Goal: Task Accomplishment & Management: Complete application form

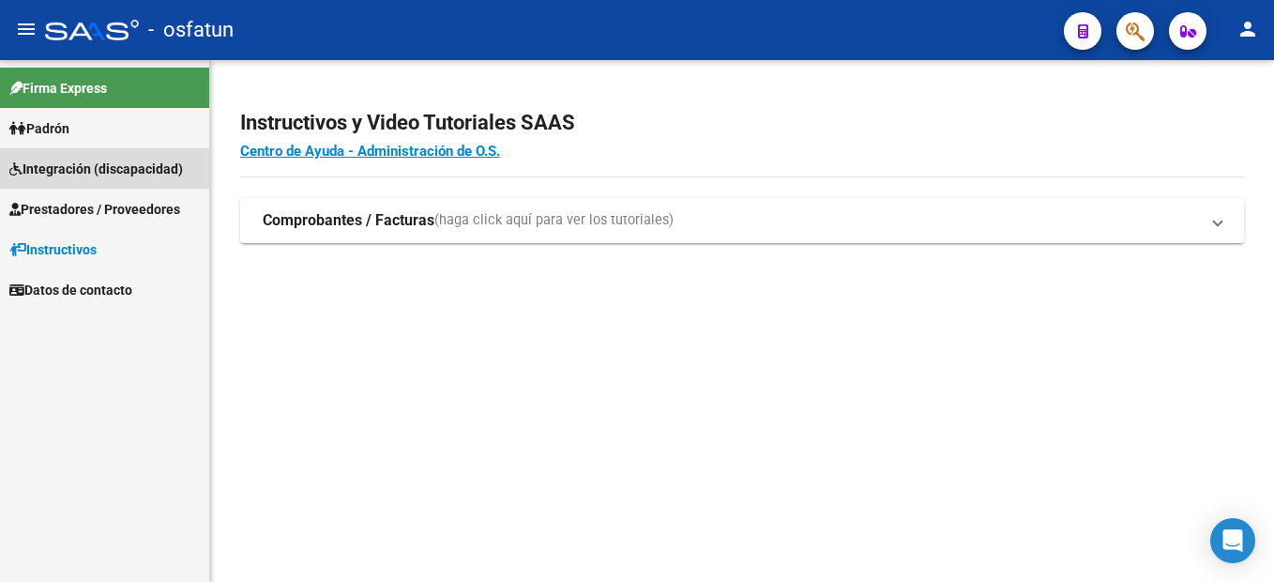
click at [131, 168] on span "Integración (discapacidad)" at bounding box center [96, 169] width 174 height 21
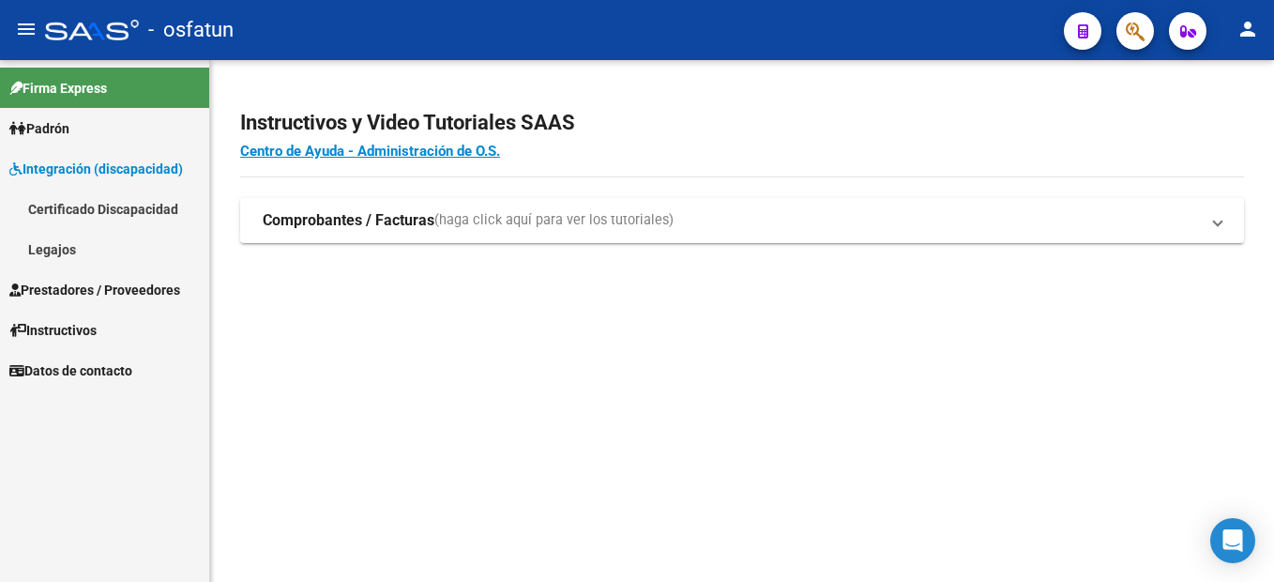
click at [117, 273] on link "Prestadores / Proveedores" at bounding box center [104, 289] width 209 height 40
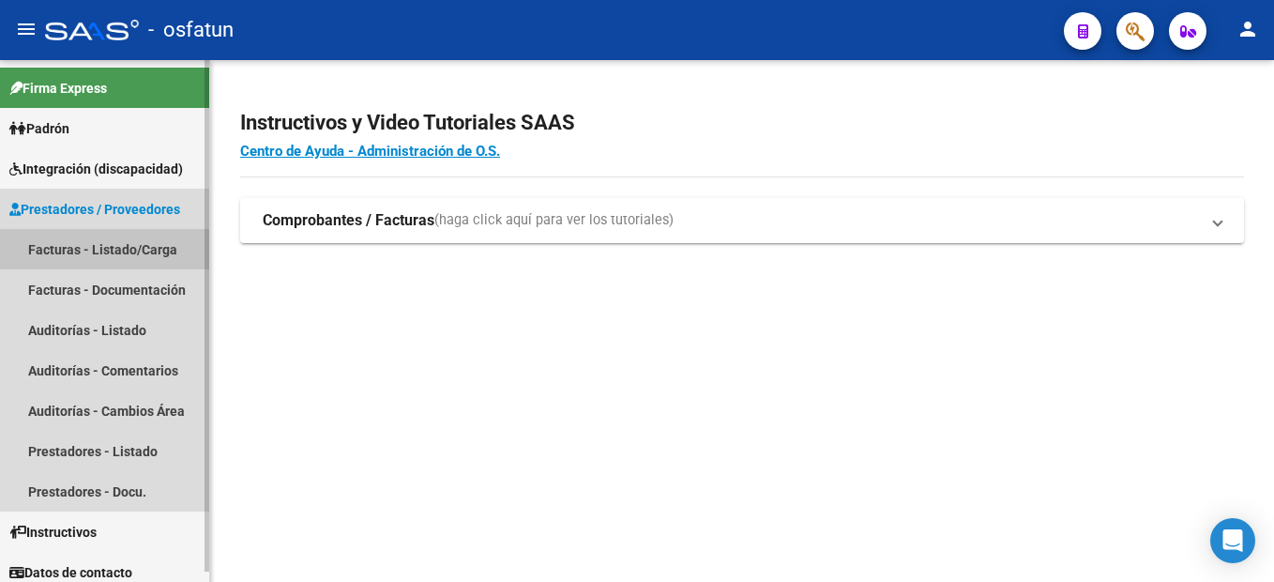
click at [117, 245] on link "Facturas - Listado/Carga" at bounding box center [104, 249] width 209 height 40
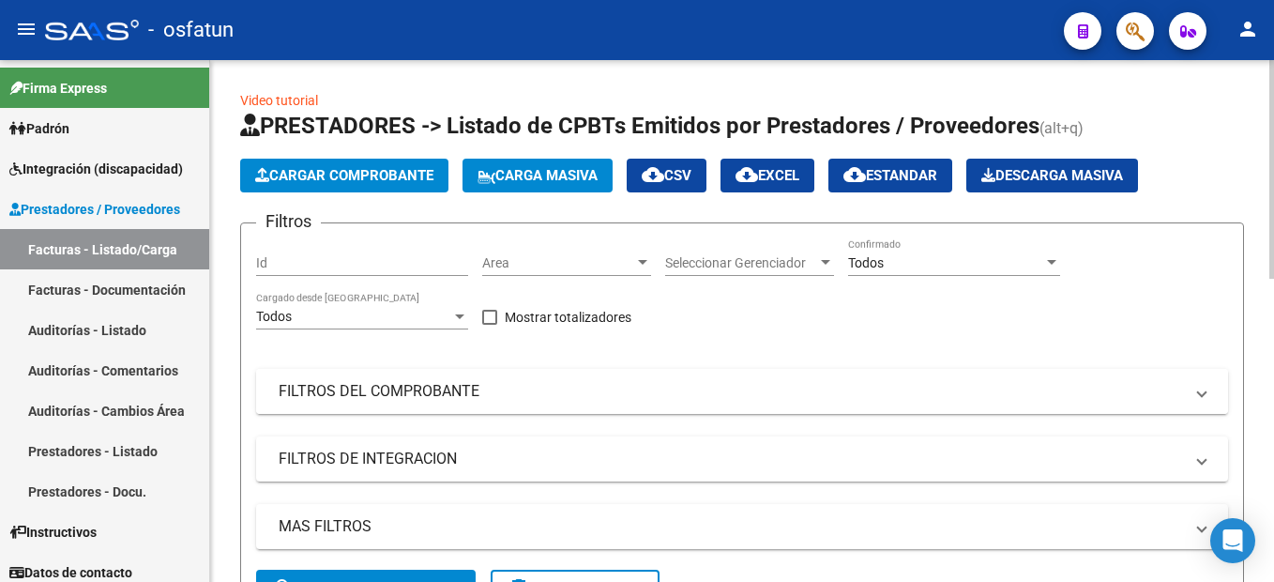
click at [400, 394] on mat-panel-title "FILTROS DEL COMPROBANTE" at bounding box center [731, 391] width 905 height 21
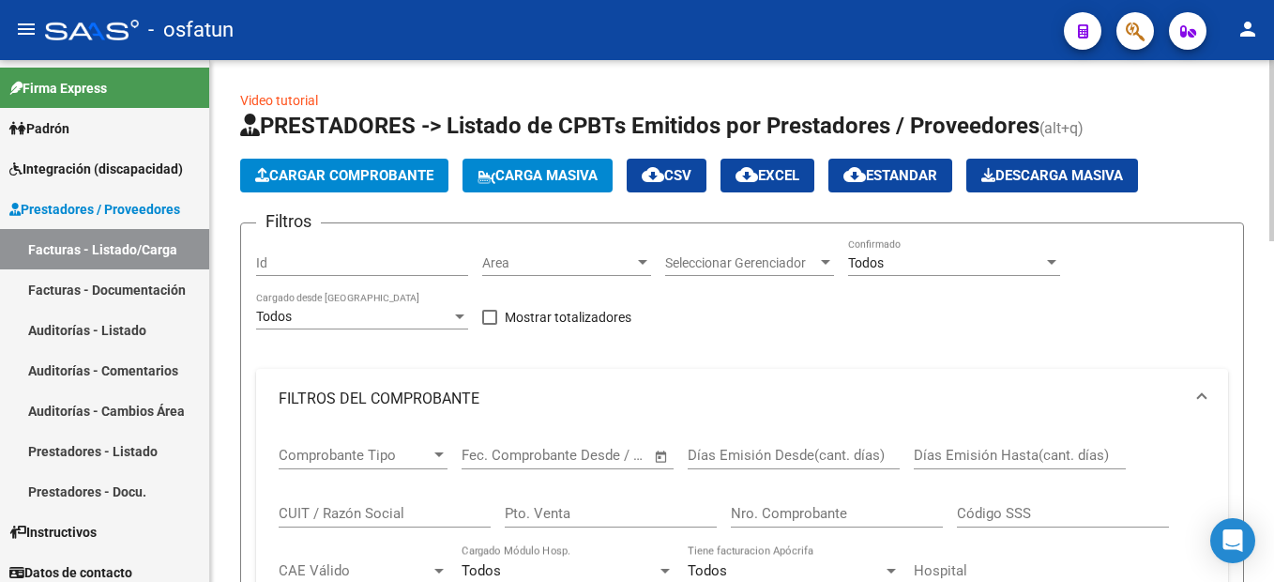
click at [359, 513] on input "CUIT / Razón Social" at bounding box center [385, 513] width 212 height 17
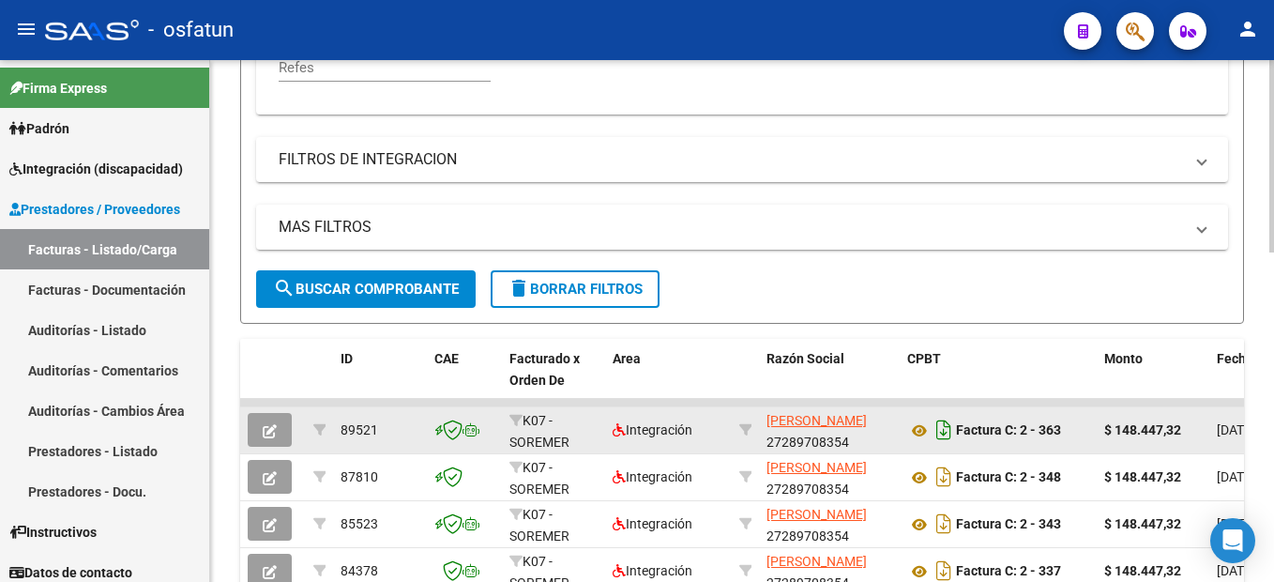
scroll to position [563, 0]
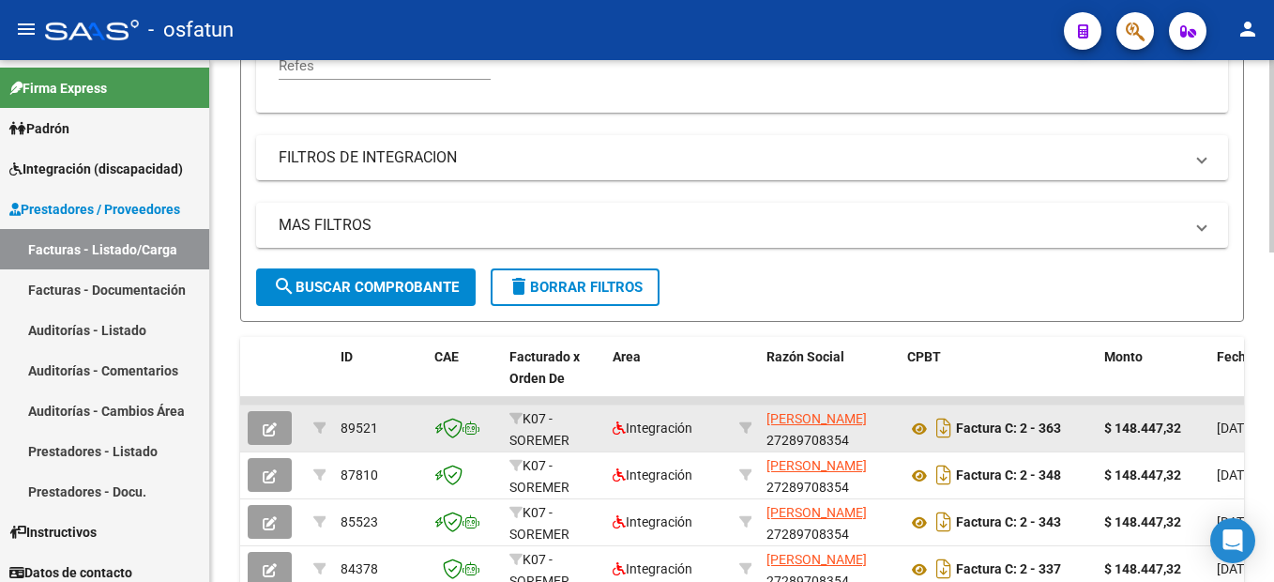
type input "27289708354"
click at [265, 430] on icon "button" at bounding box center [270, 429] width 14 height 14
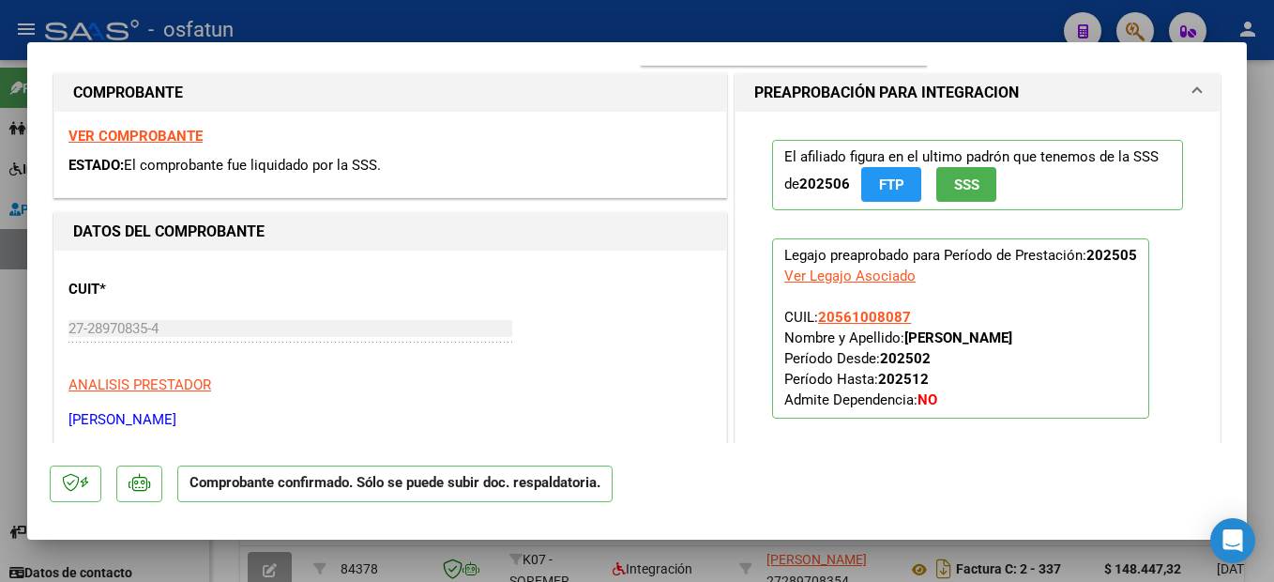
scroll to position [0, 0]
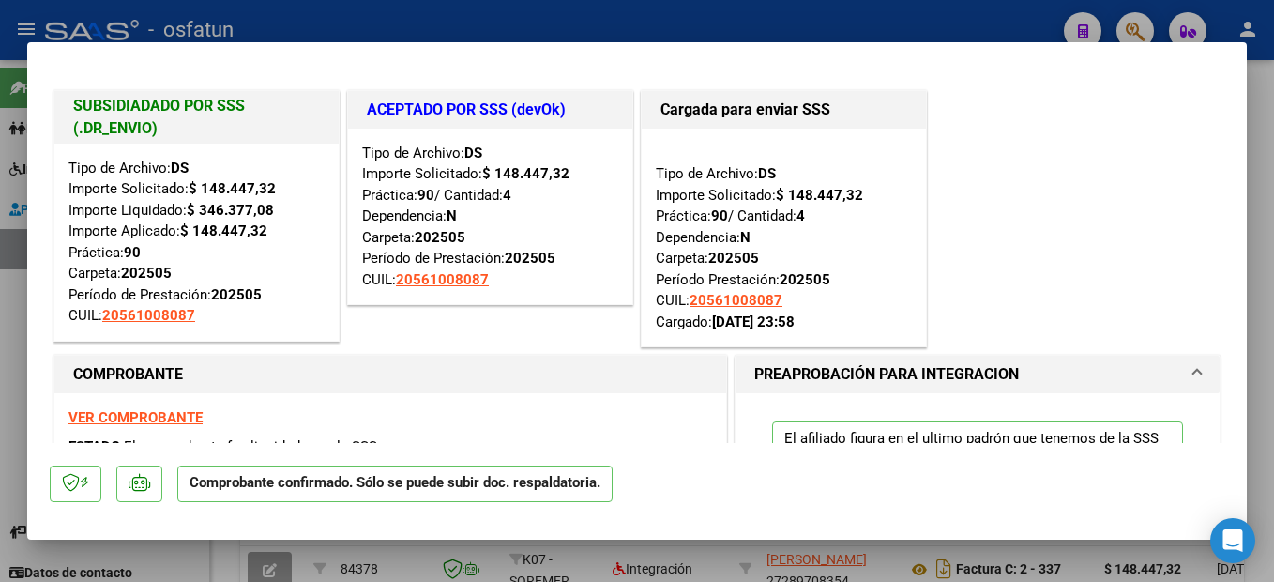
click at [187, 417] on strong "VER COMPROBANTE" at bounding box center [135, 417] width 134 height 17
click at [1265, 265] on div at bounding box center [637, 291] width 1274 height 582
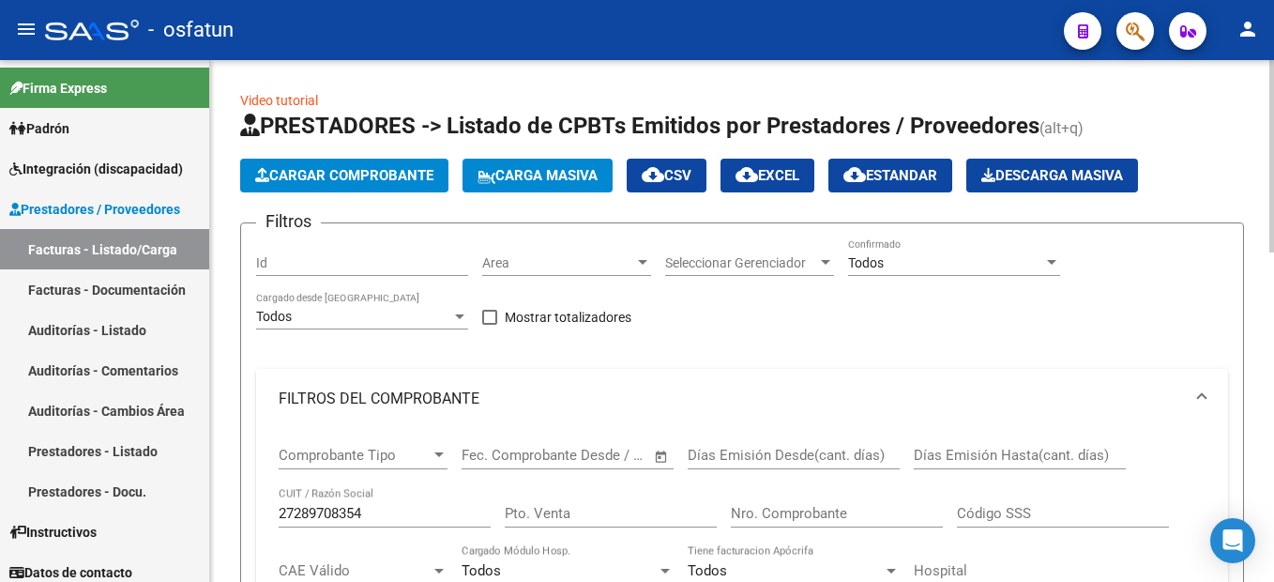
click at [364, 172] on span "Cargar Comprobante" at bounding box center [344, 175] width 178 height 17
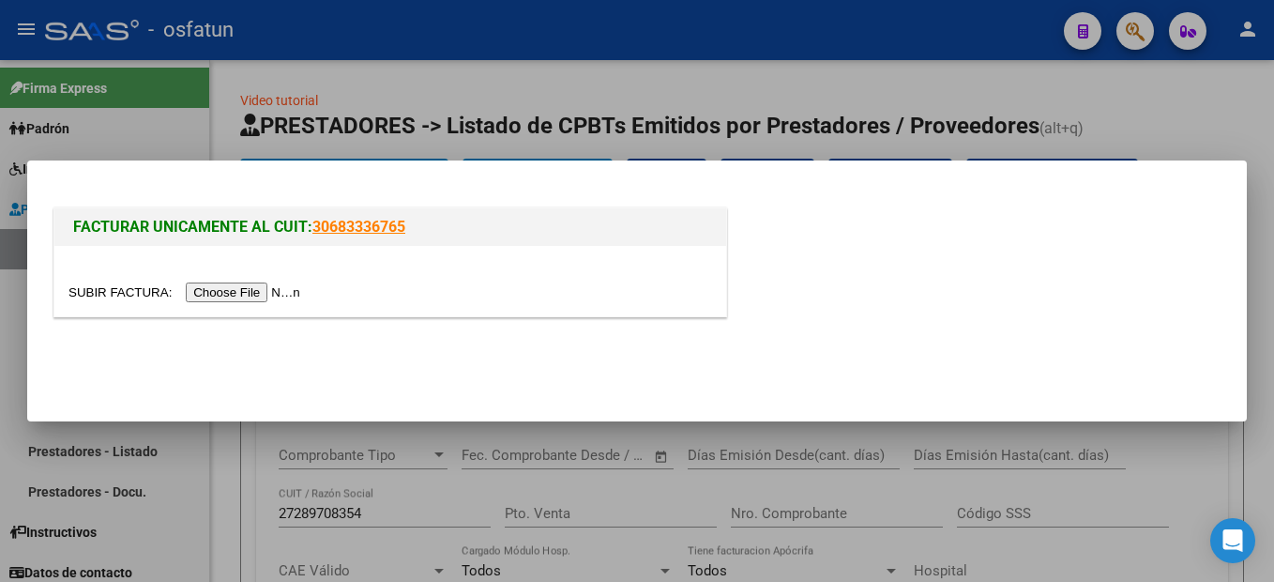
click at [238, 292] on input "file" at bounding box center [186, 292] width 237 height 20
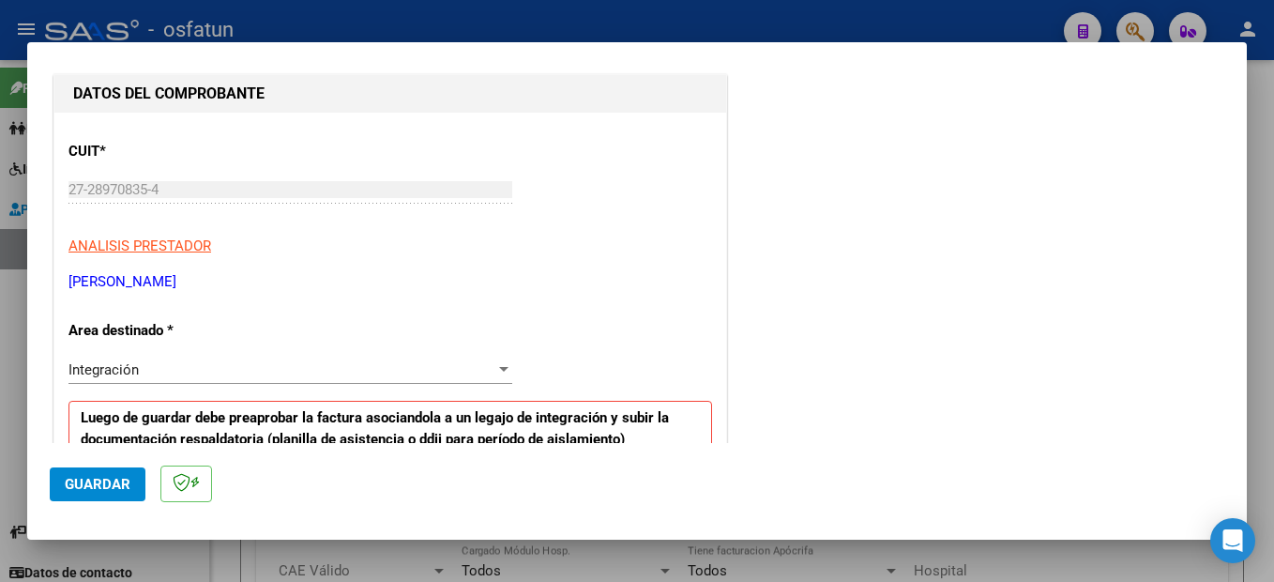
scroll to position [469, 0]
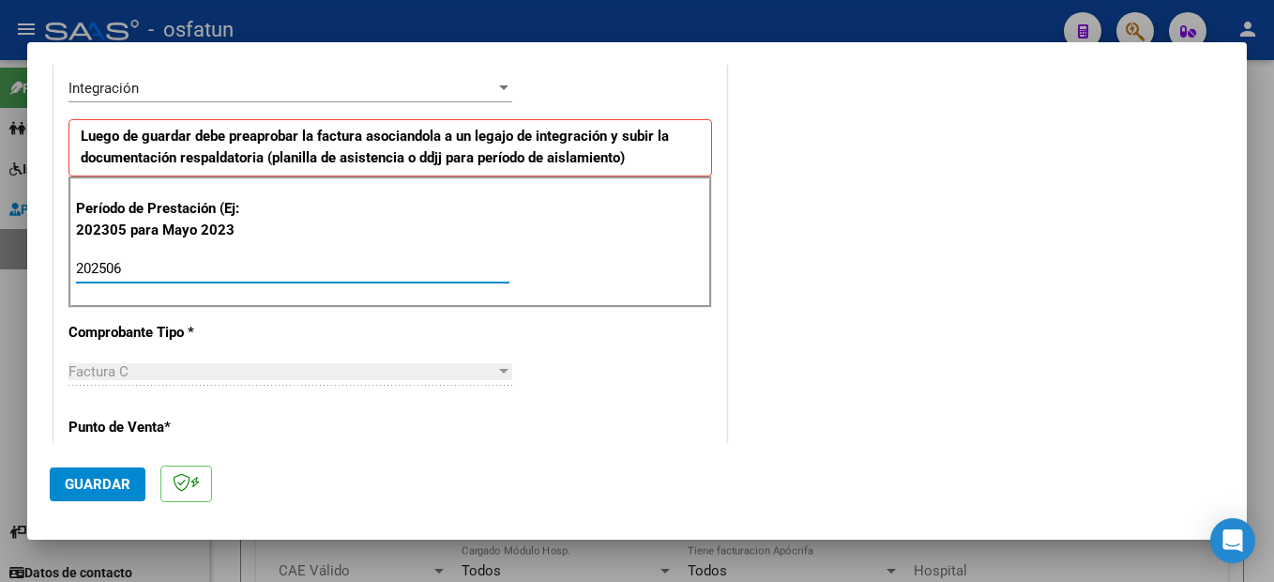
type input "202506"
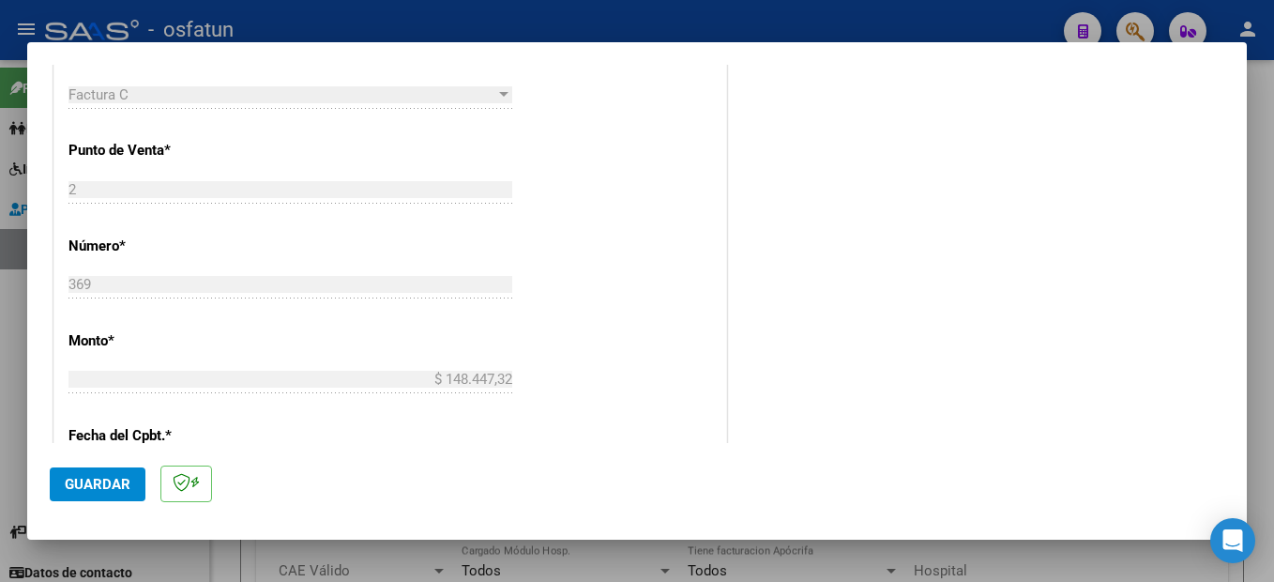
scroll to position [1121, 0]
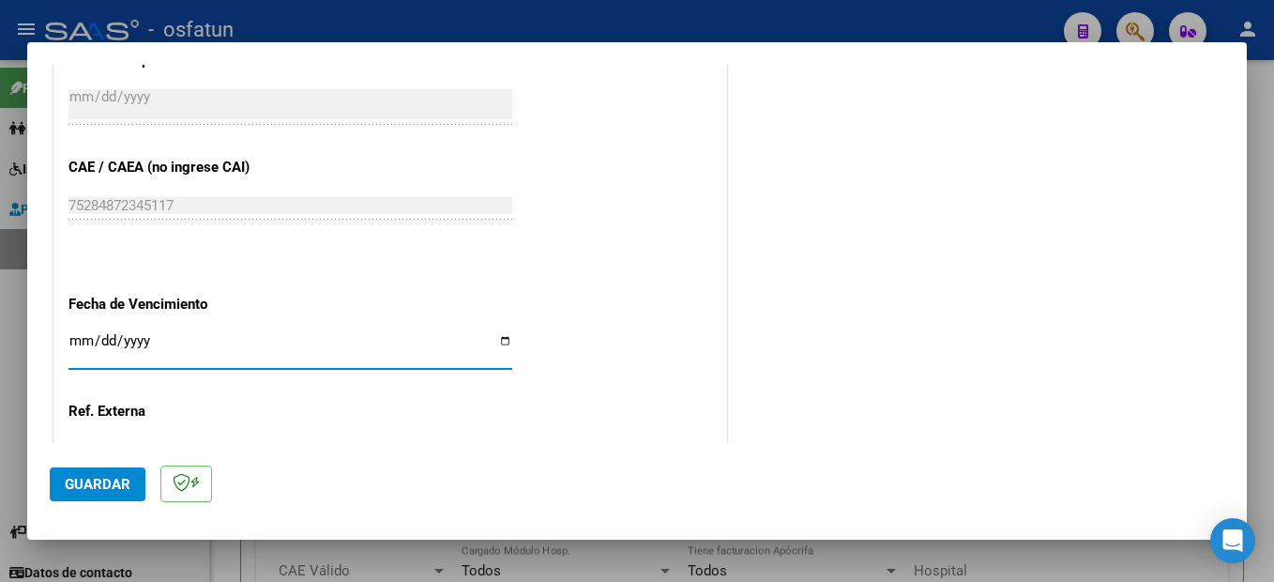
drag, startPoint x: 116, startPoint y: 487, endPoint x: 463, endPoint y: 506, distance: 346.7
click at [114, 488] on span "Guardar" at bounding box center [98, 484] width 66 height 17
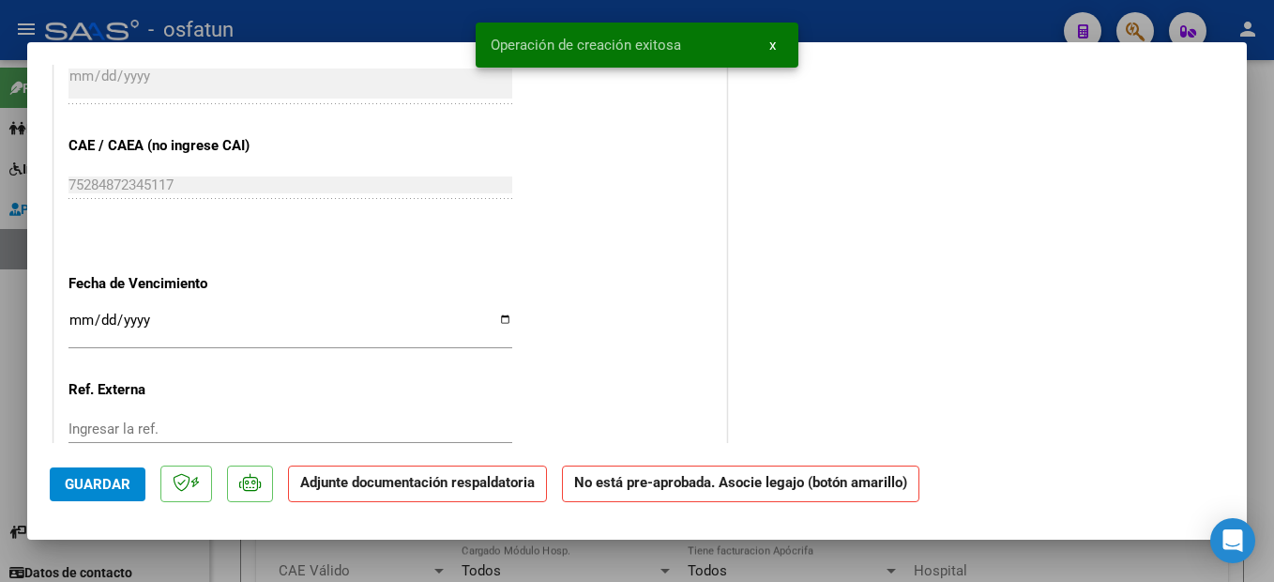
scroll to position [0, 0]
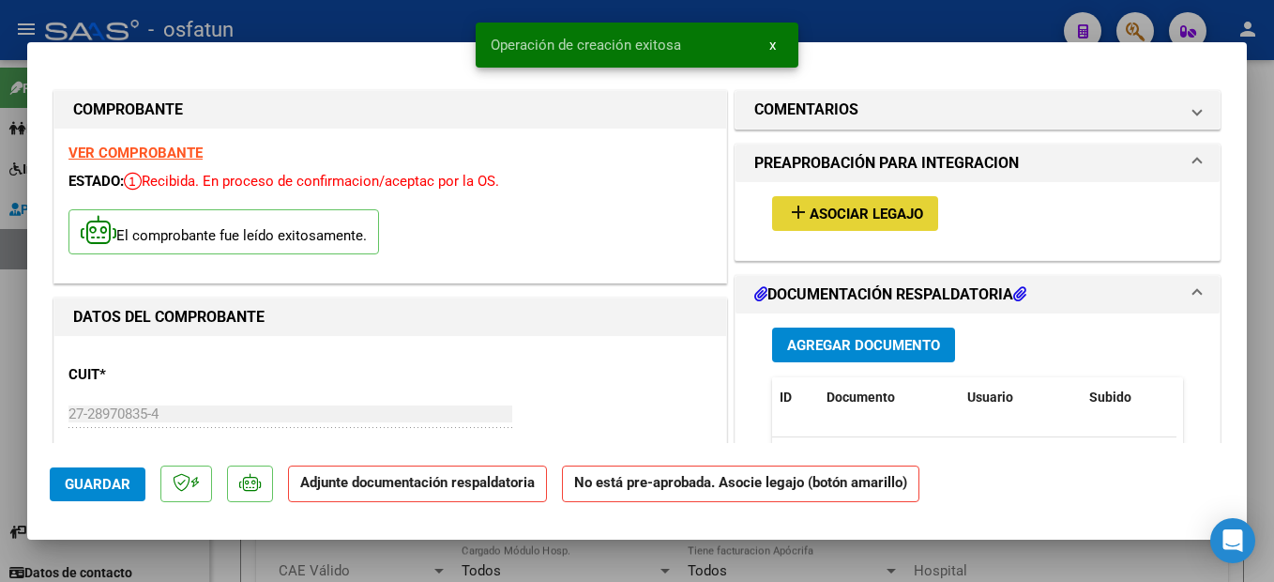
click at [909, 206] on span "Asociar Legajo" at bounding box center [867, 213] width 114 height 17
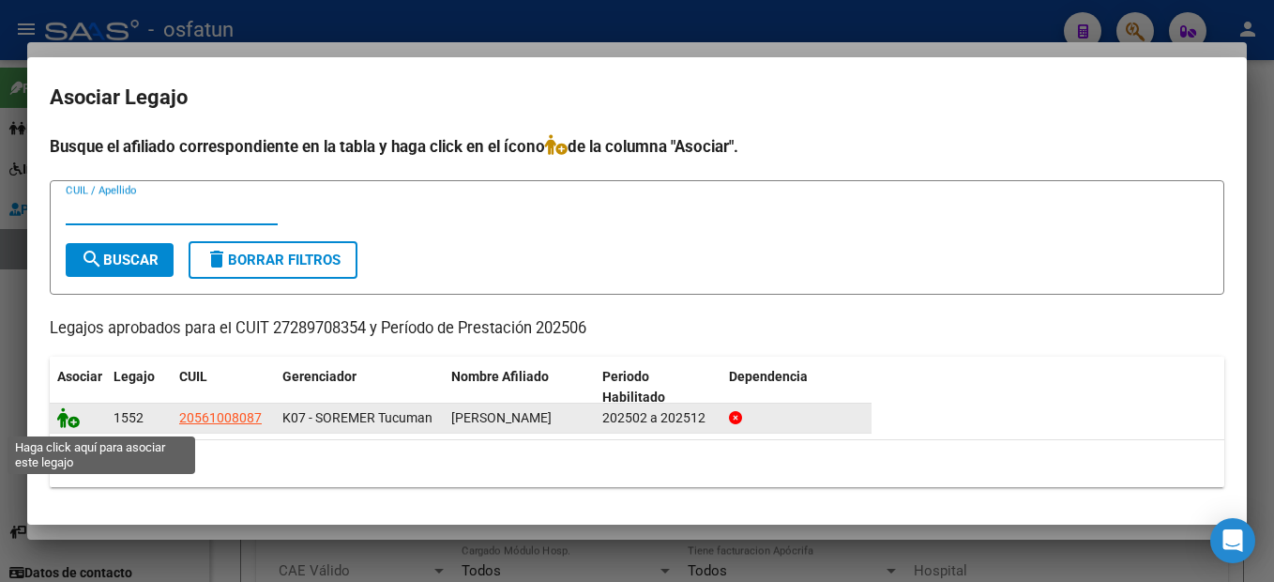
click at [66, 422] on icon at bounding box center [68, 417] width 23 height 21
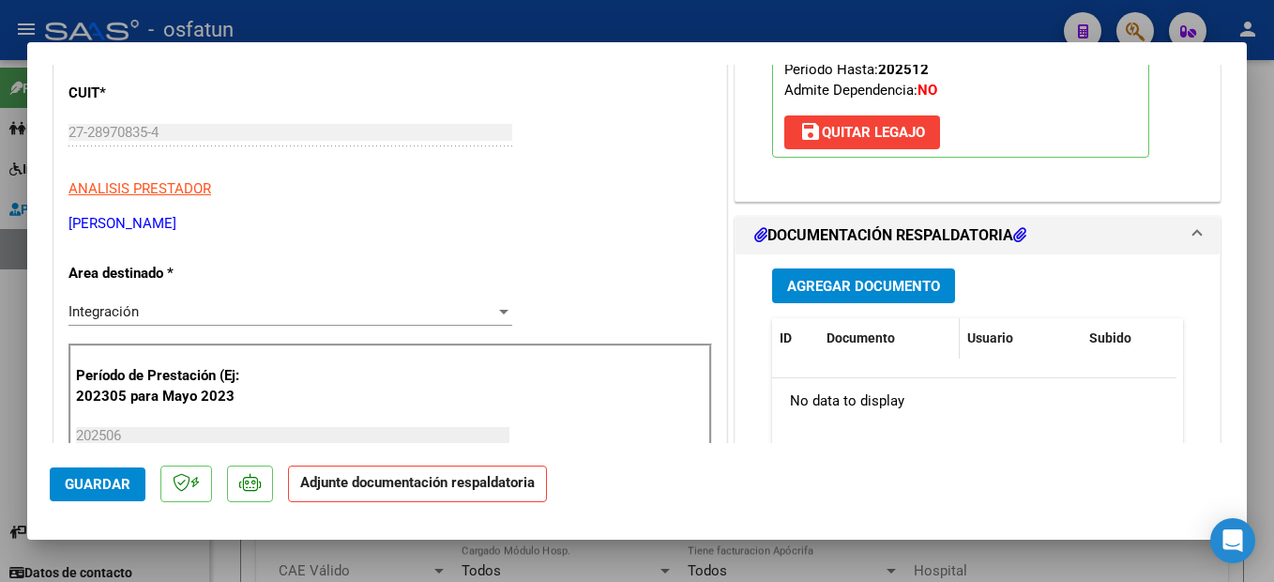
scroll to position [469, 0]
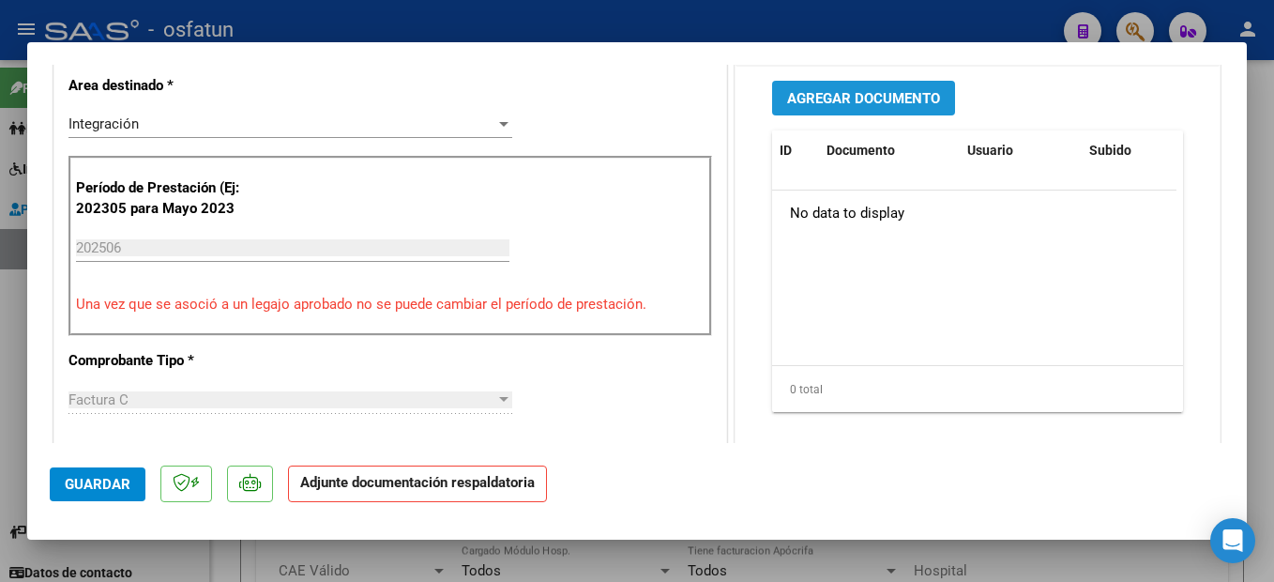
click at [921, 99] on span "Agregar Documento" at bounding box center [863, 98] width 153 height 17
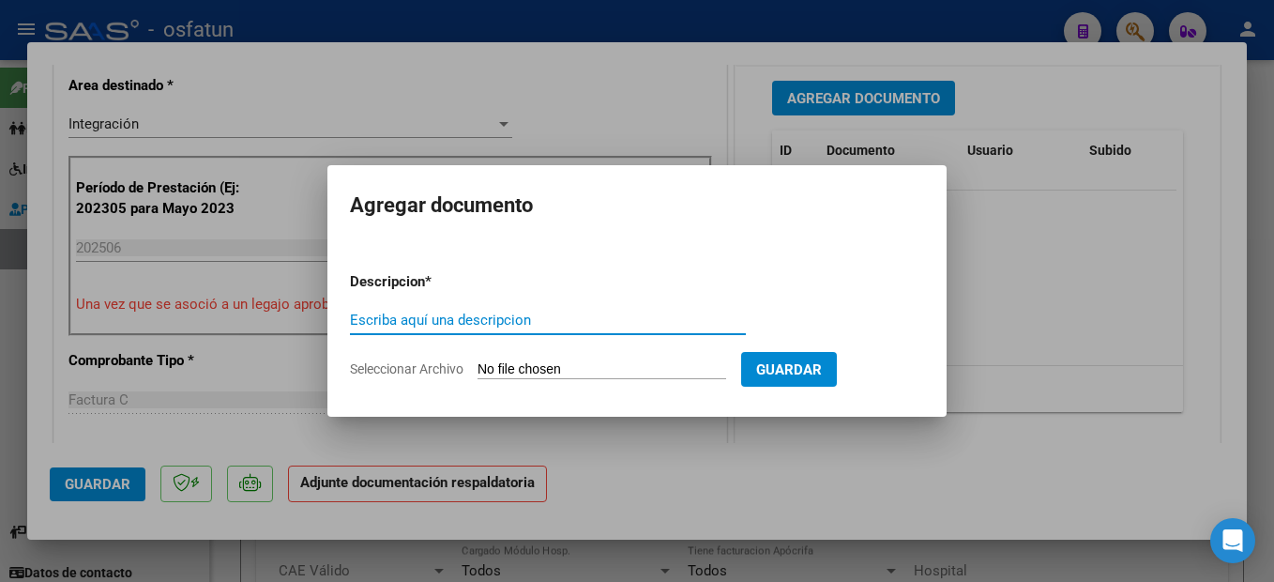
click at [498, 320] on input "Escriba aquí una descripcion" at bounding box center [548, 320] width 396 height 17
type input "PLANILLA DE ASISTENCIA"
click at [615, 372] on input "Seleccionar Archivo" at bounding box center [602, 370] width 249 height 18
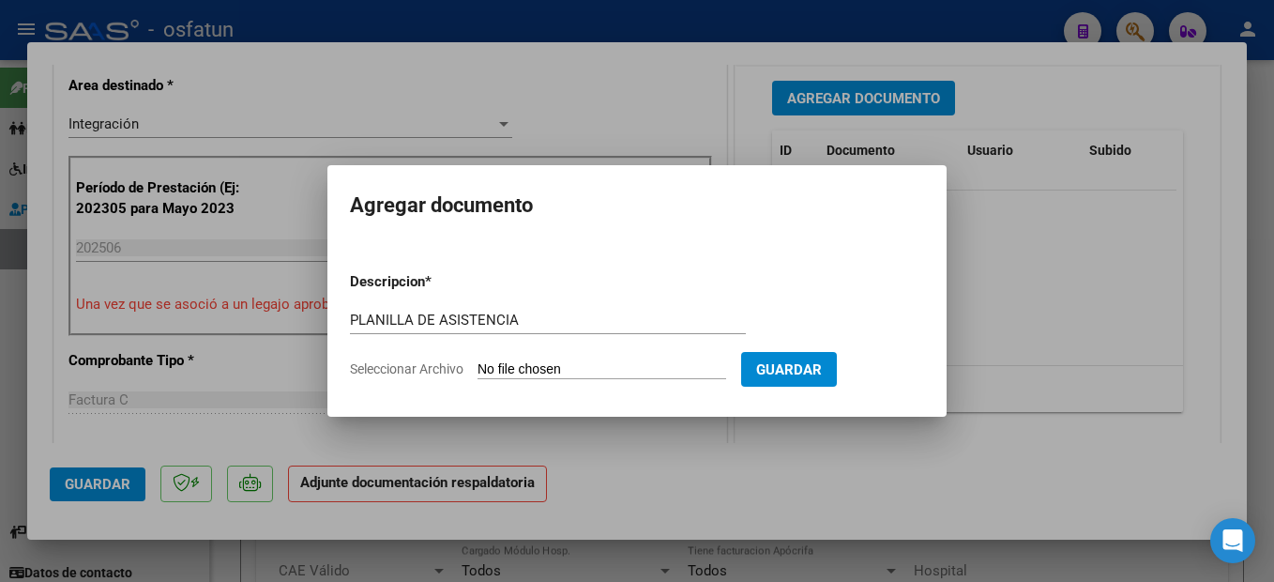
type input "C:\fakepath\250811105923.pdf"
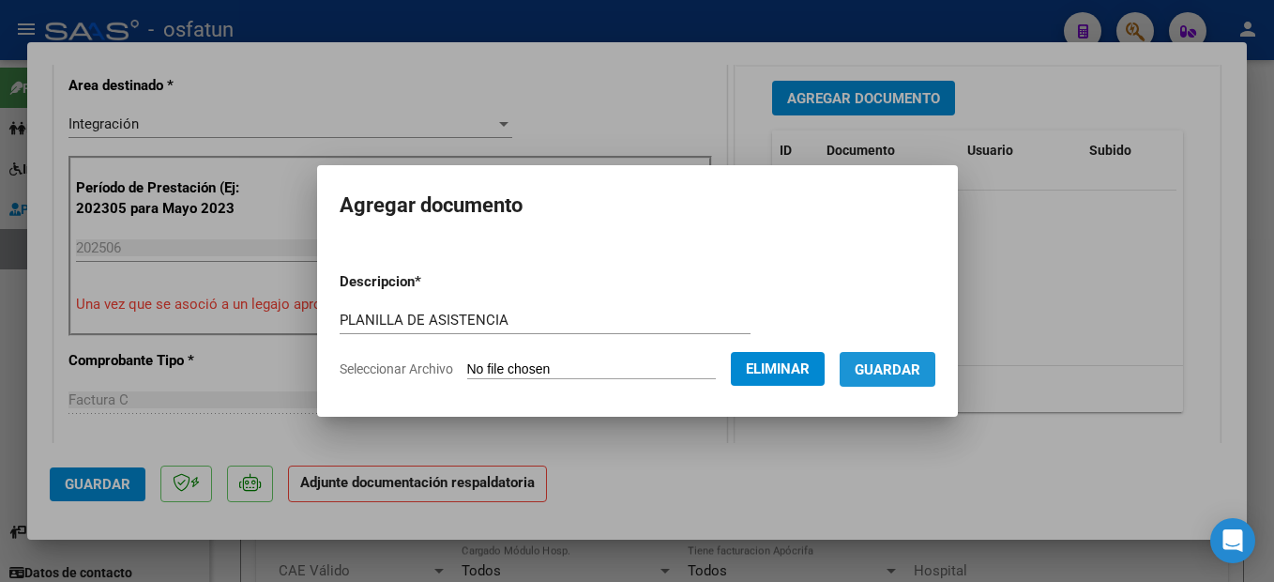
click at [920, 368] on span "Guardar" at bounding box center [888, 369] width 66 height 17
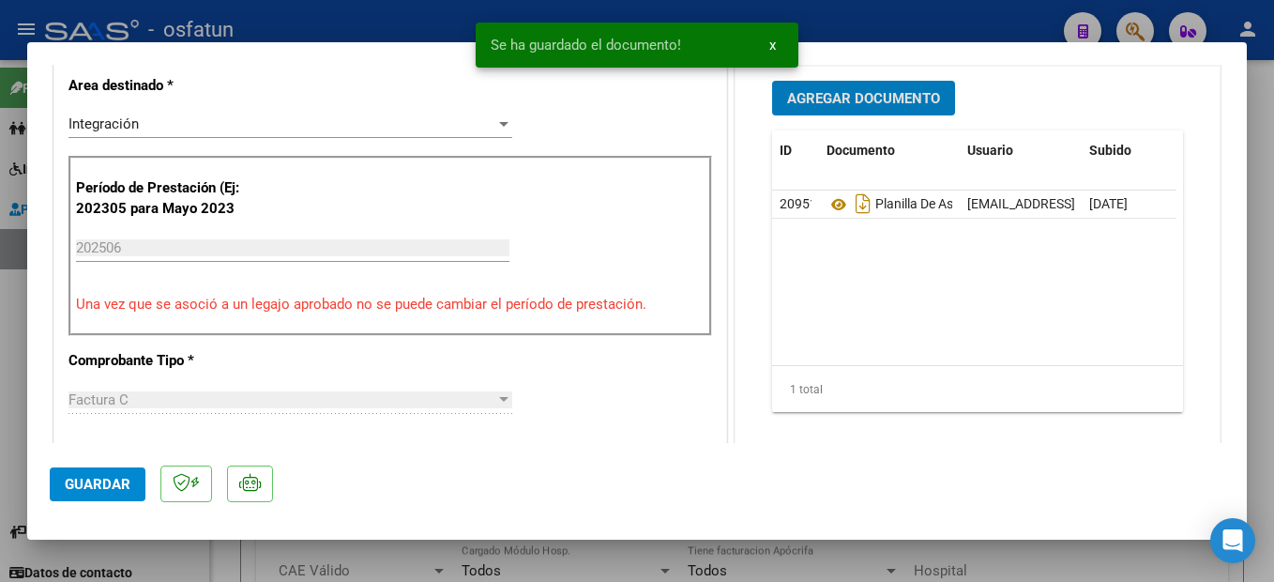
scroll to position [94, 0]
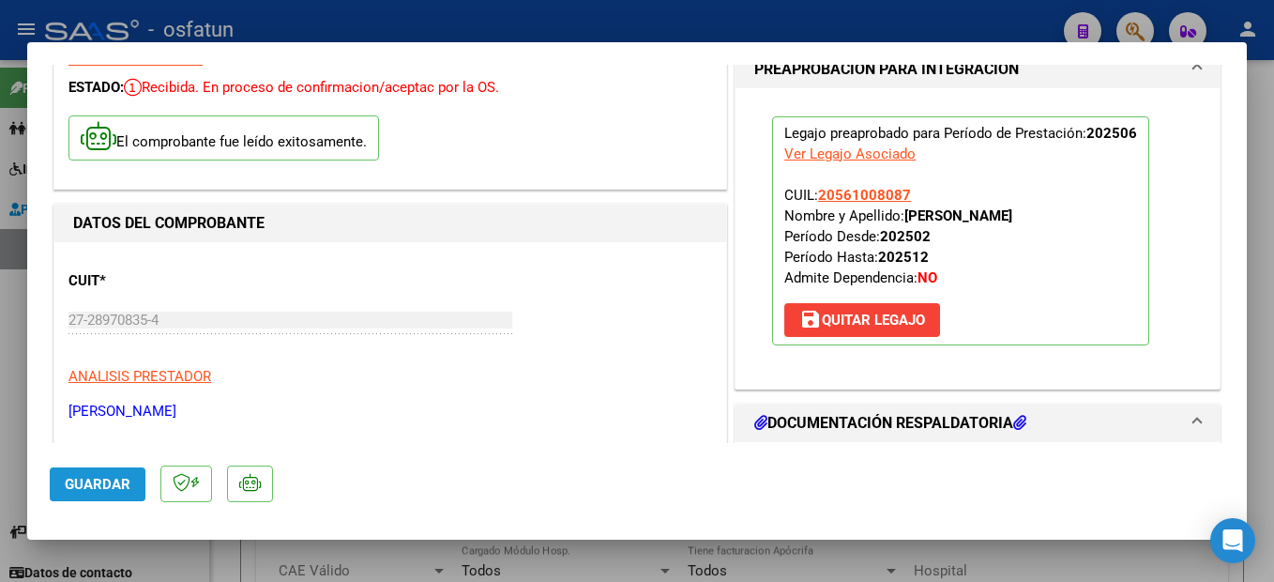
click at [109, 488] on span "Guardar" at bounding box center [98, 484] width 66 height 17
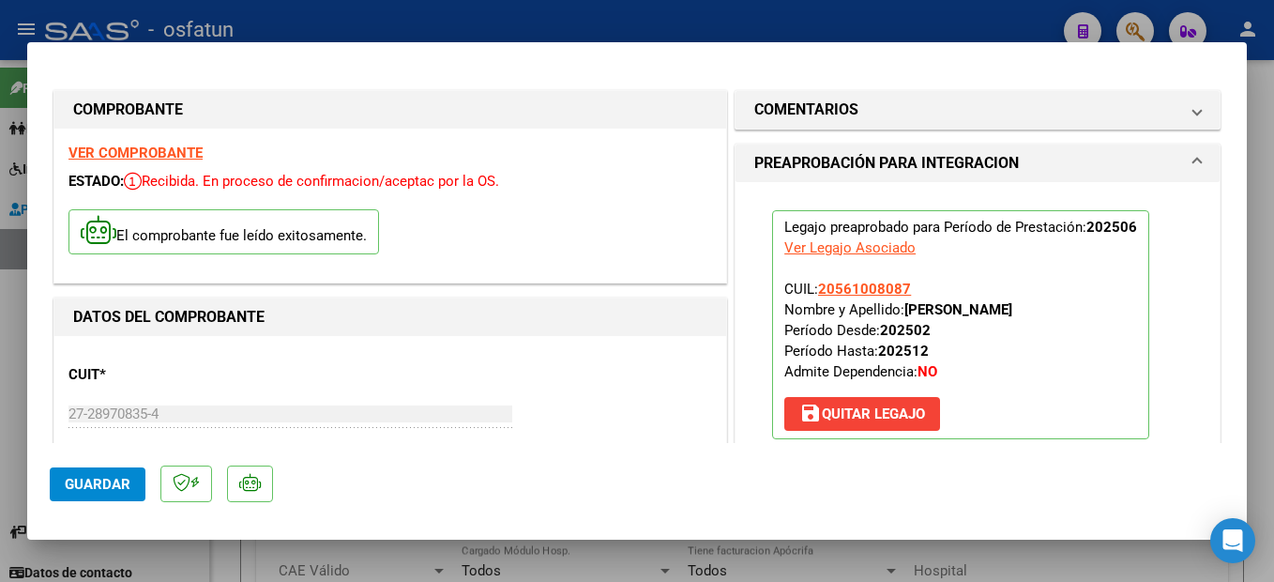
click at [168, 155] on strong "VER COMPROBANTE" at bounding box center [135, 152] width 134 height 17
drag, startPoint x: 89, startPoint y: 486, endPoint x: 125, endPoint y: 482, distance: 35.9
click at [90, 487] on span "Guardar" at bounding box center [98, 484] width 66 height 17
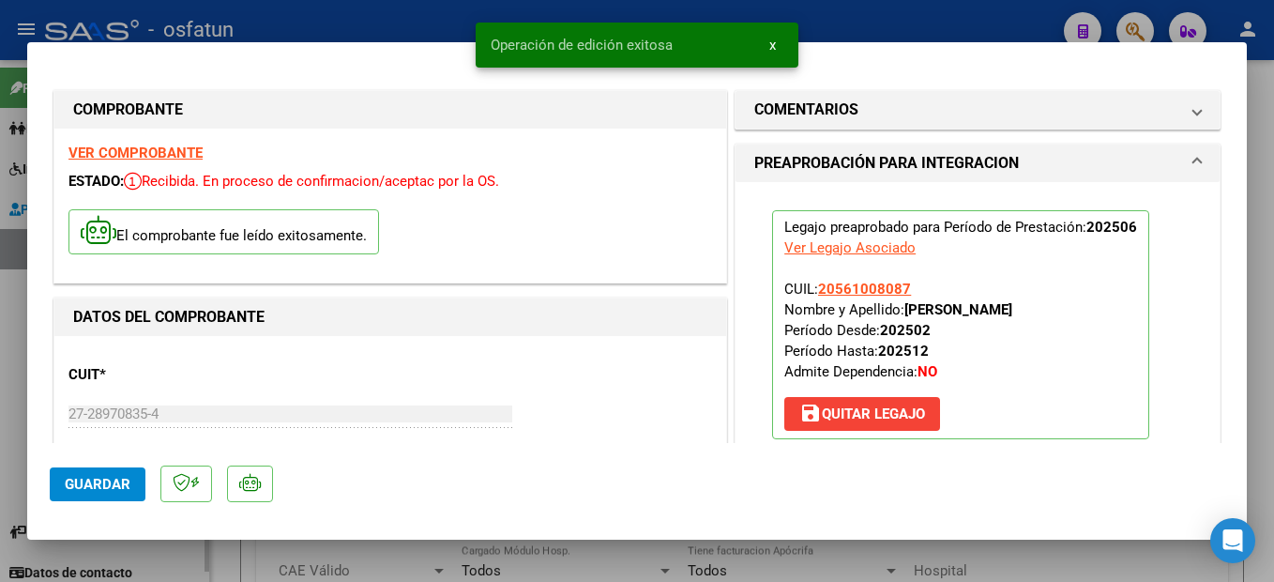
drag, startPoint x: 1253, startPoint y: 346, endPoint x: 0, endPoint y: 418, distance: 1254.7
click at [1253, 344] on div at bounding box center [637, 291] width 1274 height 582
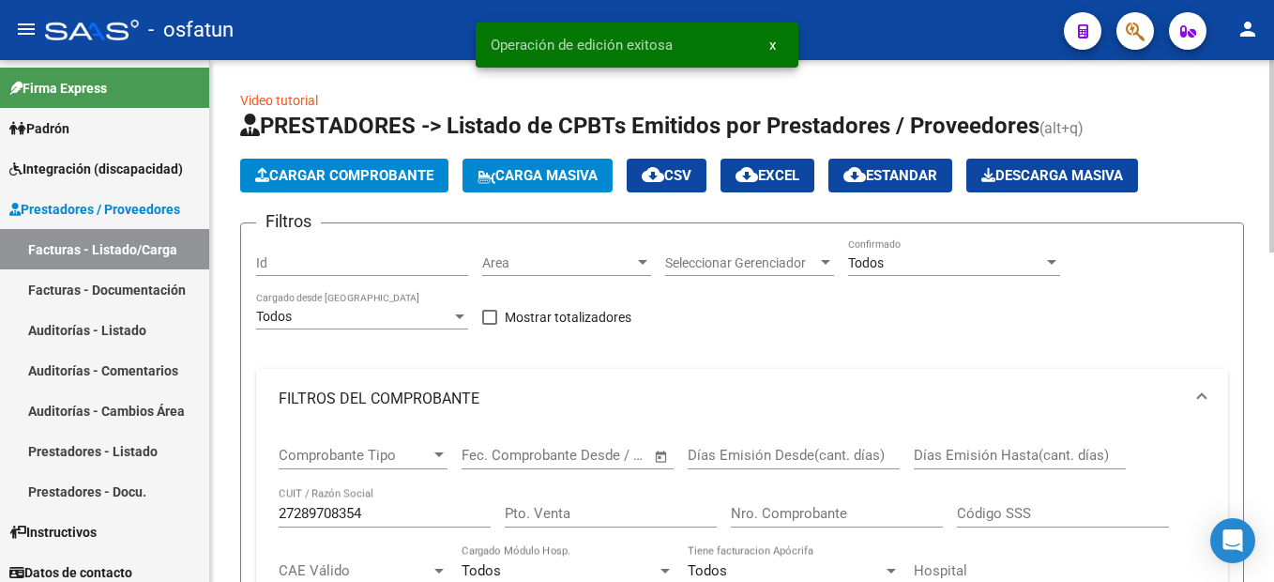
click at [357, 172] on span "Cargar Comprobante" at bounding box center [344, 175] width 178 height 17
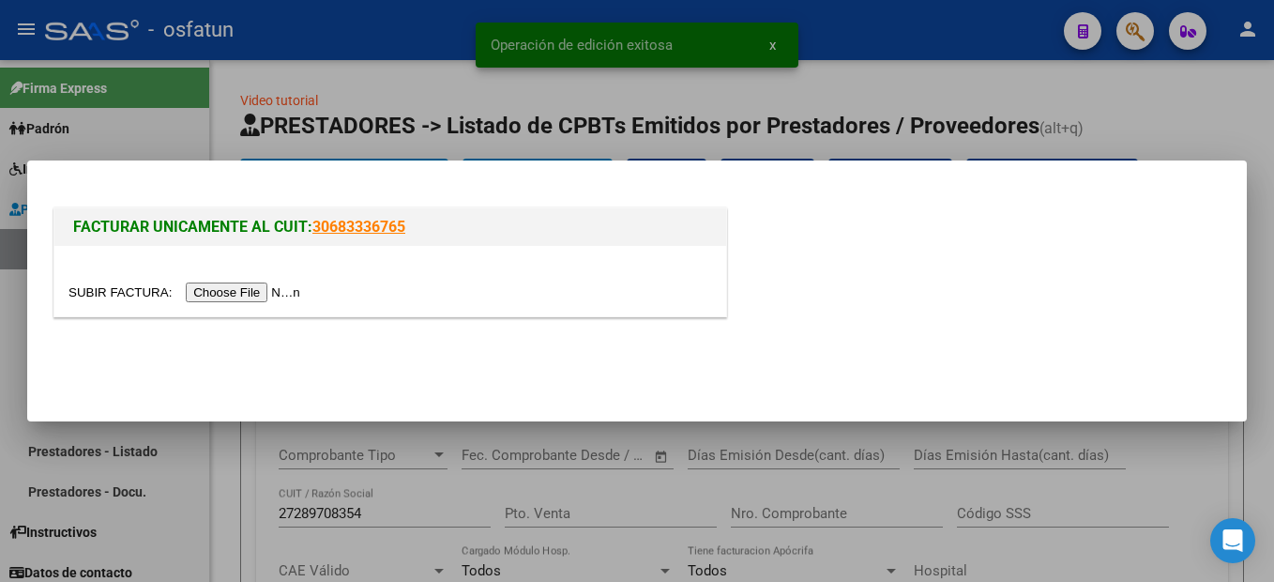
click at [252, 283] on input "file" at bounding box center [186, 292] width 237 height 20
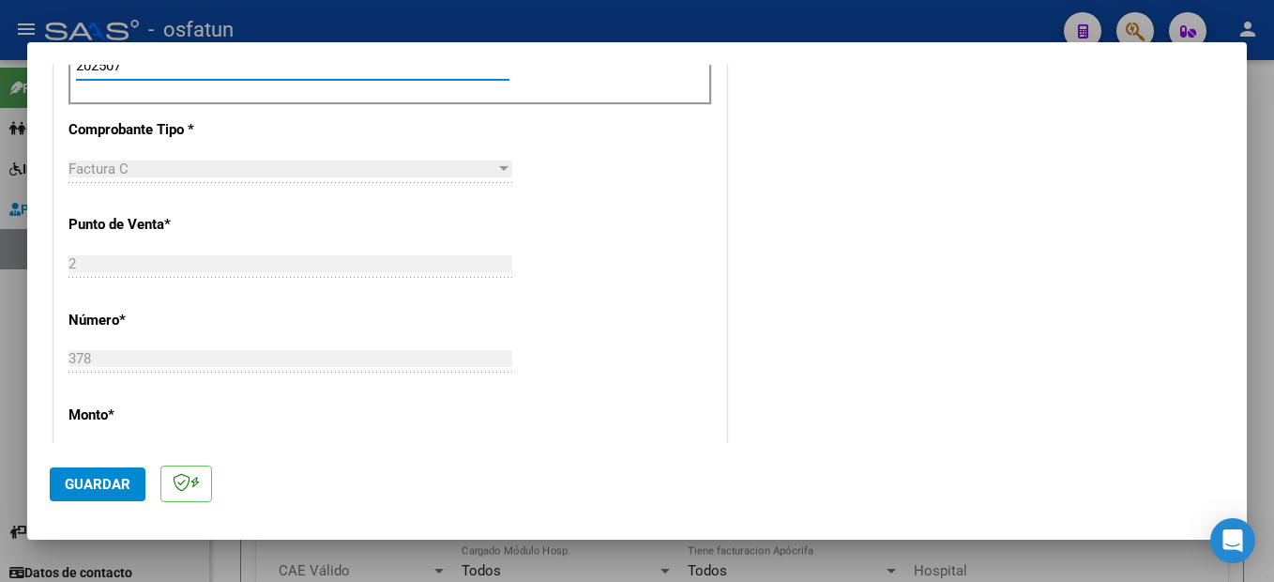
scroll to position [953, 0]
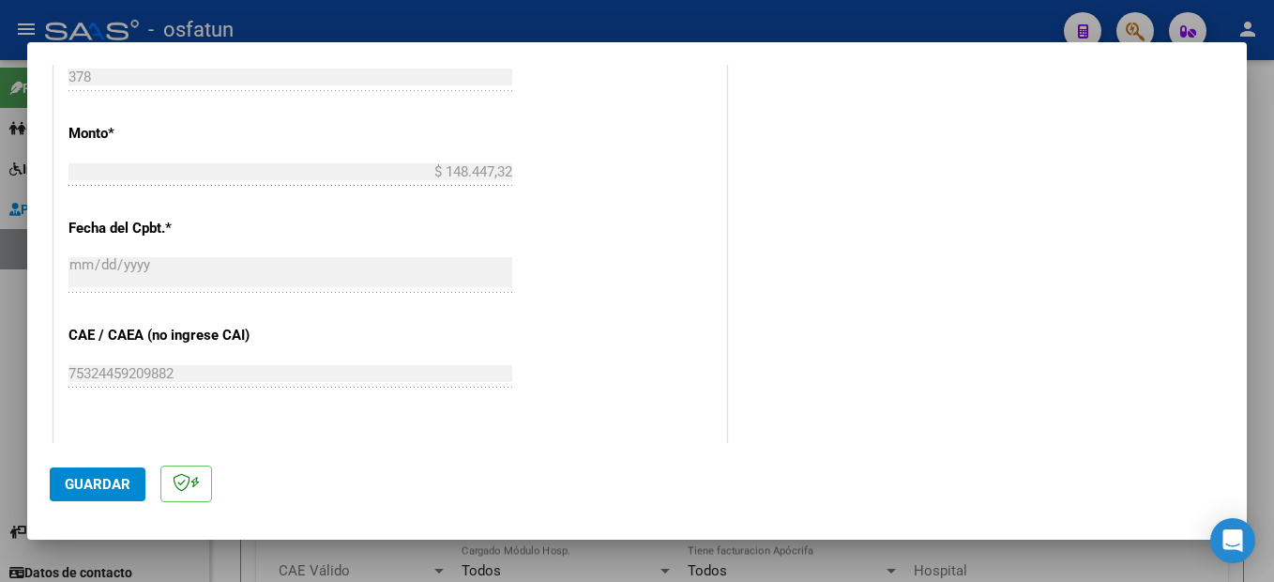
type input "202507"
click at [84, 494] on button "Guardar" at bounding box center [98, 484] width 96 height 34
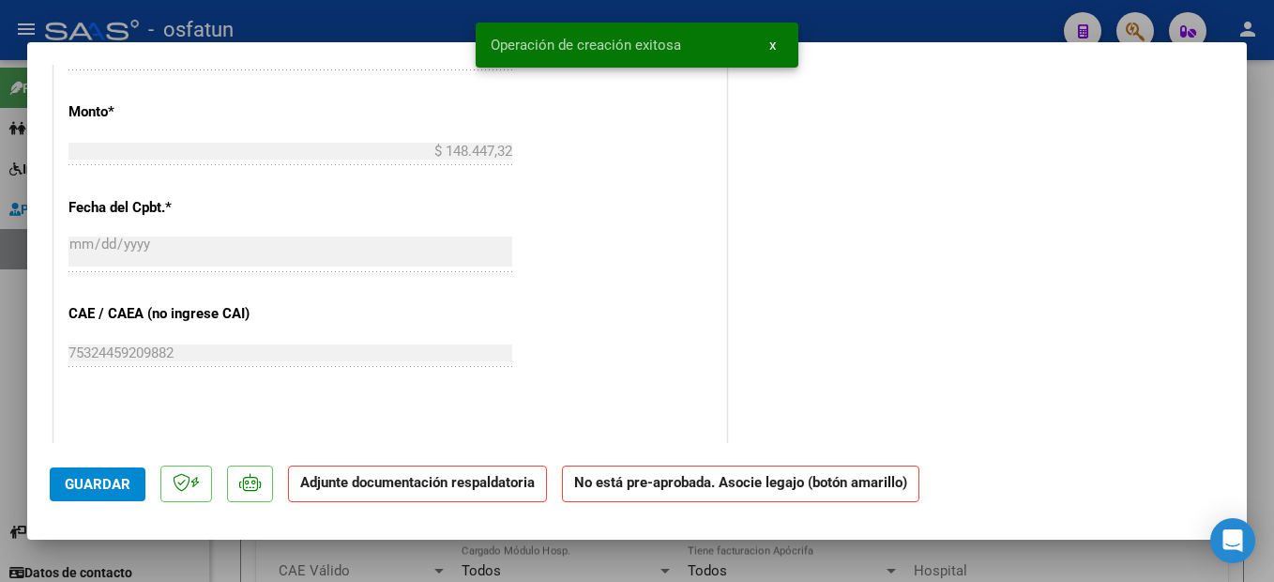
scroll to position [0, 0]
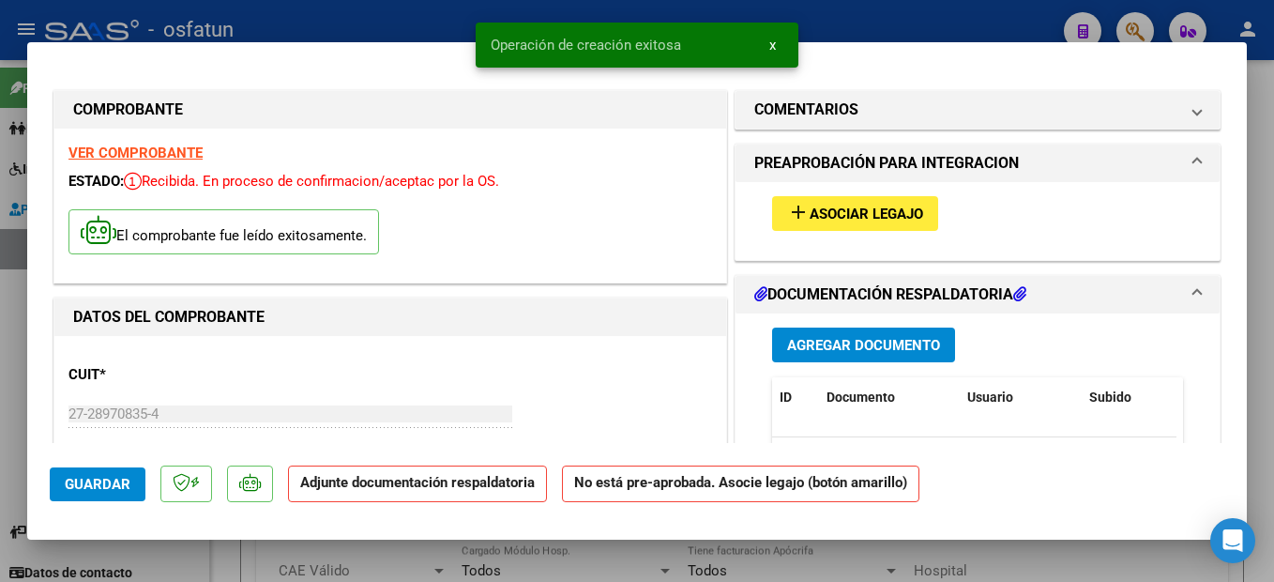
click at [880, 215] on span "Asociar Legajo" at bounding box center [867, 213] width 114 height 17
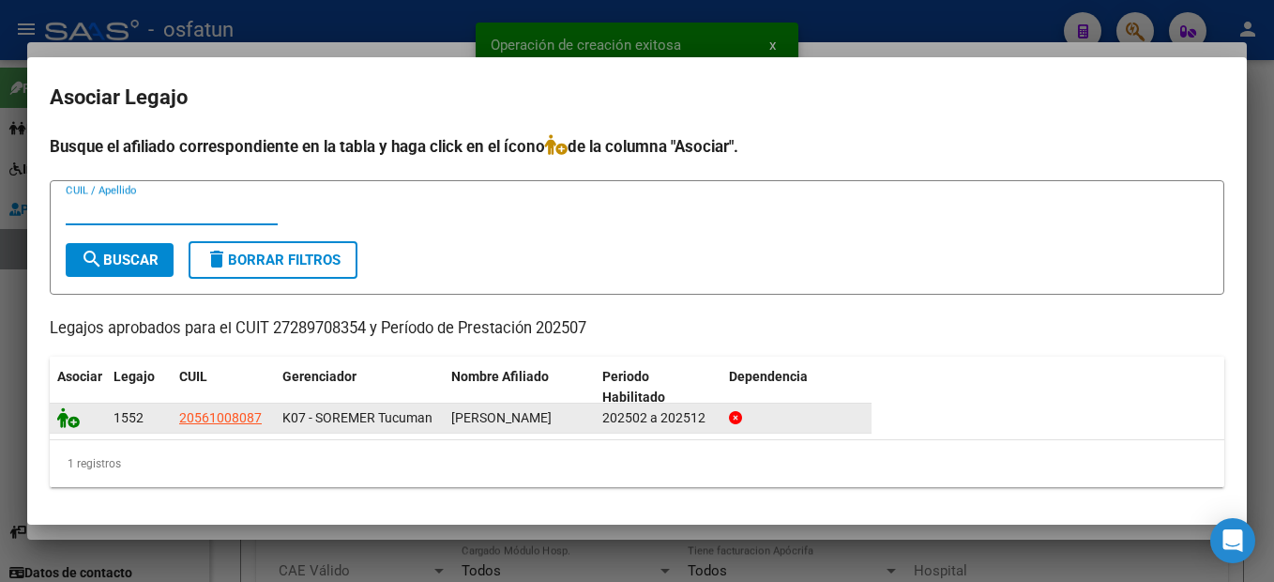
click at [65, 422] on icon at bounding box center [68, 417] width 23 height 21
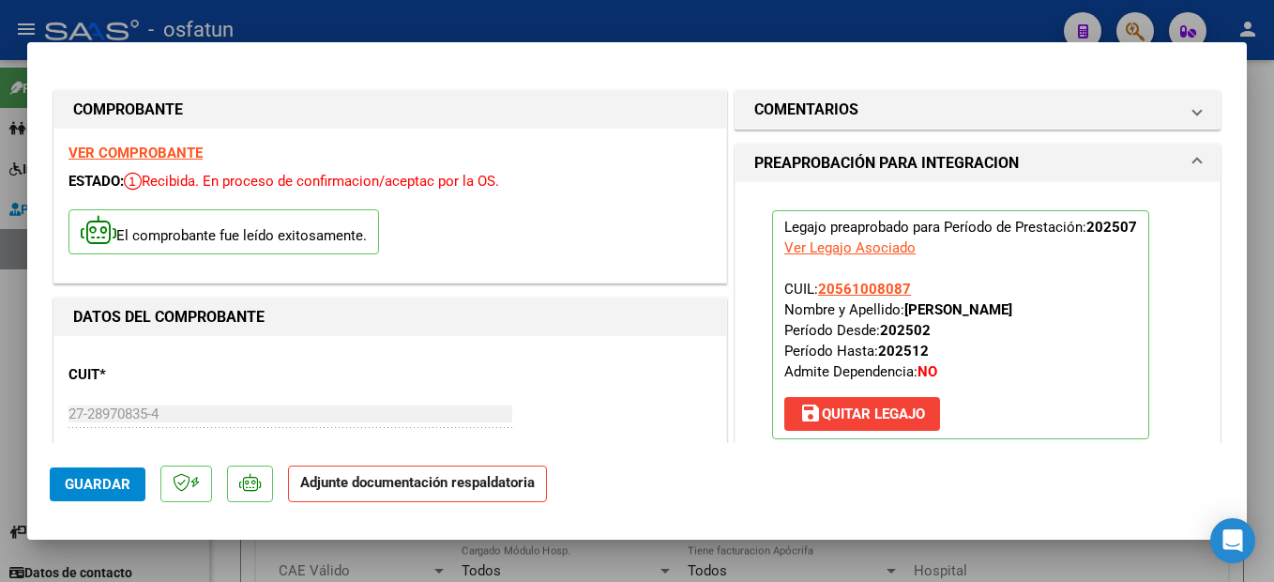
scroll to position [188, 0]
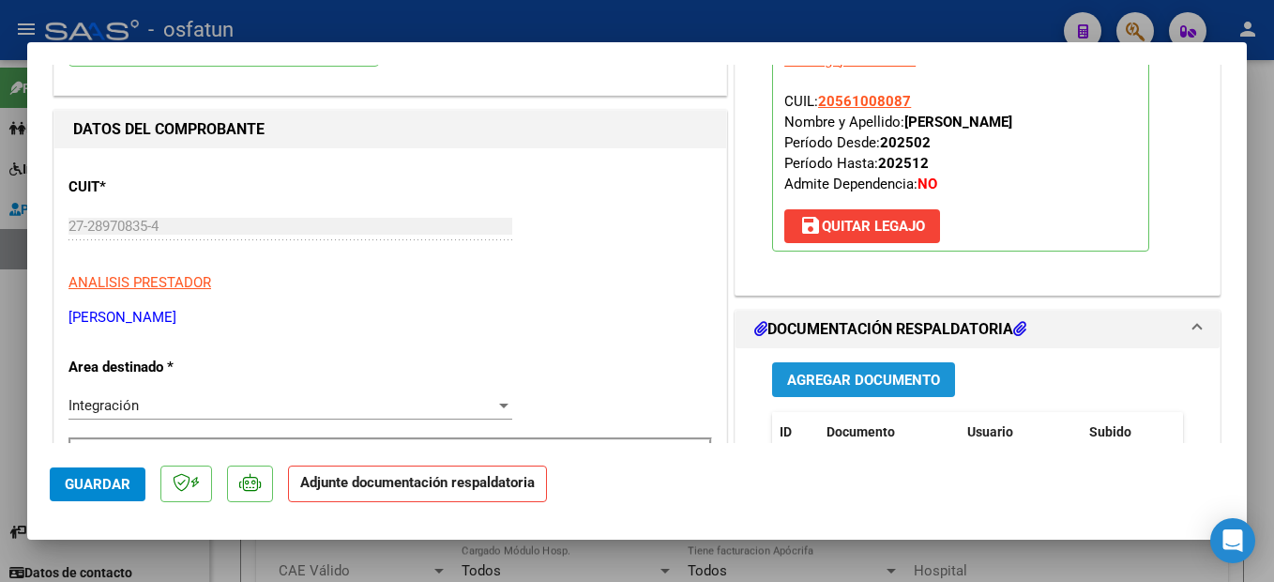
click at [883, 384] on span "Agregar Documento" at bounding box center [863, 380] width 153 height 17
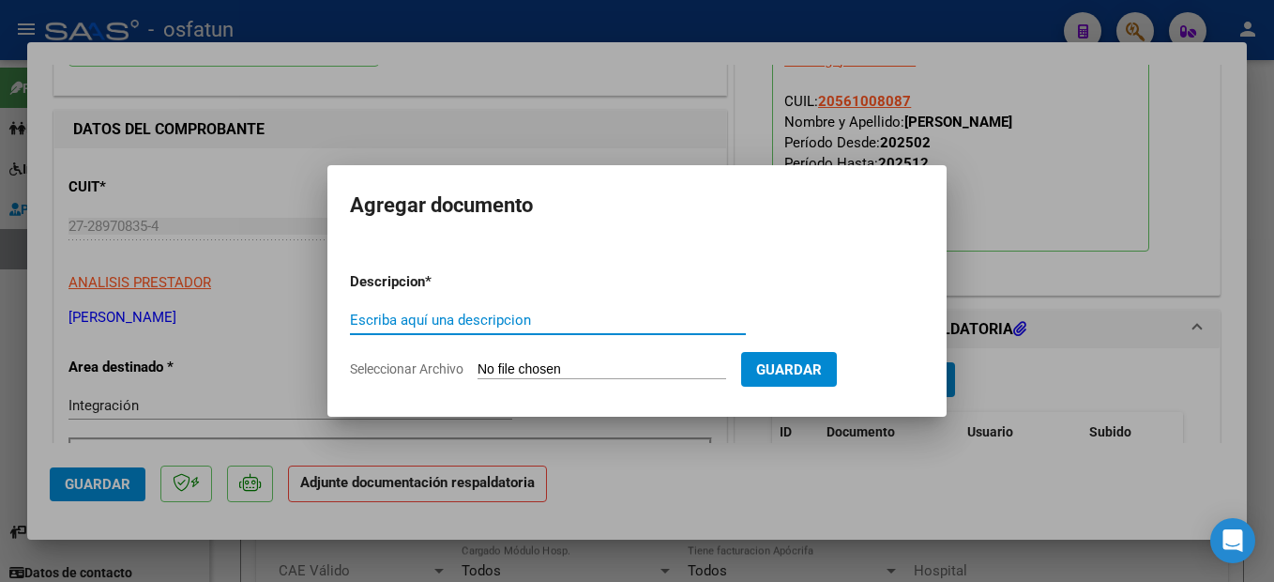
click at [401, 317] on input "Escriba aquí una descripcion" at bounding box center [548, 320] width 396 height 17
click at [402, 319] on input "Escriba aquí una descripcion" at bounding box center [548, 320] width 396 height 17
drag, startPoint x: 500, startPoint y: 323, endPoint x: 396, endPoint y: 324, distance: 104.2
click at [396, 324] on input "planilla, informes" at bounding box center [548, 320] width 396 height 17
click at [396, 325] on input "planilla, informes" at bounding box center [548, 320] width 396 height 17
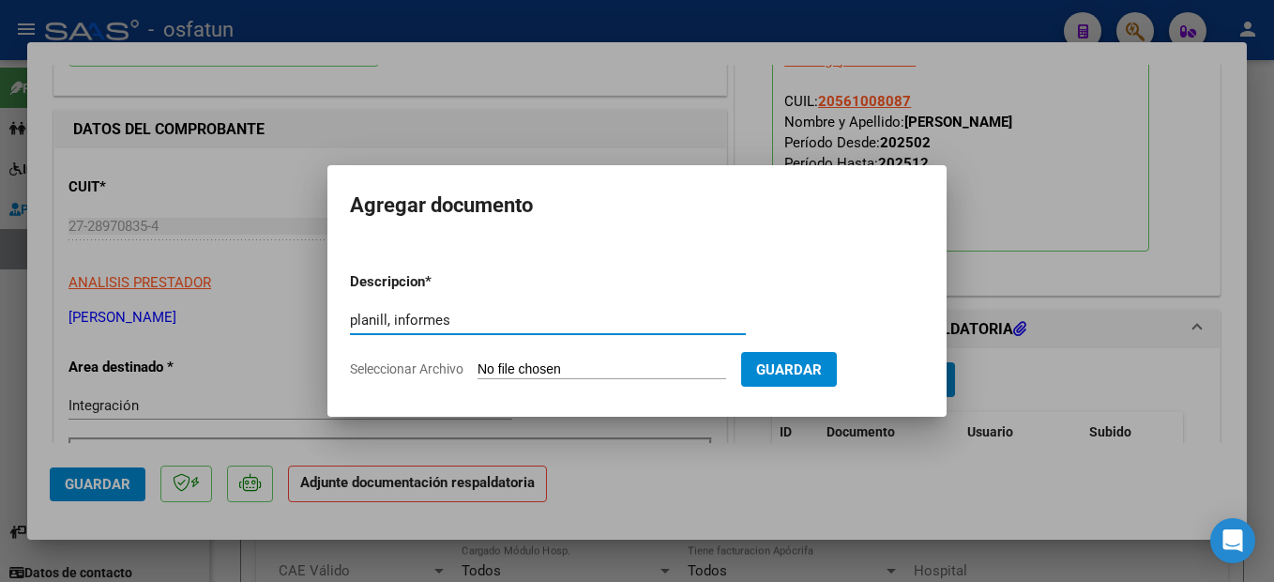
type input "planill, informes"
click at [676, 371] on input "Seleccionar Archivo" at bounding box center [602, 370] width 249 height 18
type input "C:\fakepath\250811105947.pdf"
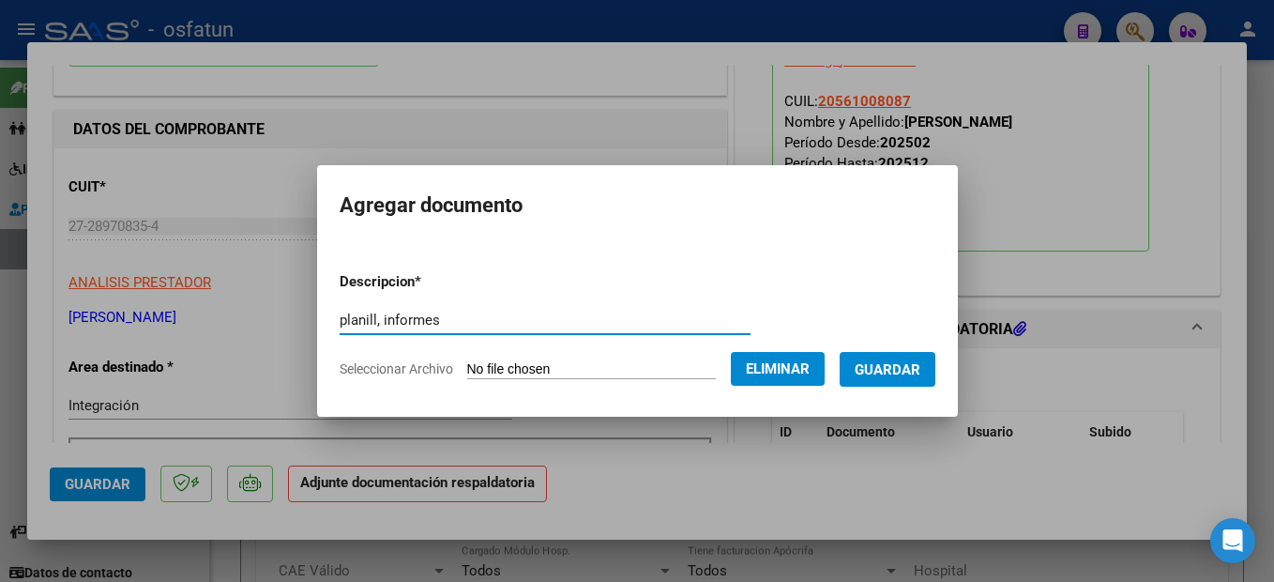
drag, startPoint x: 371, startPoint y: 324, endPoint x: 371, endPoint y: 281, distance: 42.2
click at [348, 325] on input "planill, informes" at bounding box center [545, 320] width 411 height 17
type input "planill"
click at [647, 258] on form "Descripcion * planill Escriba aquí una descripcion Seleccionar Archivo Eliminar…" at bounding box center [638, 325] width 596 height 137
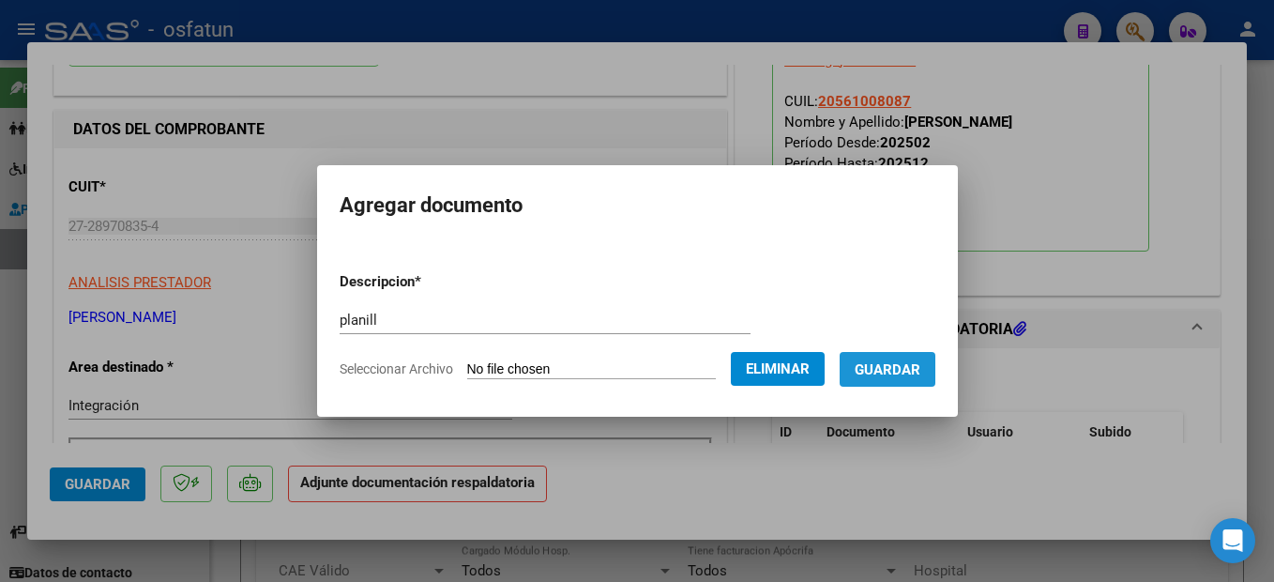
click at [914, 364] on span "Guardar" at bounding box center [888, 369] width 66 height 17
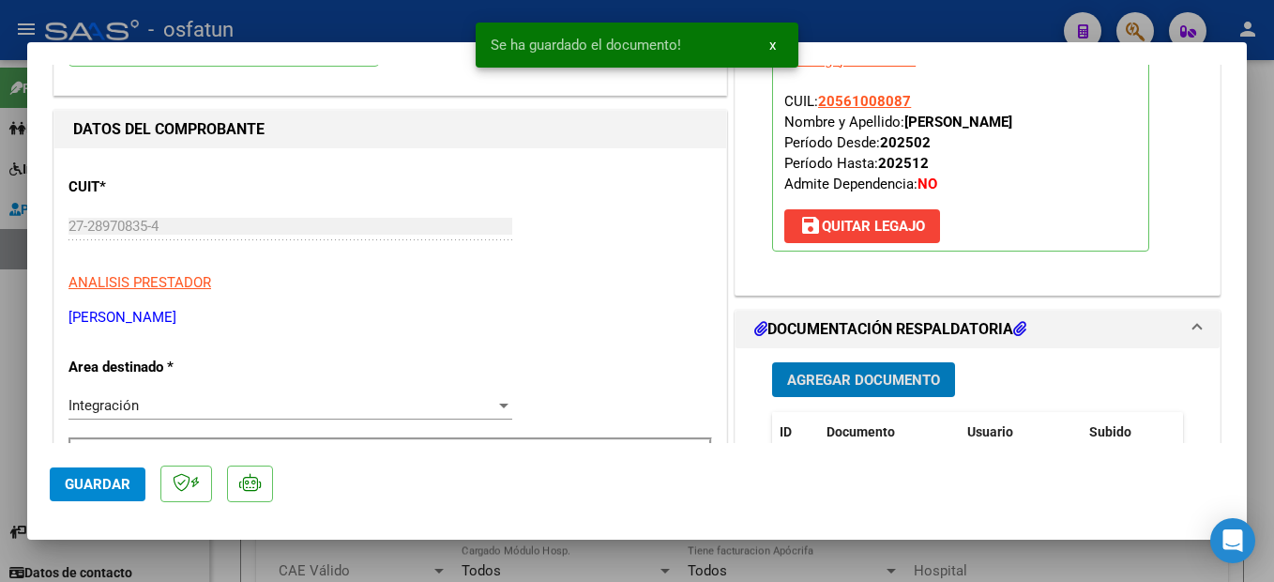
scroll to position [375, 0]
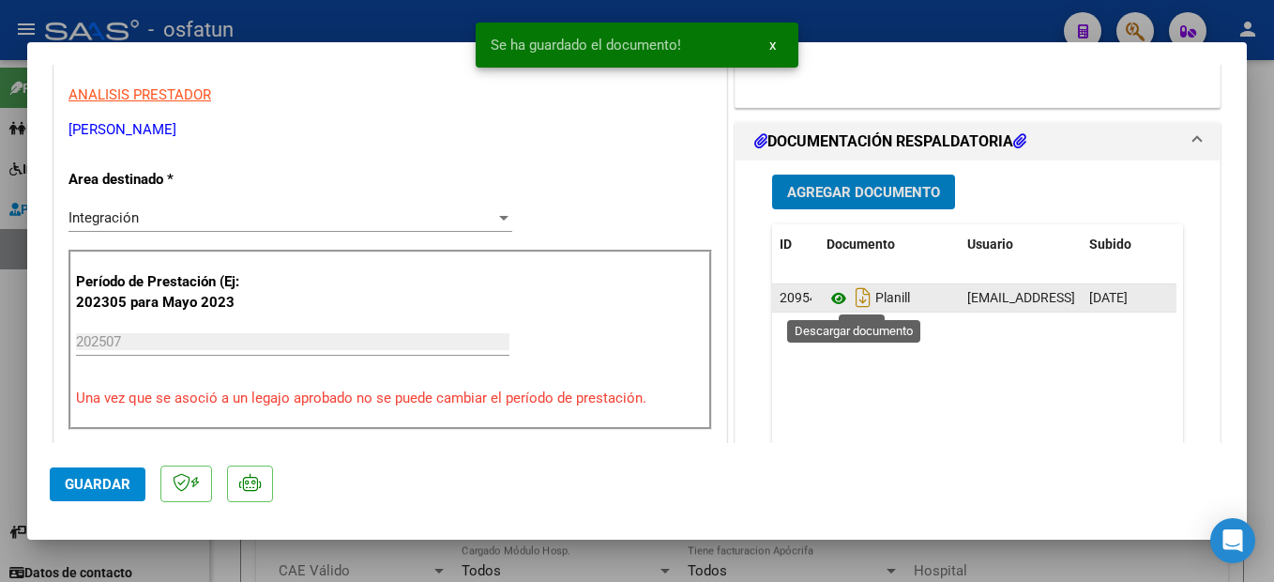
click at [831, 297] on icon at bounding box center [839, 298] width 24 height 23
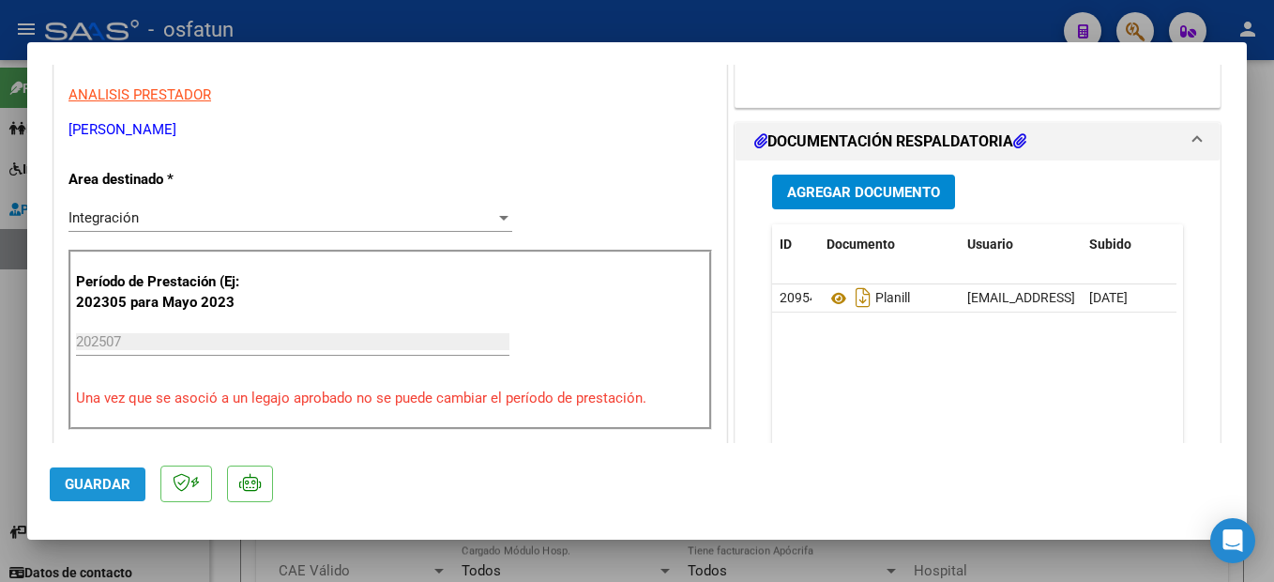
click at [87, 480] on span "Guardar" at bounding box center [98, 484] width 66 height 17
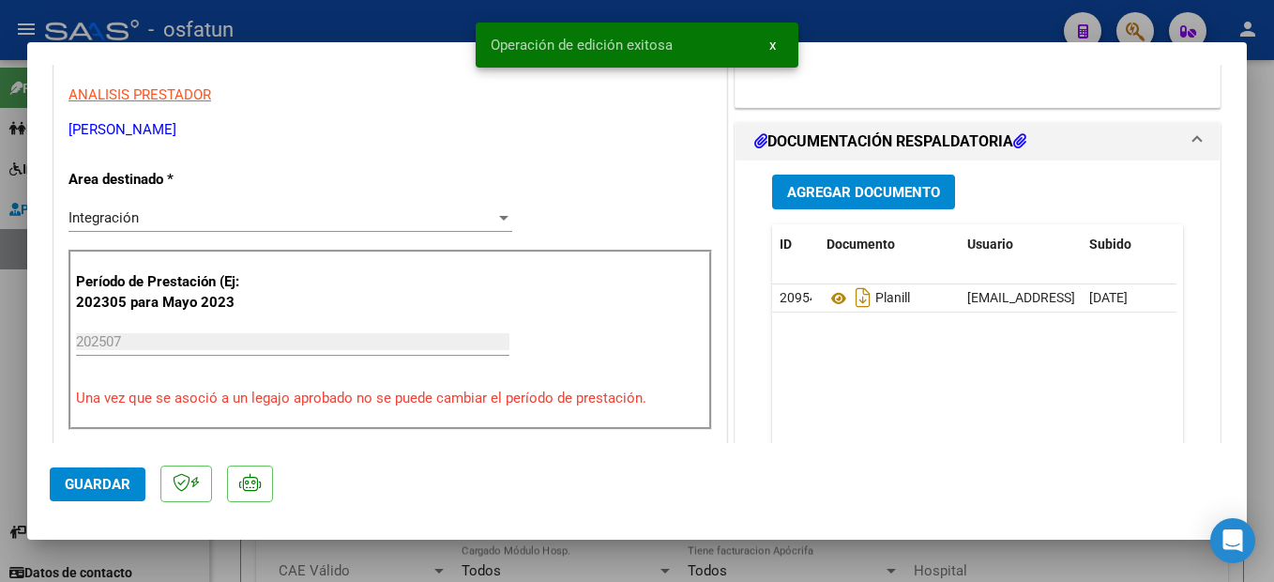
click at [1270, 422] on div at bounding box center [637, 291] width 1274 height 582
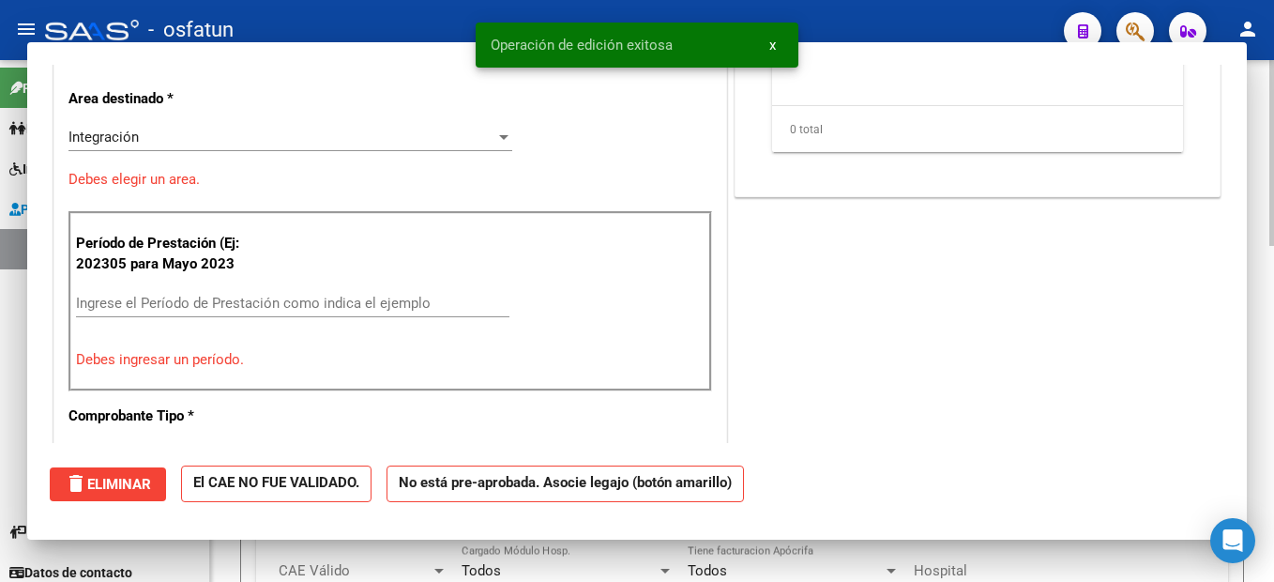
scroll to position [0, 0]
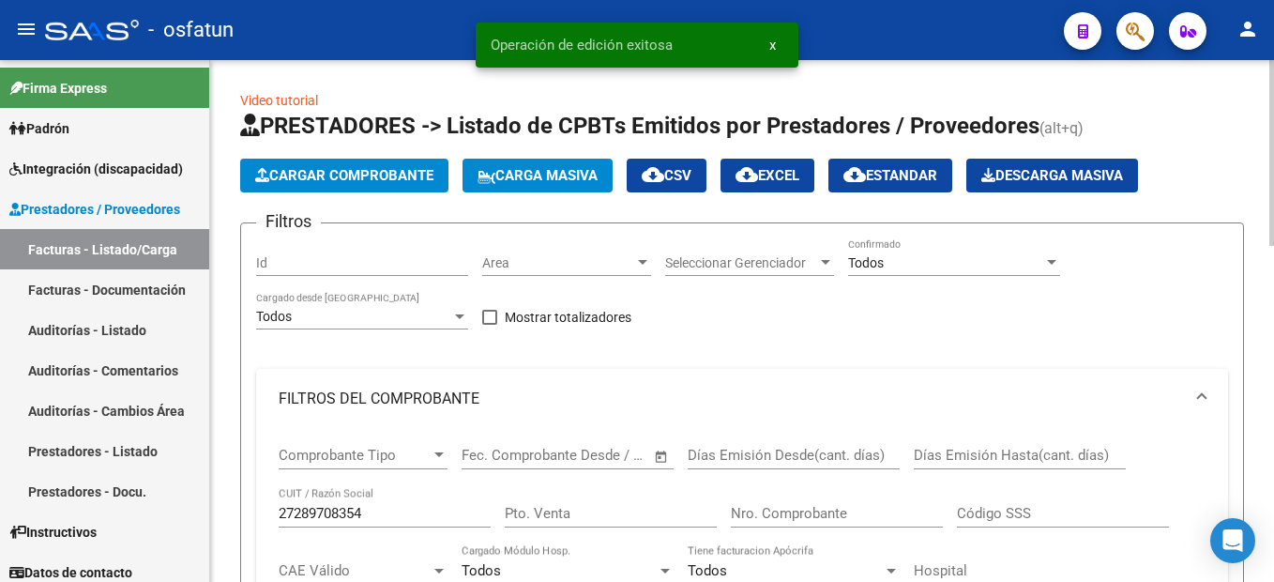
click at [334, 180] on span "Cargar Comprobante" at bounding box center [344, 175] width 178 height 17
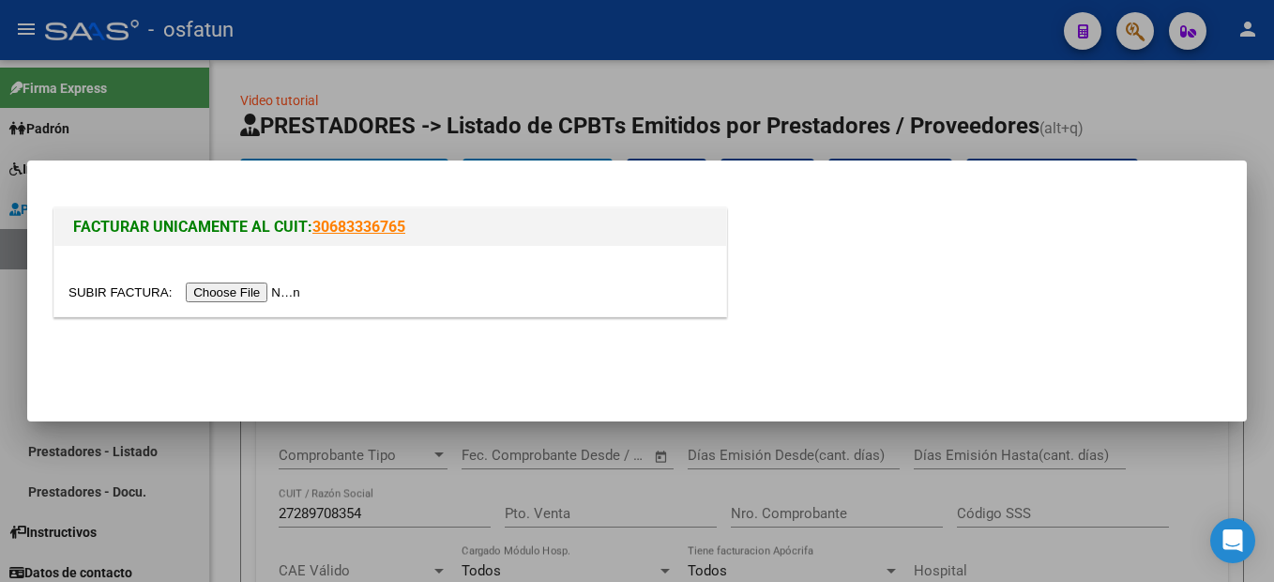
click at [228, 297] on input "file" at bounding box center [186, 292] width 237 height 20
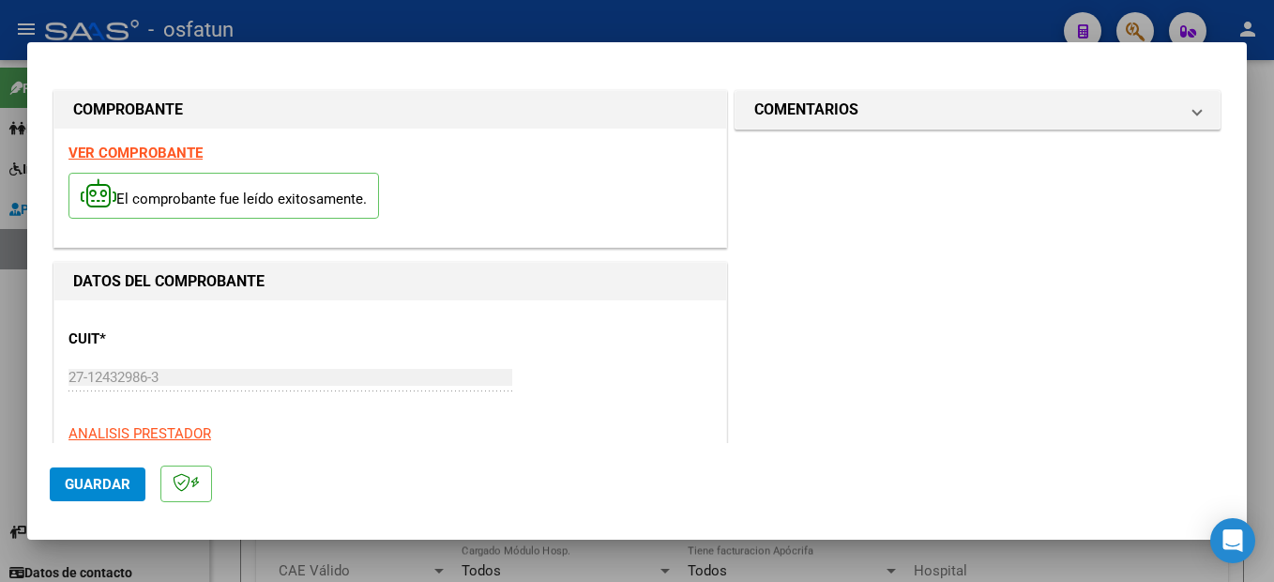
click at [121, 156] on strong "VER COMPROBANTE" at bounding box center [135, 152] width 134 height 17
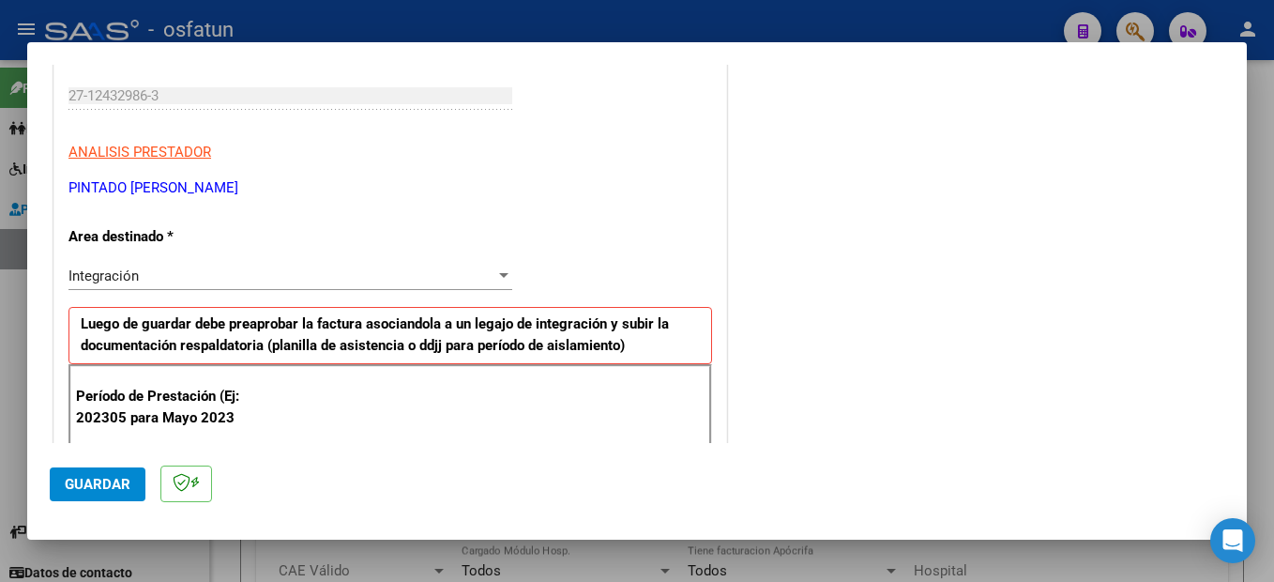
scroll to position [375, 0]
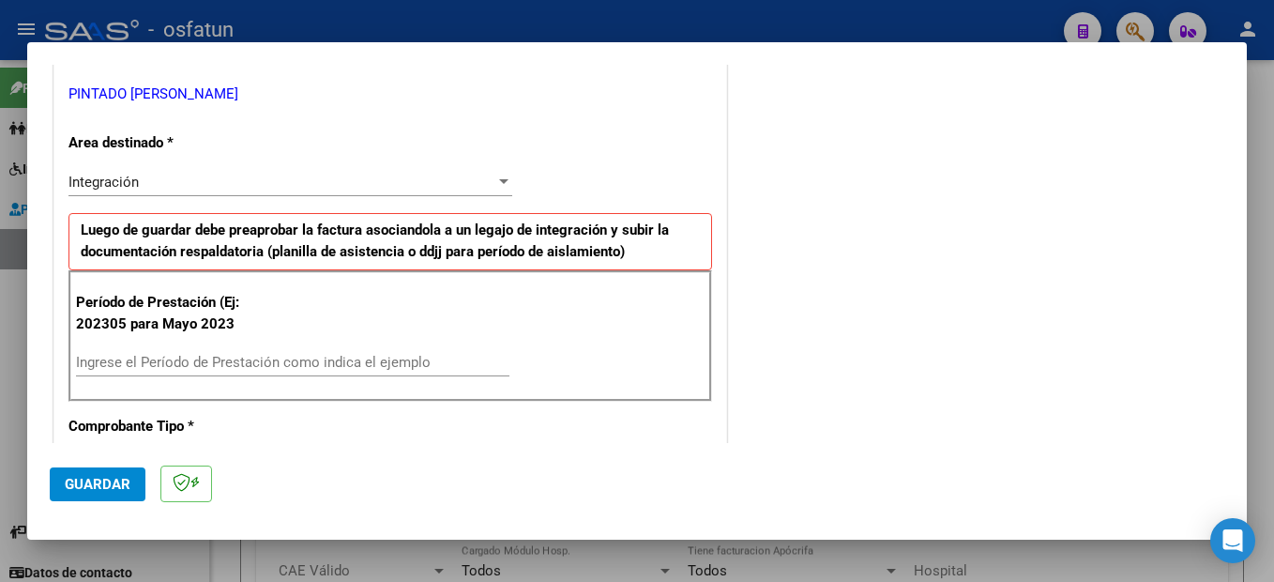
click at [161, 371] on input "Ingrese el Período de Prestación como indica el ejemplo" at bounding box center [292, 362] width 433 height 17
type input "202507"
drag, startPoint x: 75, startPoint y: 465, endPoint x: 236, endPoint y: 581, distance: 197.6
click at [73, 465] on mat-dialog-actions "Guardar" at bounding box center [637, 480] width 1175 height 74
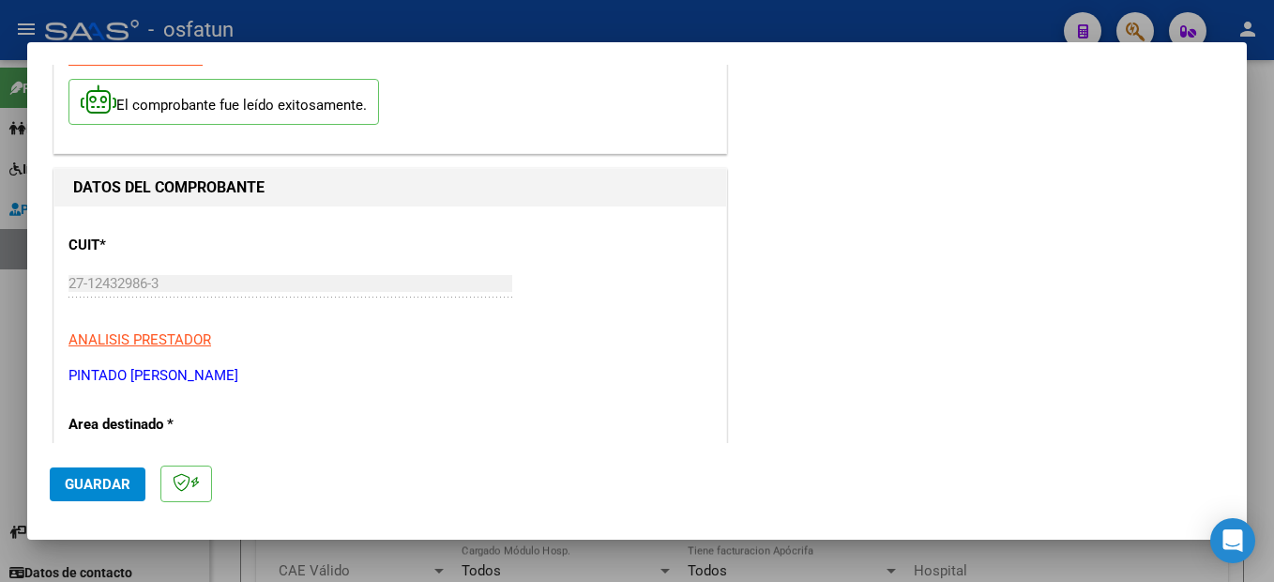
scroll to position [303, 0]
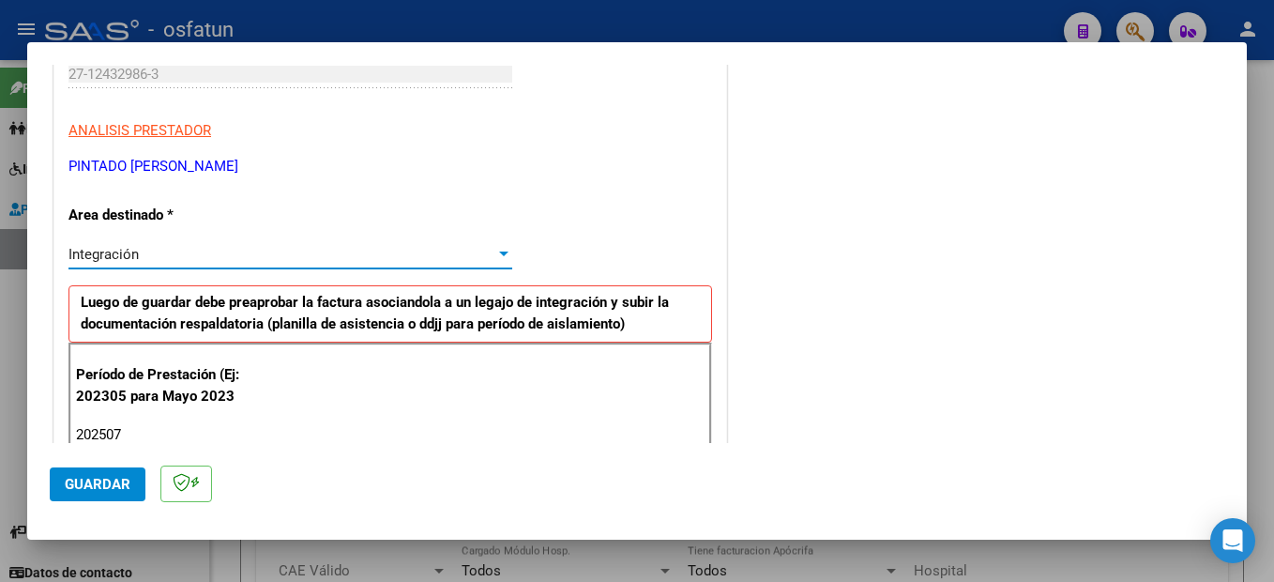
drag, startPoint x: 109, startPoint y: 488, endPoint x: 317, endPoint y: 515, distance: 210.1
click at [109, 489] on span "Guardar" at bounding box center [98, 484] width 66 height 17
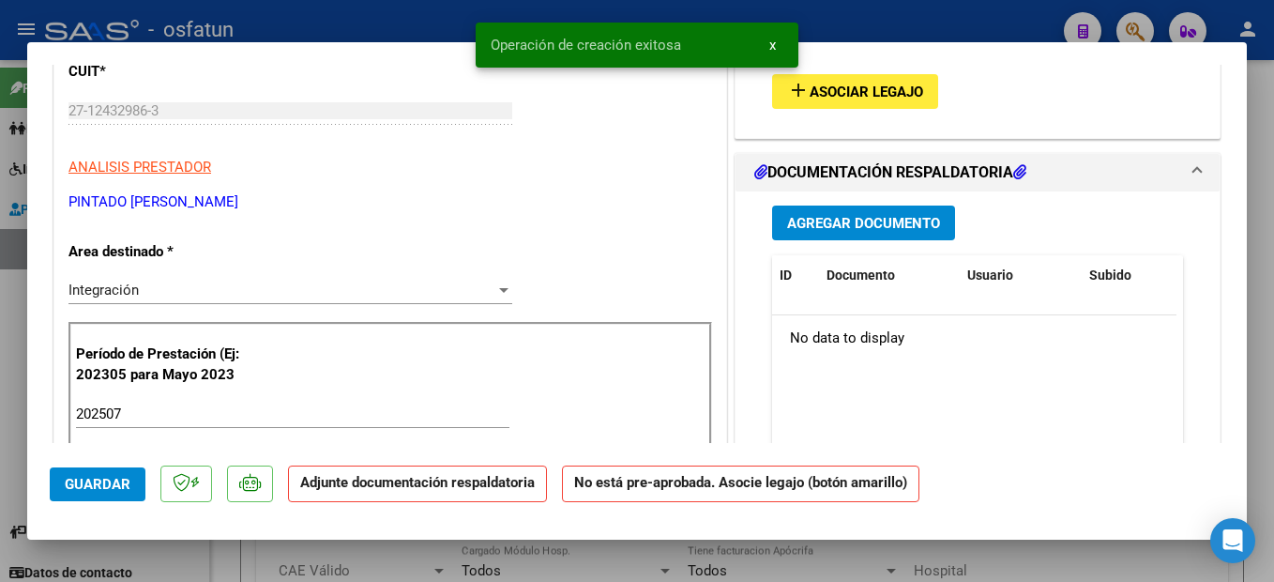
scroll to position [0, 0]
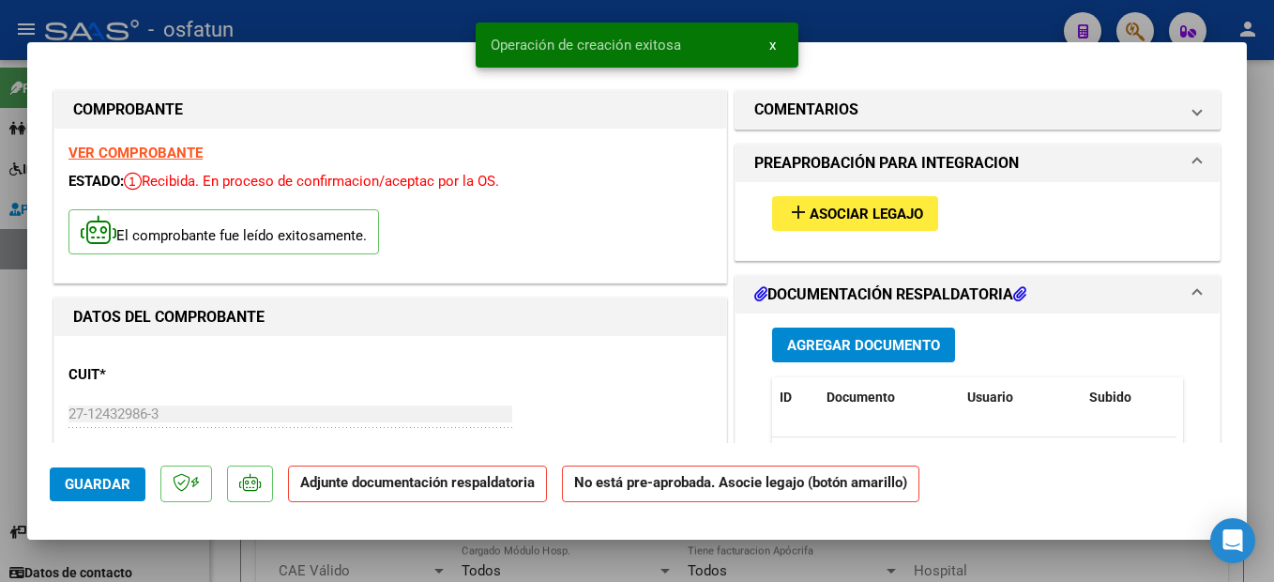
click at [891, 211] on span "Asociar Legajo" at bounding box center [867, 213] width 114 height 17
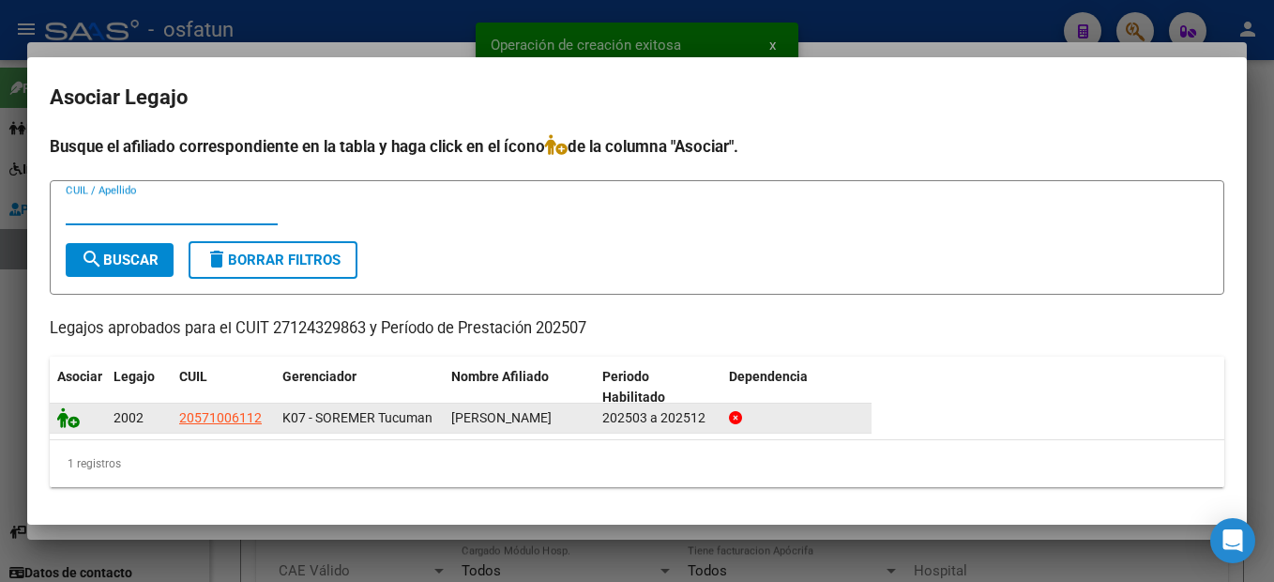
click at [69, 419] on icon at bounding box center [68, 417] width 23 height 21
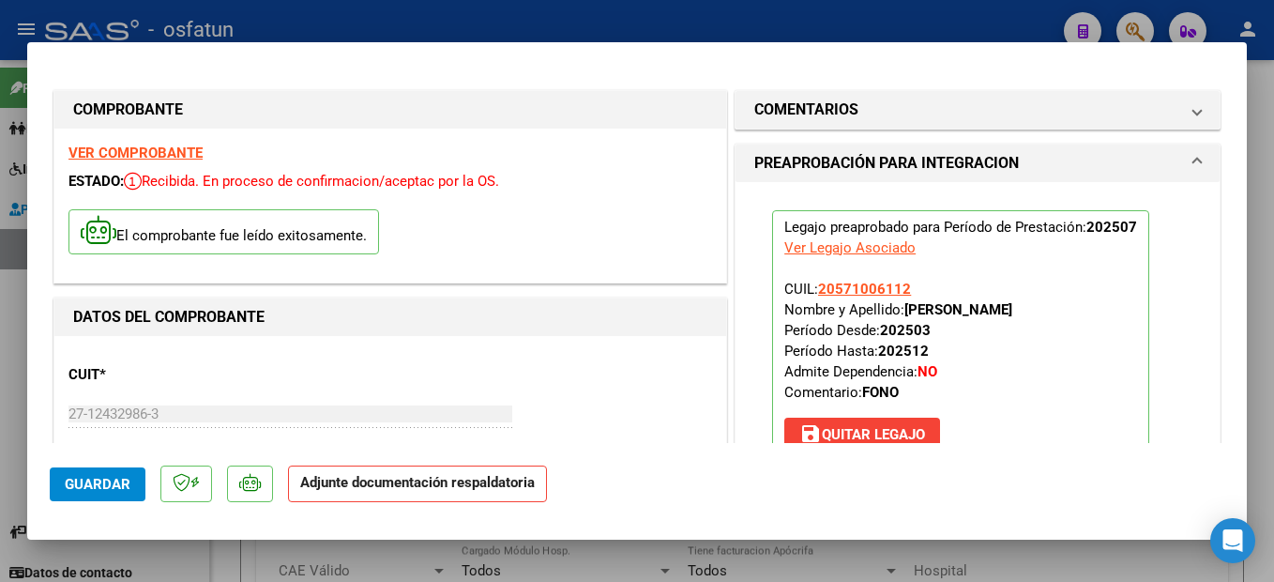
scroll to position [188, 0]
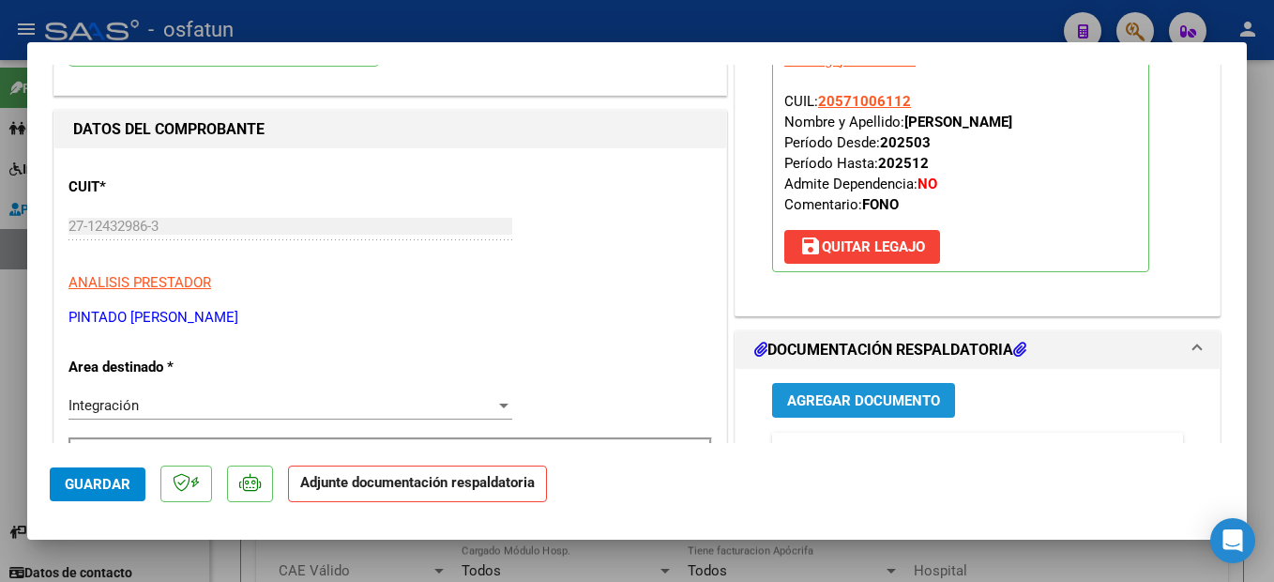
click at [911, 397] on span "Agregar Documento" at bounding box center [863, 400] width 153 height 17
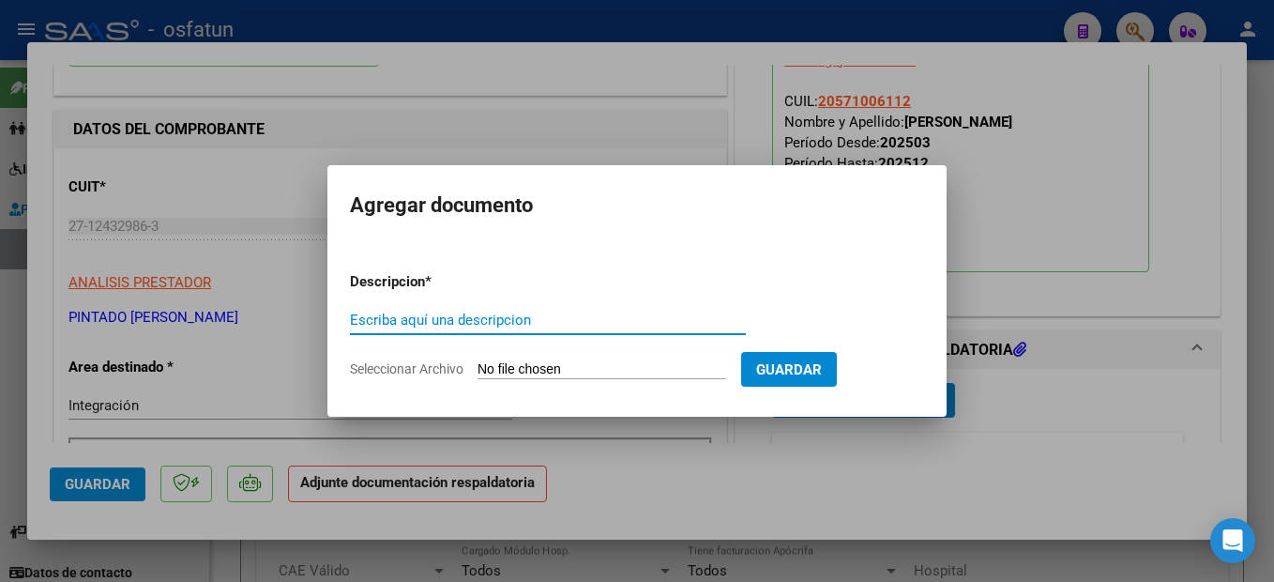
click at [485, 325] on input "Escriba aquí una descripcion" at bounding box center [548, 320] width 396 height 17
click at [454, 319] on input "planilla, informes" at bounding box center [548, 320] width 396 height 17
drag, startPoint x: 469, startPoint y: 320, endPoint x: 391, endPoint y: 323, distance: 77.9
click at [391, 323] on input "planilla, informes" at bounding box center [548, 320] width 396 height 17
type input "planilla"
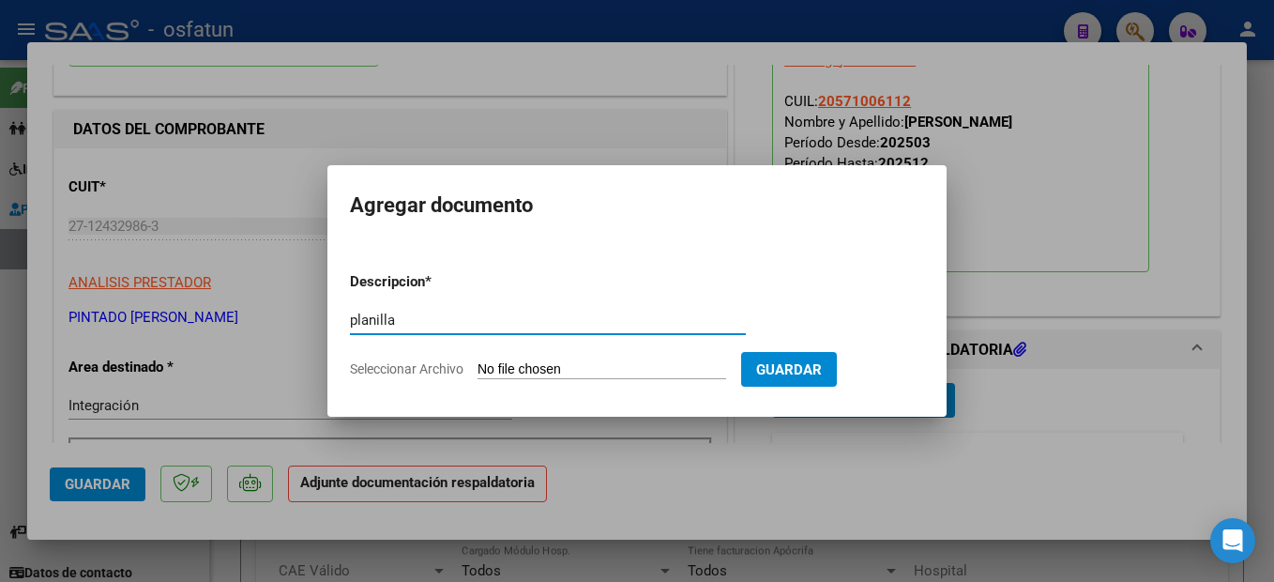
click at [594, 245] on mat-dialog-content "Descripcion * planilla Escriba aquí una descripcion Seleccionar Archivo Guardar" at bounding box center [636, 318] width 619 height 152
click at [585, 364] on input "Seleccionar Archivo" at bounding box center [602, 370] width 249 height 18
type input "C:\fakepath\250811110011.pdf"
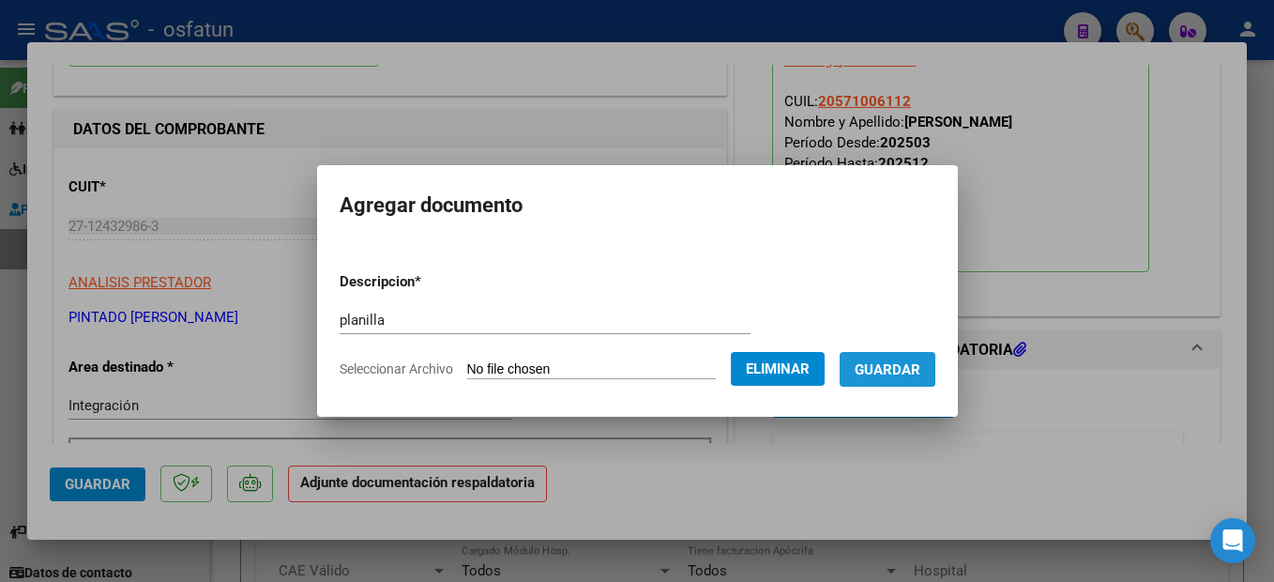
drag, startPoint x: 913, startPoint y: 367, endPoint x: 742, endPoint y: 581, distance: 273.7
click at [904, 372] on span "Guardar" at bounding box center [888, 369] width 66 height 17
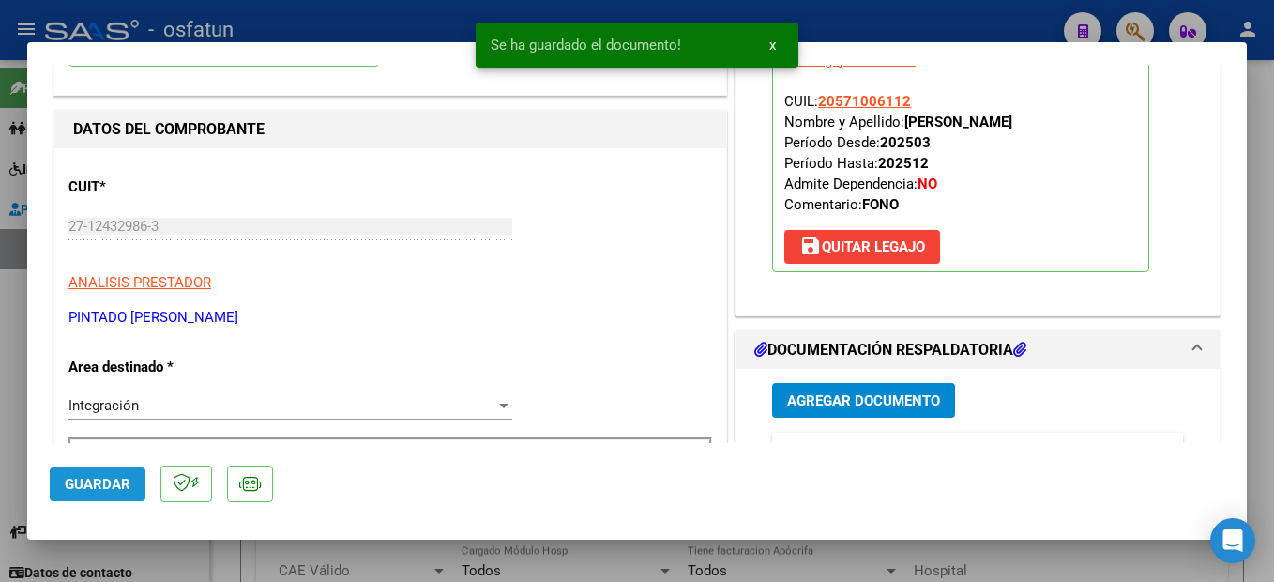
click at [93, 491] on span "Guardar" at bounding box center [98, 484] width 66 height 17
click at [1253, 479] on div at bounding box center [637, 291] width 1274 height 582
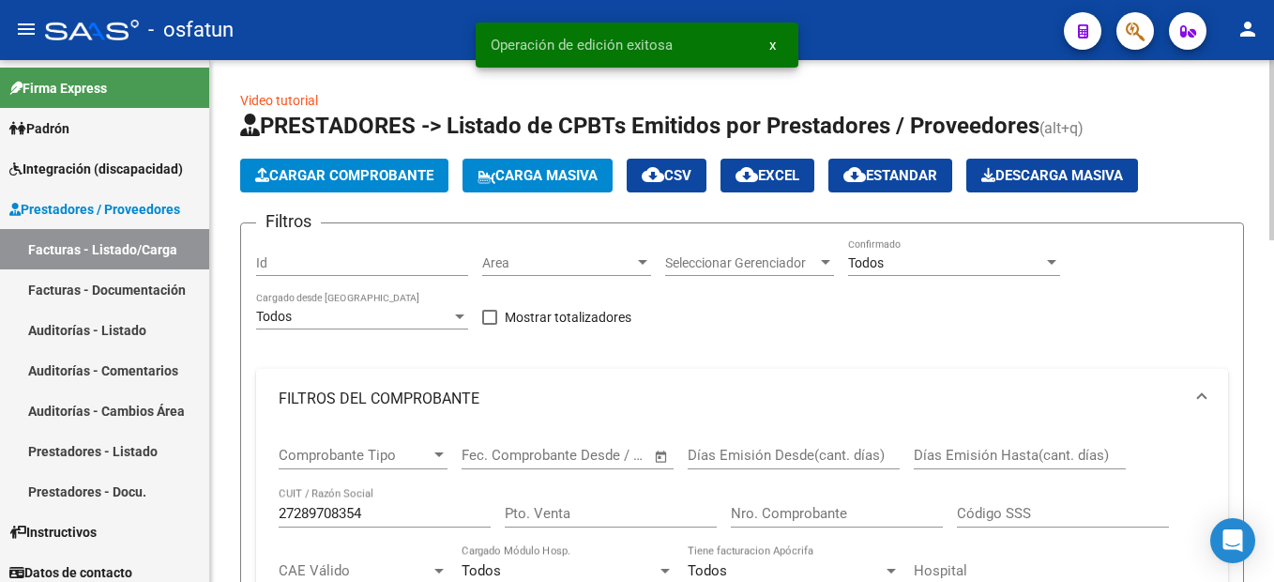
click at [395, 177] on span "Cargar Comprobante" at bounding box center [344, 175] width 178 height 17
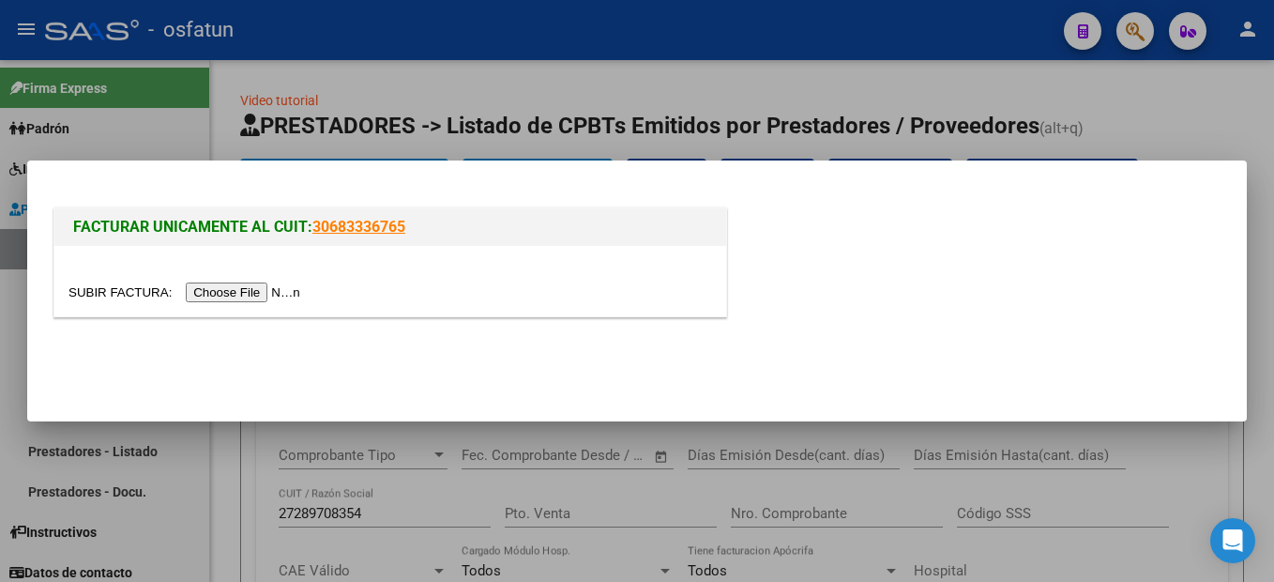
click at [203, 286] on input "file" at bounding box center [186, 292] width 237 height 20
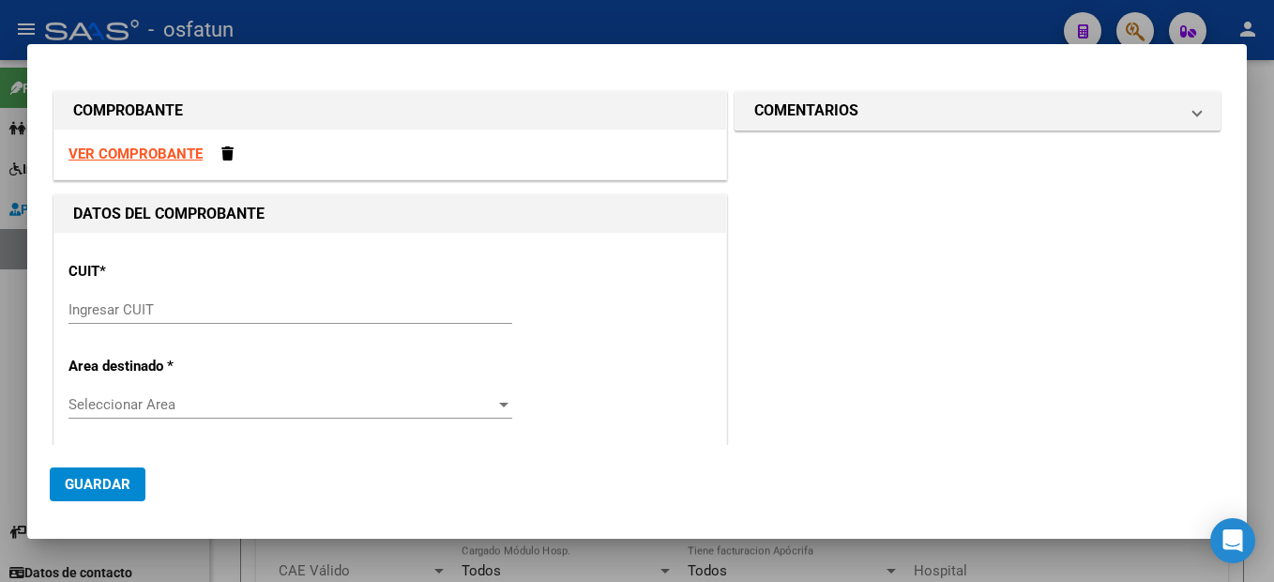
click at [157, 154] on strong "VER COMPROBANTE" at bounding box center [135, 153] width 134 height 17
click at [142, 304] on input "Ingresar CUIT" at bounding box center [290, 309] width 444 height 17
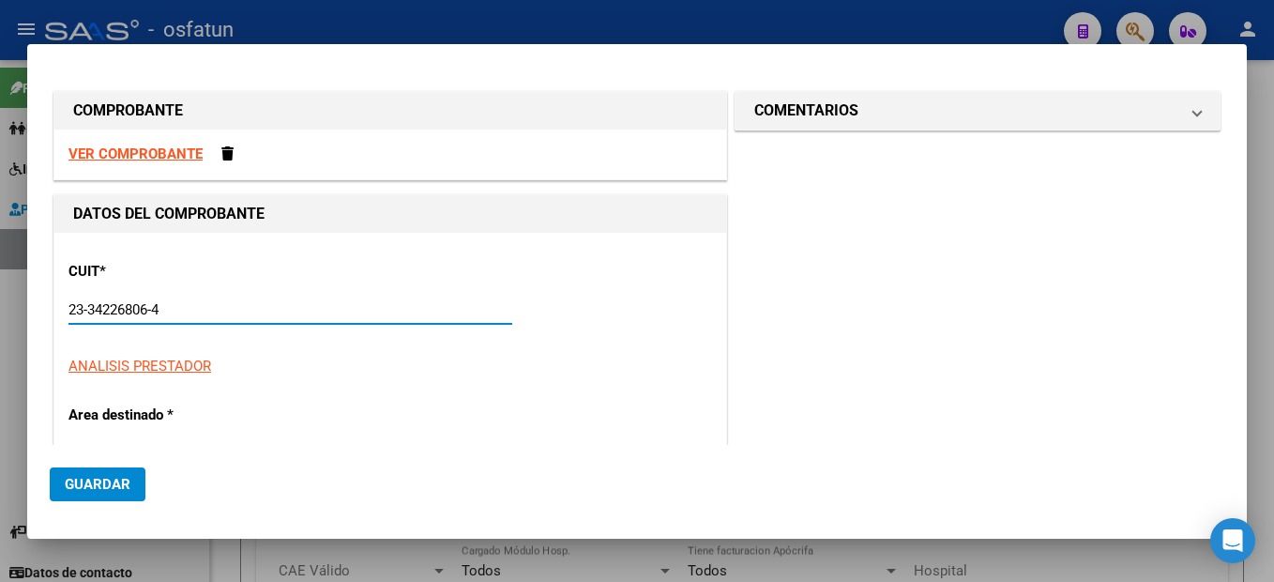
type input "23-34226806-4"
type input "2"
type input "23-34226806-4"
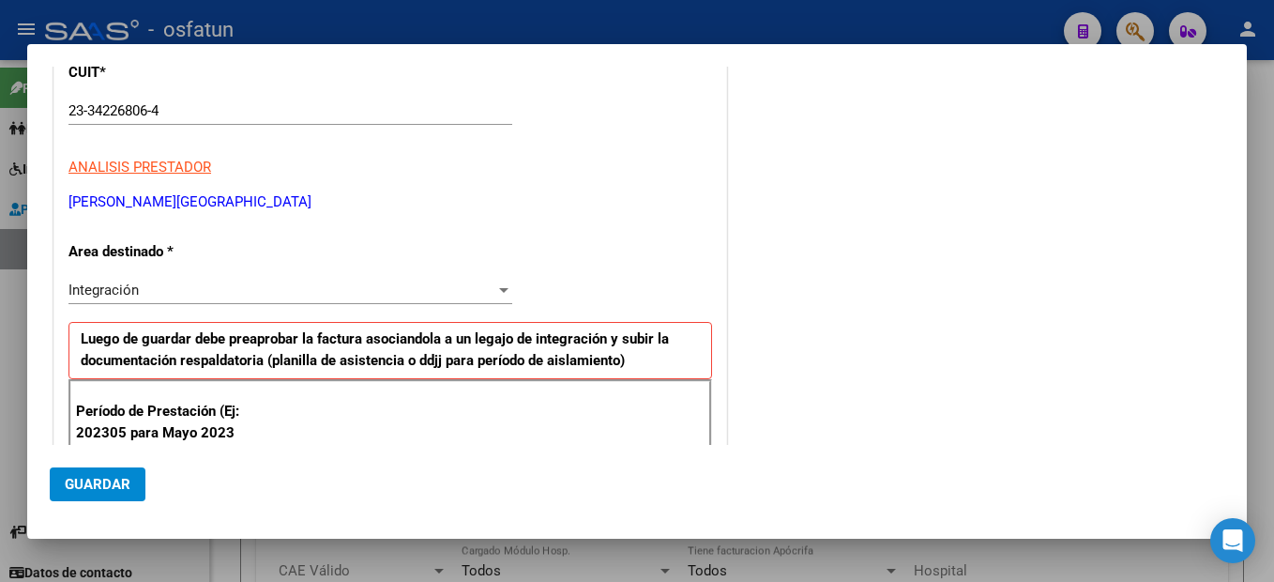
scroll to position [415, 0]
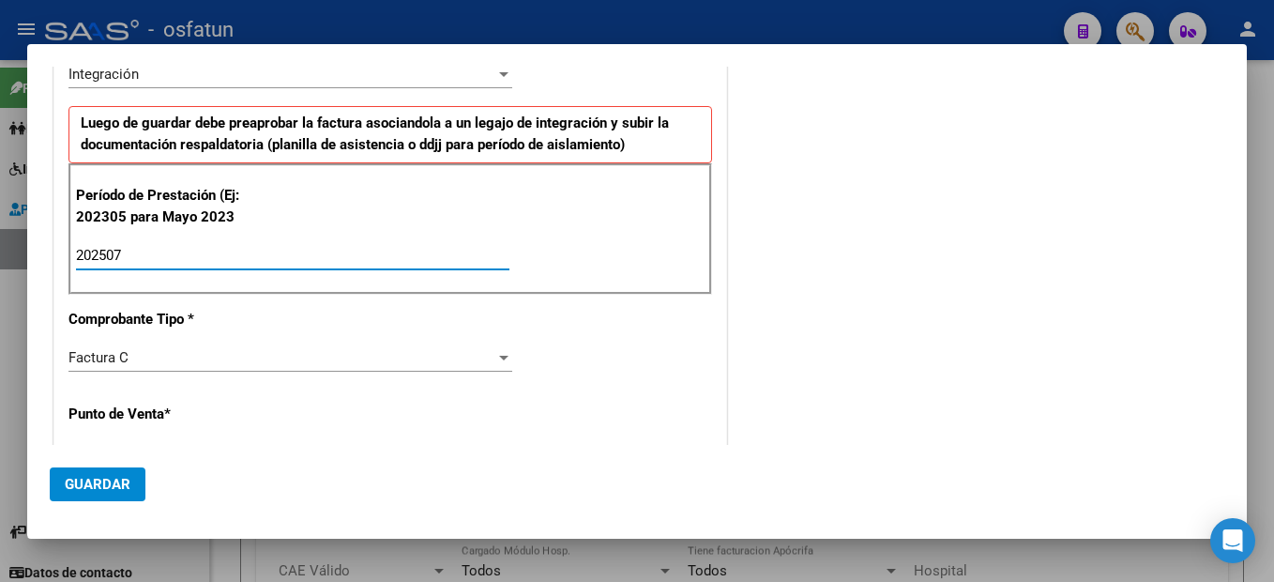
type input "202507"
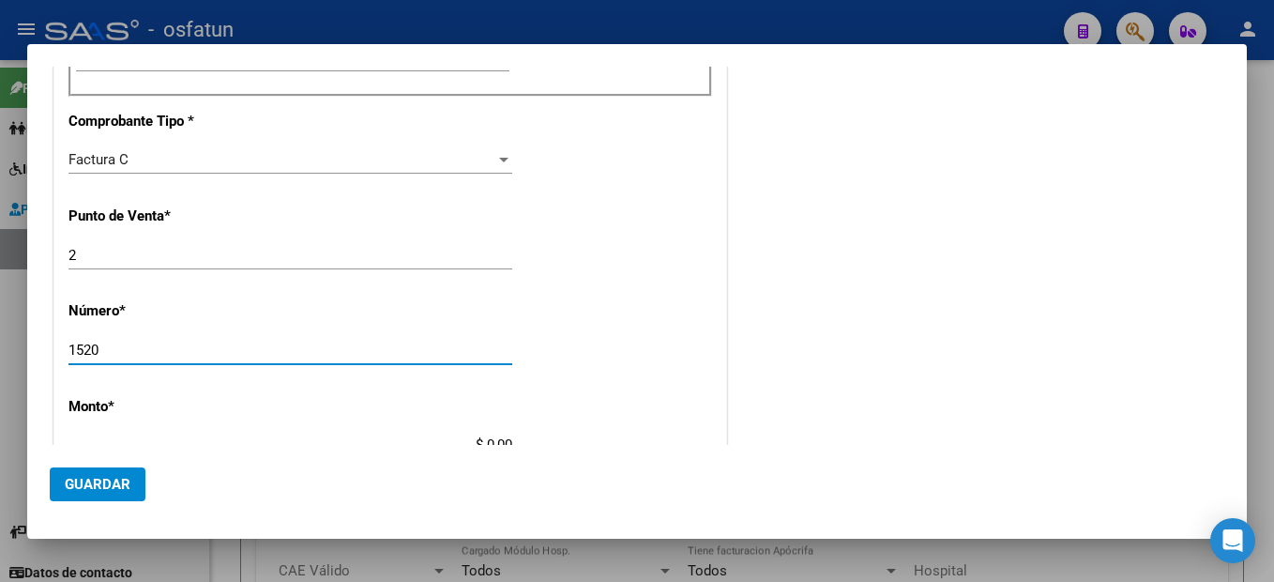
type input "1520"
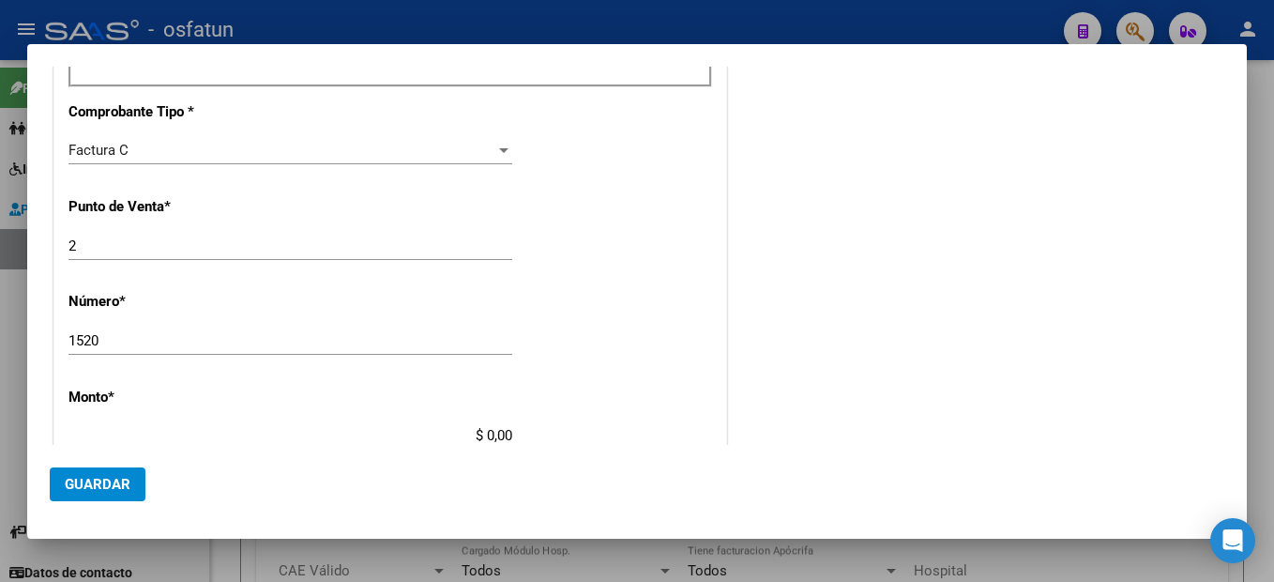
type input "$ 98.964,88"
type input "[DATE]"
type input "75324795810849"
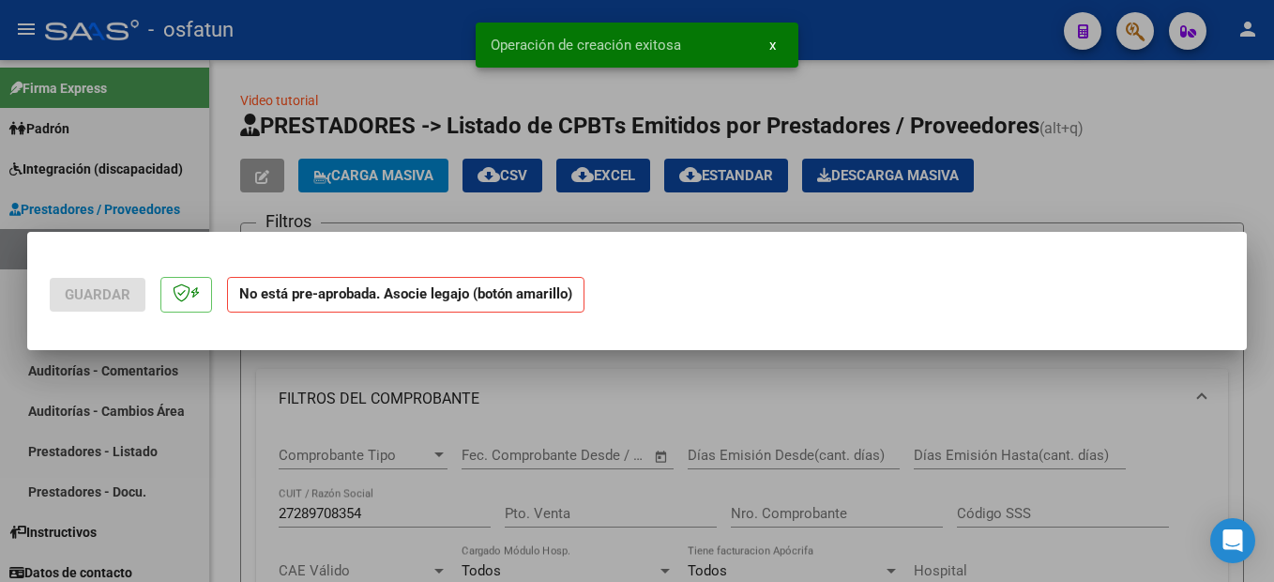
scroll to position [0, 0]
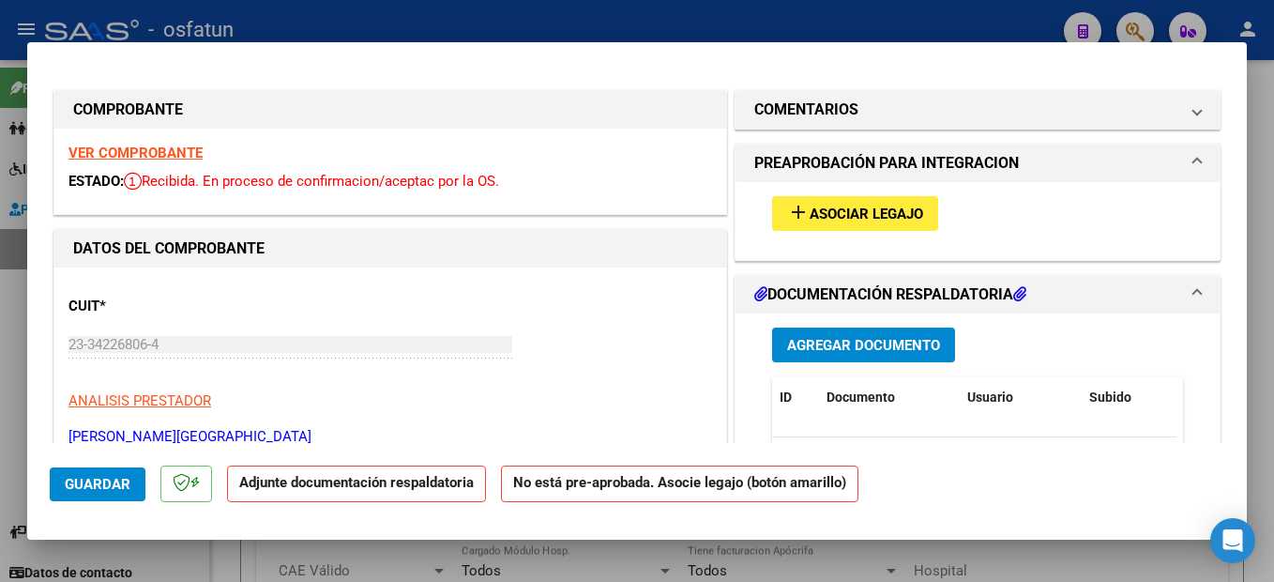
click at [864, 212] on span "Asociar Legajo" at bounding box center [867, 213] width 114 height 17
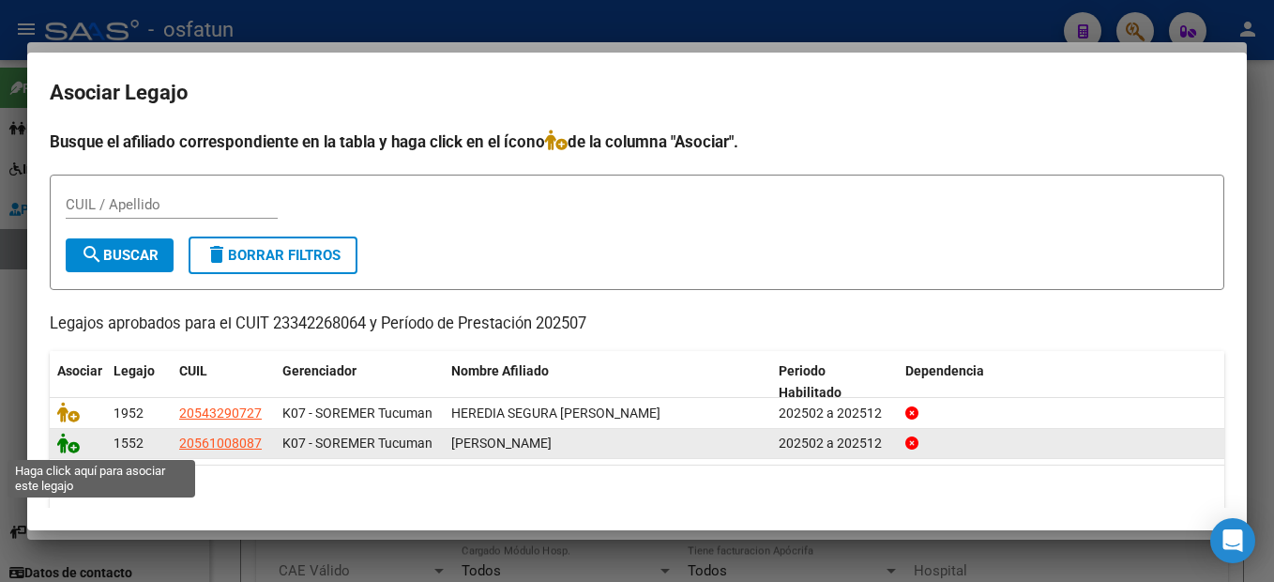
click at [68, 445] on icon at bounding box center [68, 443] width 23 height 21
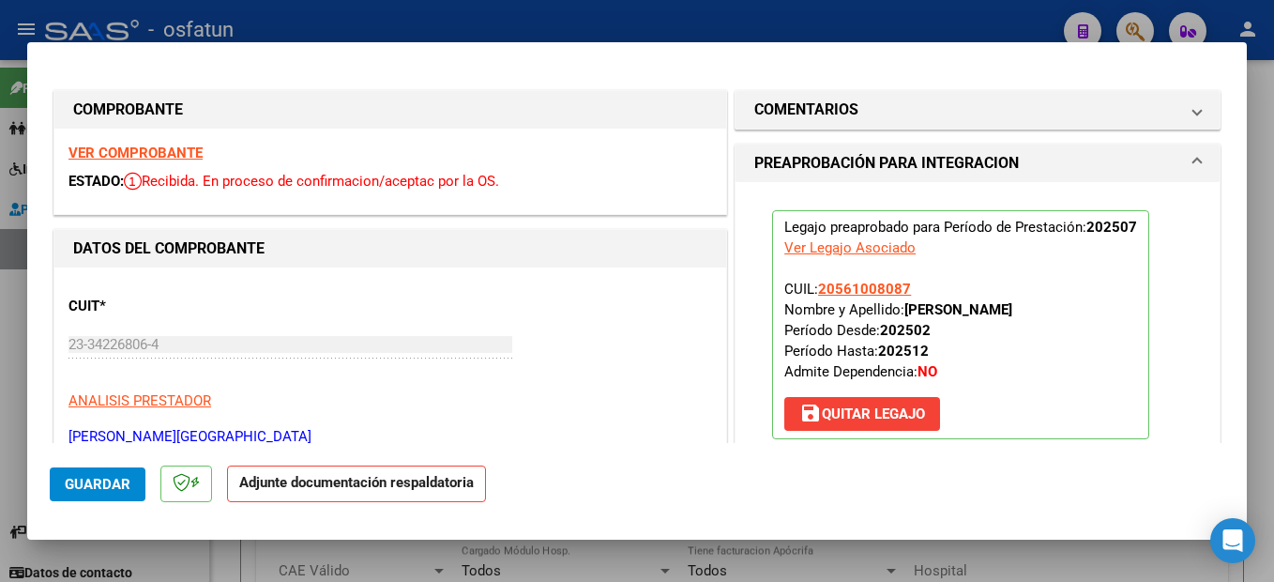
scroll to position [281, 0]
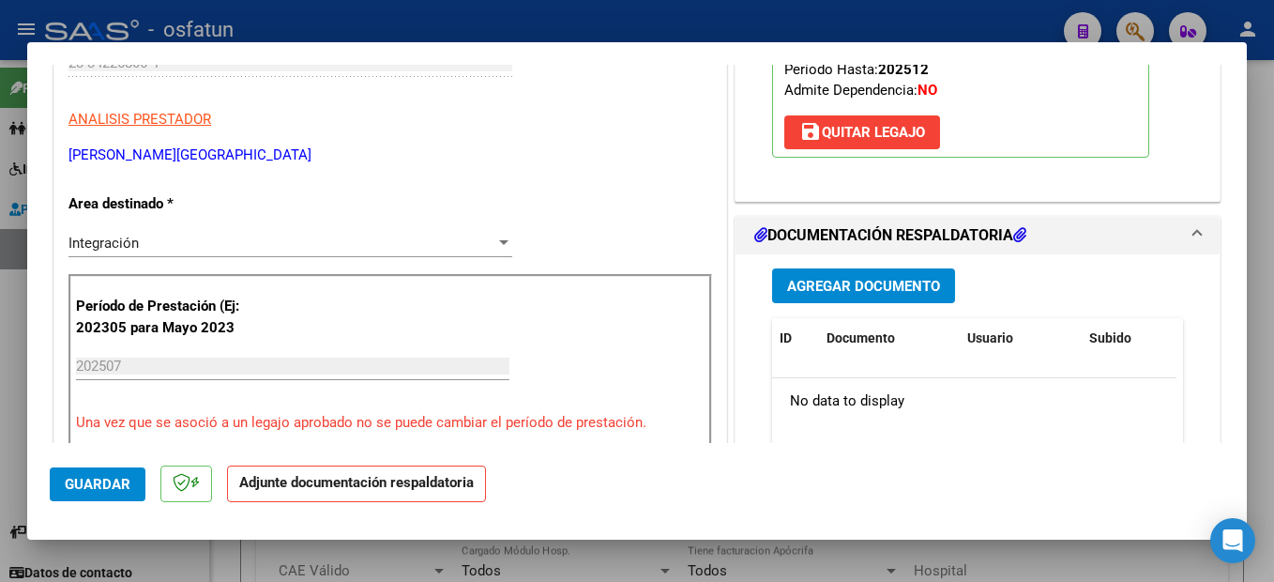
click at [921, 280] on span "Agregar Documento" at bounding box center [863, 286] width 153 height 17
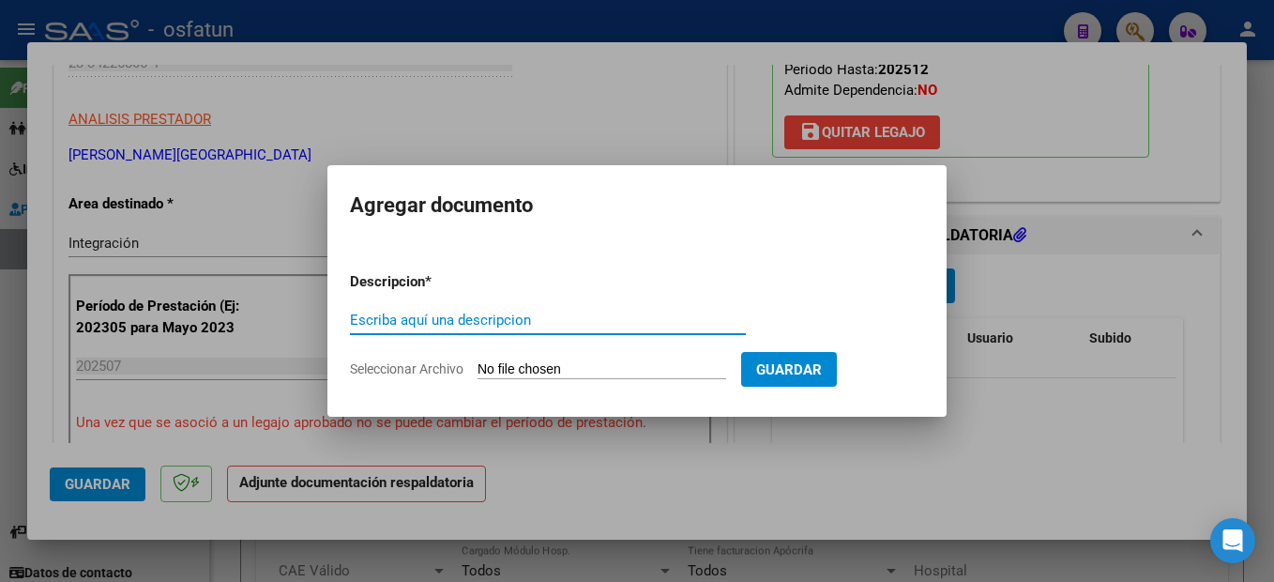
click at [459, 325] on input "Escriba aquí una descripcion" at bounding box center [548, 320] width 396 height 17
type input "planilla"
click at [601, 371] on input "Seleccionar Archivo" at bounding box center [602, 370] width 249 height 18
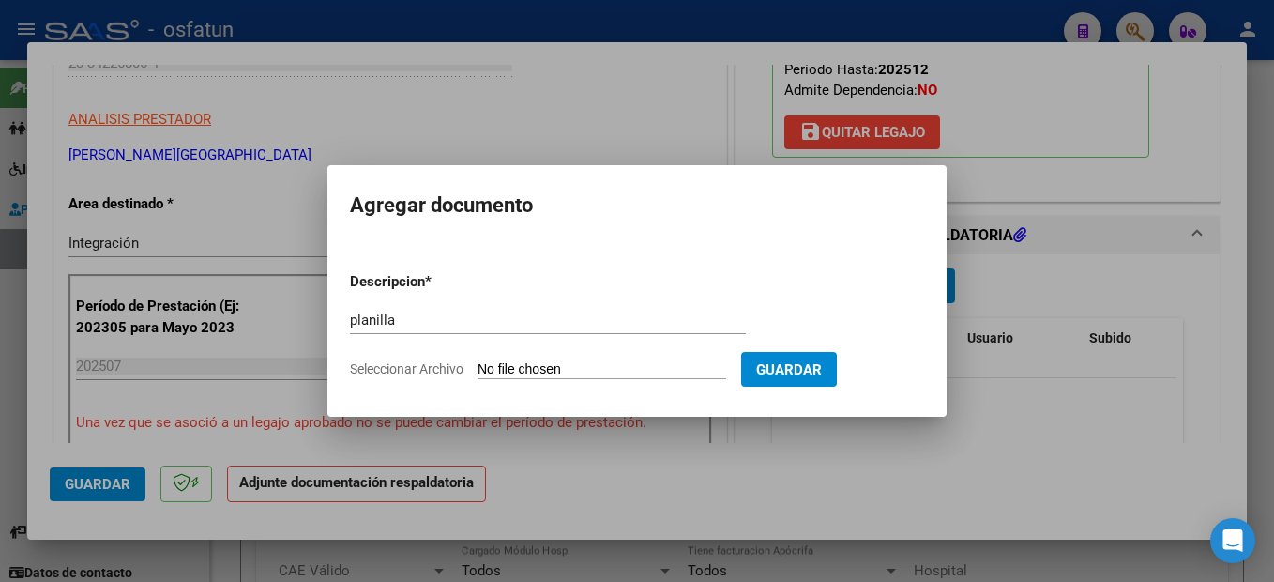
type input "C:\fakepath\250811110036.pdf"
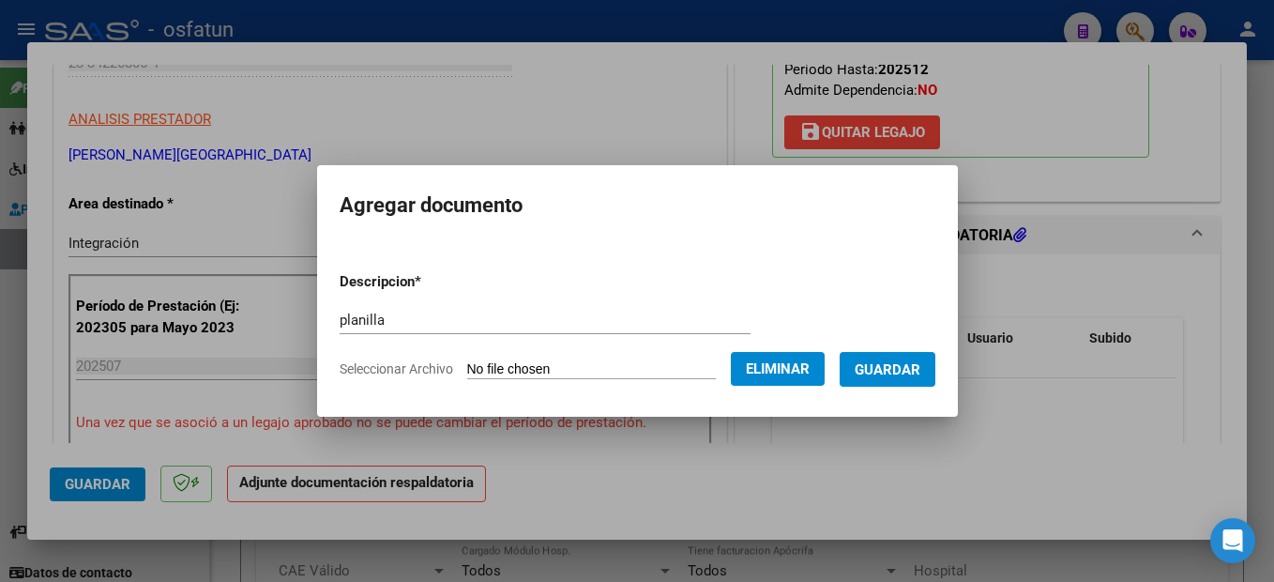
click at [920, 368] on span "Guardar" at bounding box center [888, 369] width 66 height 17
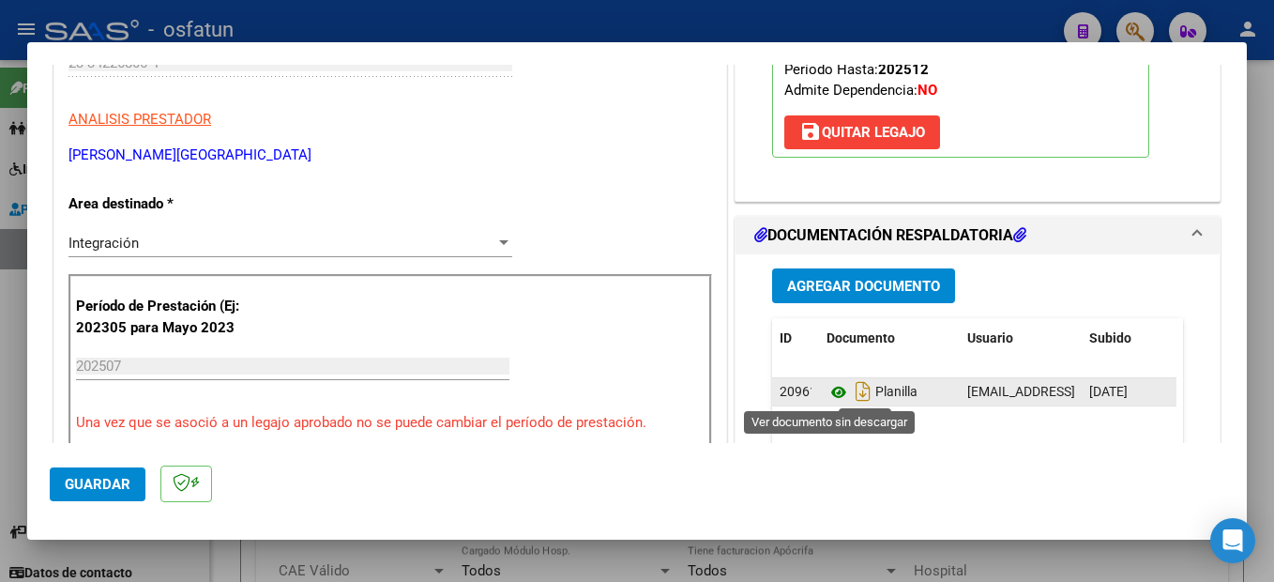
click at [830, 388] on icon at bounding box center [839, 392] width 24 height 23
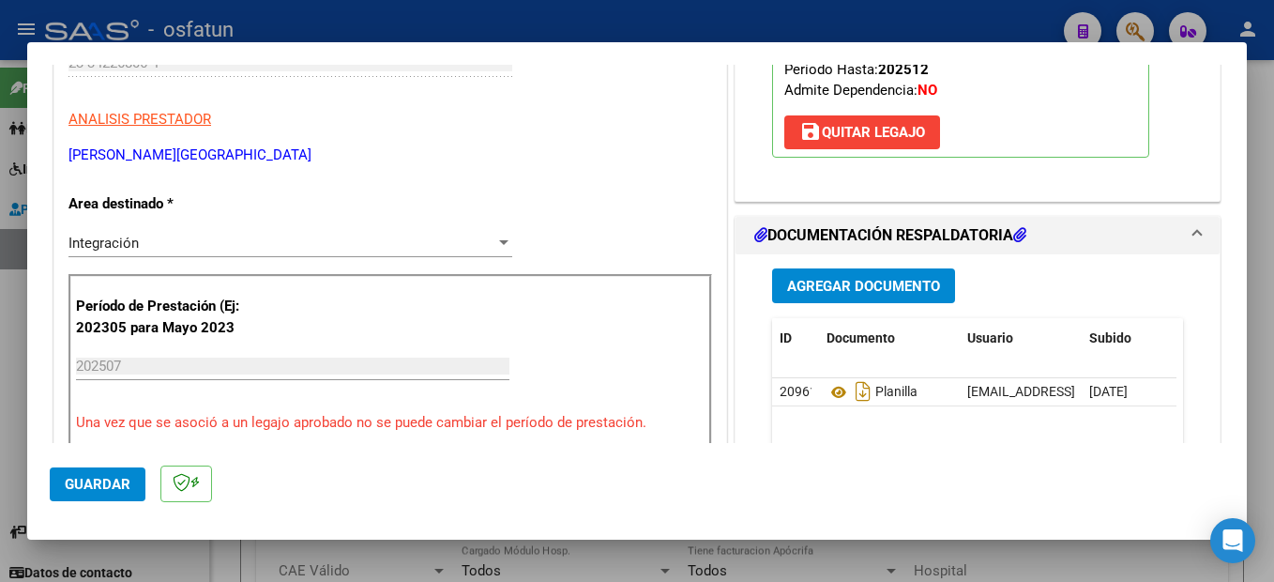
click at [85, 502] on mat-dialog-actions "Guardar" at bounding box center [637, 480] width 1175 height 74
click at [98, 492] on span "Guardar" at bounding box center [98, 484] width 66 height 17
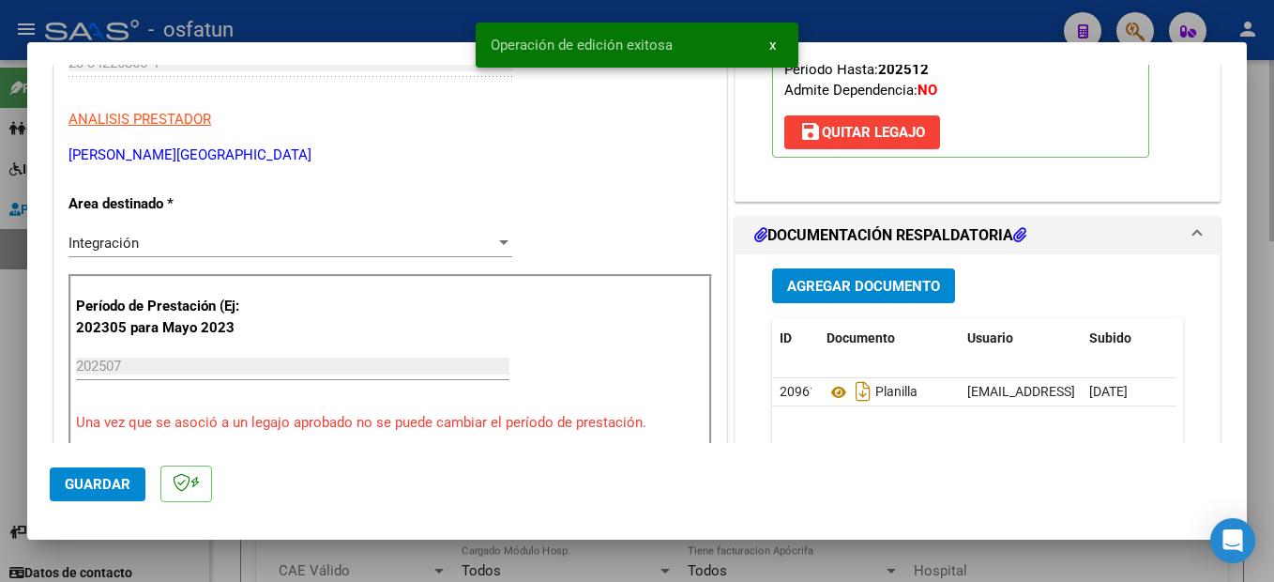
drag, startPoint x: 1262, startPoint y: 456, endPoint x: 1273, endPoint y: 398, distance: 59.3
click at [1264, 454] on div at bounding box center [637, 291] width 1274 height 582
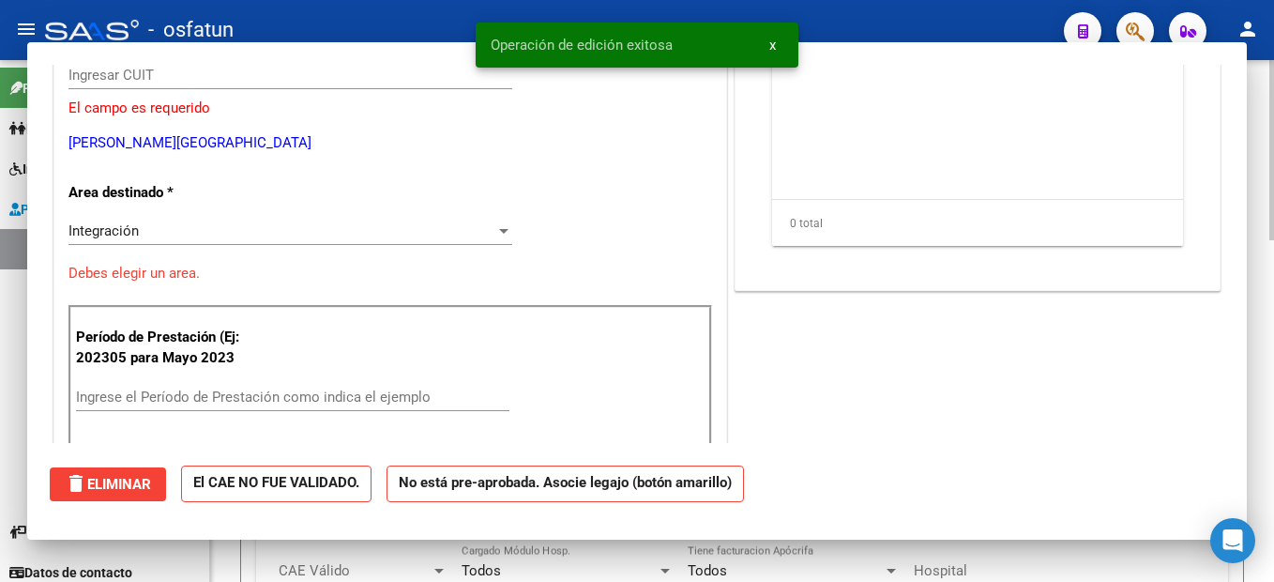
scroll to position [0, 0]
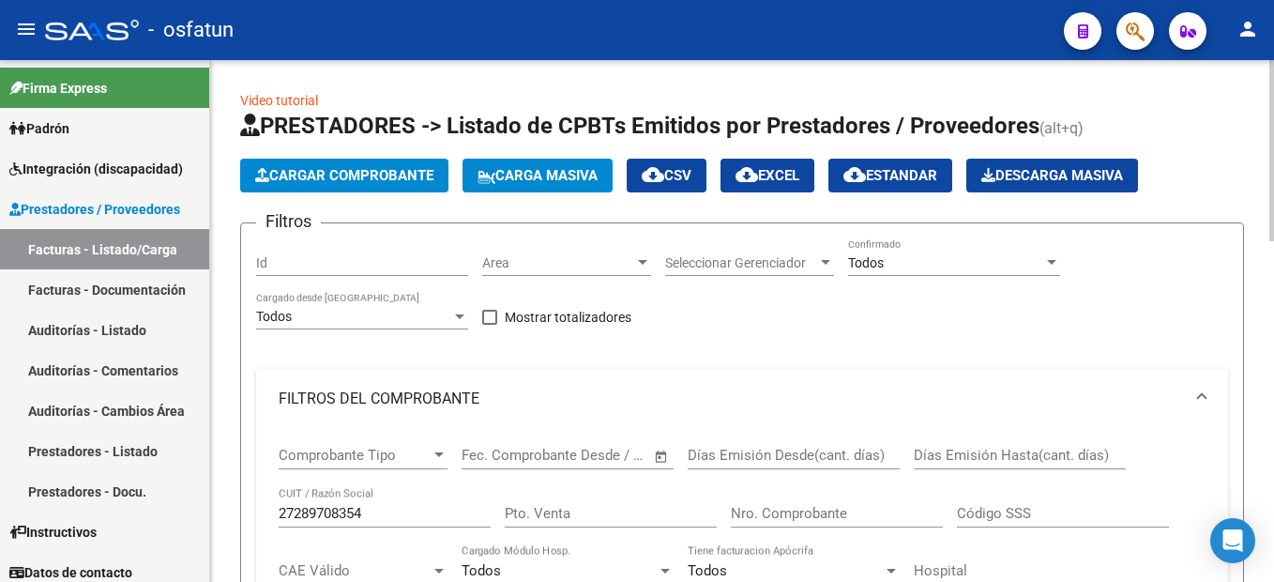
drag, startPoint x: 434, startPoint y: 177, endPoint x: 449, endPoint y: 175, distance: 14.4
click at [449, 175] on button "Cargar Comprobante" at bounding box center [344, 176] width 208 height 34
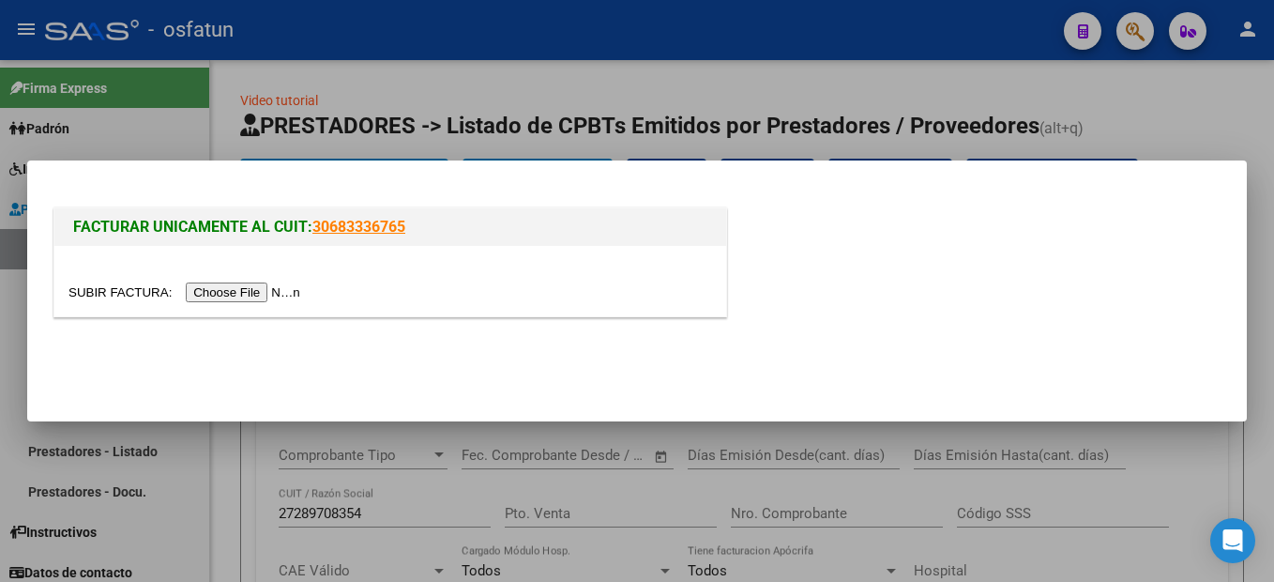
click at [232, 289] on input "file" at bounding box center [186, 292] width 237 height 20
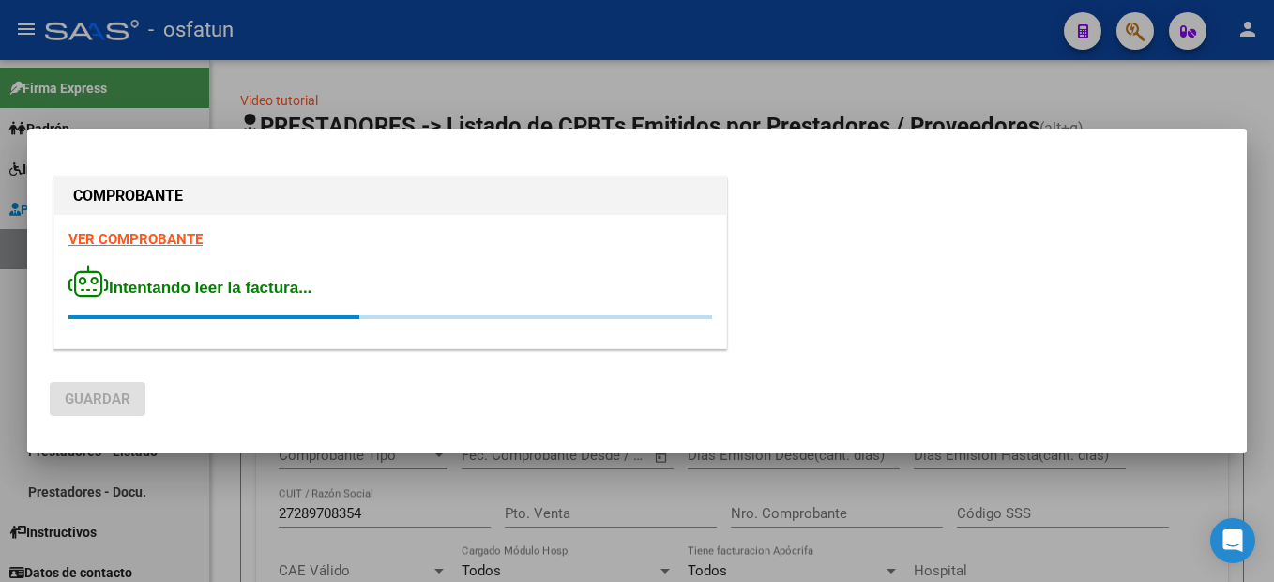
click at [1199, 486] on div at bounding box center [637, 291] width 1274 height 582
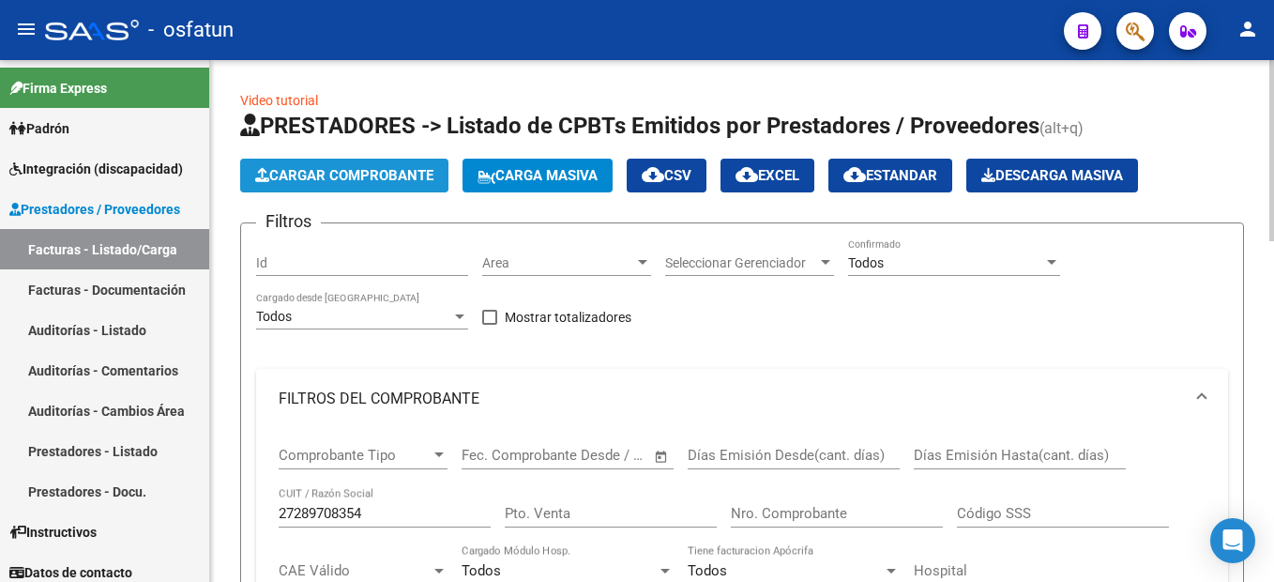
click at [371, 178] on span "Cargar Comprobante" at bounding box center [344, 175] width 178 height 17
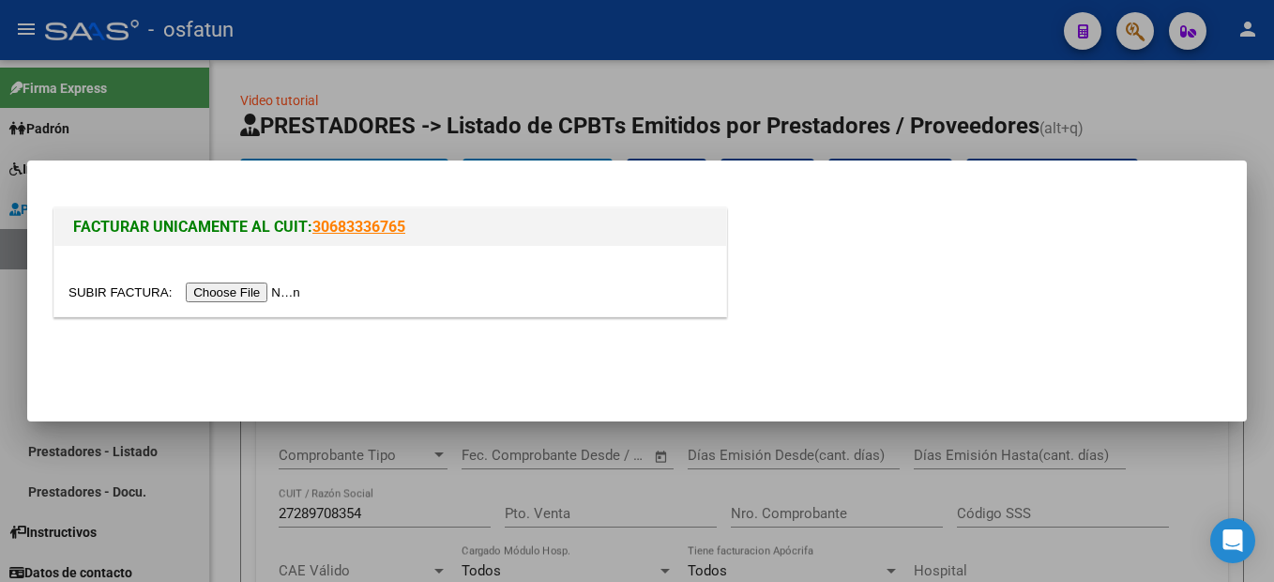
click at [260, 293] on input "file" at bounding box center [186, 292] width 237 height 20
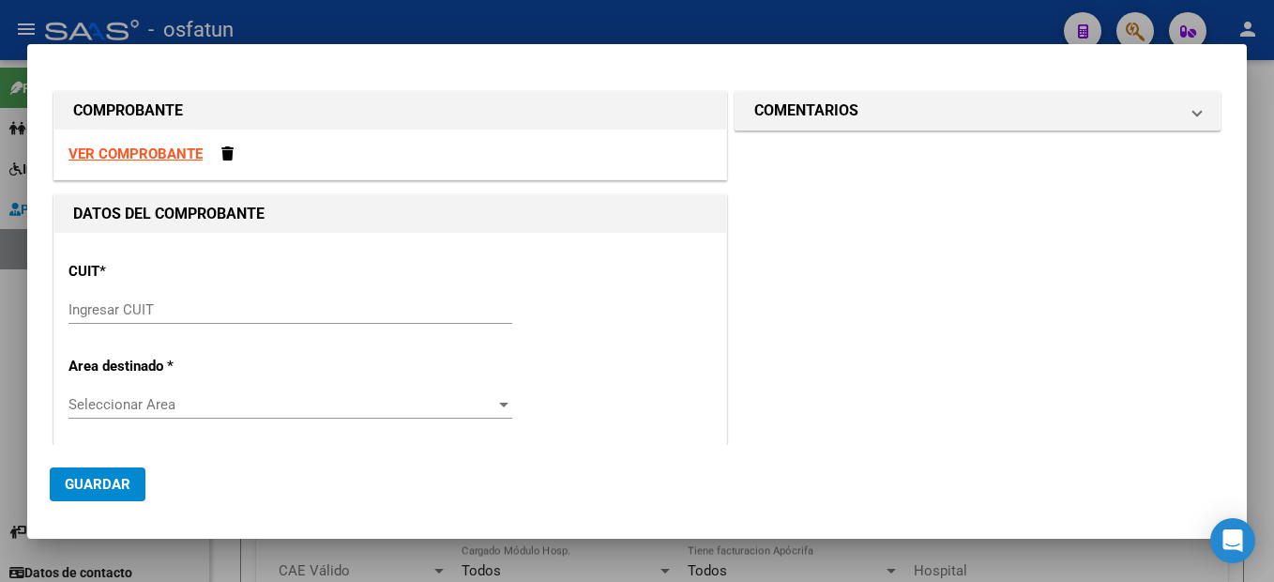
click at [179, 151] on strong "VER COMPROBANTE" at bounding box center [135, 153] width 134 height 17
click at [134, 308] on input "Ingresar CUIT" at bounding box center [290, 309] width 444 height 17
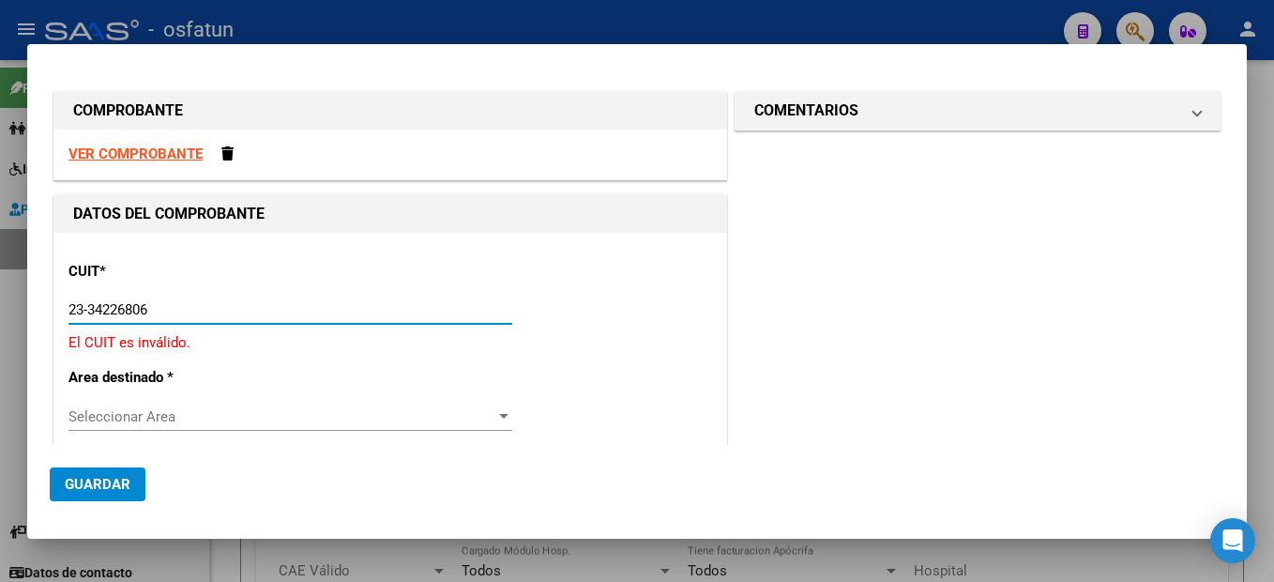
type input "23-34226806-4"
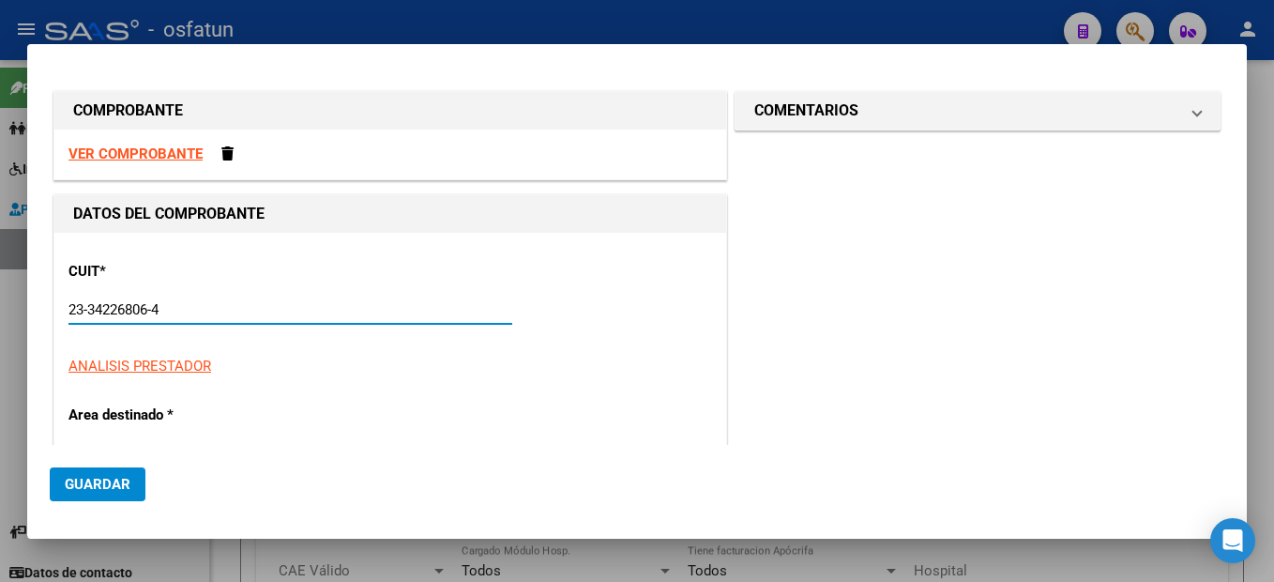
type input "2"
type input "23-34226806-4"
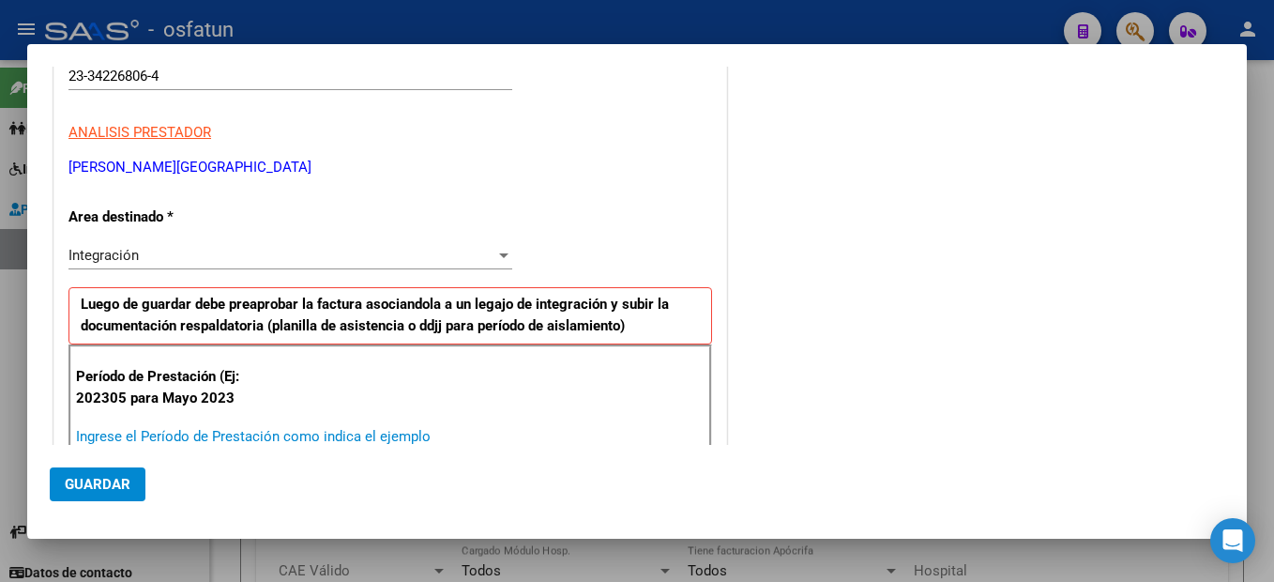
scroll to position [235, 0]
type input "202507"
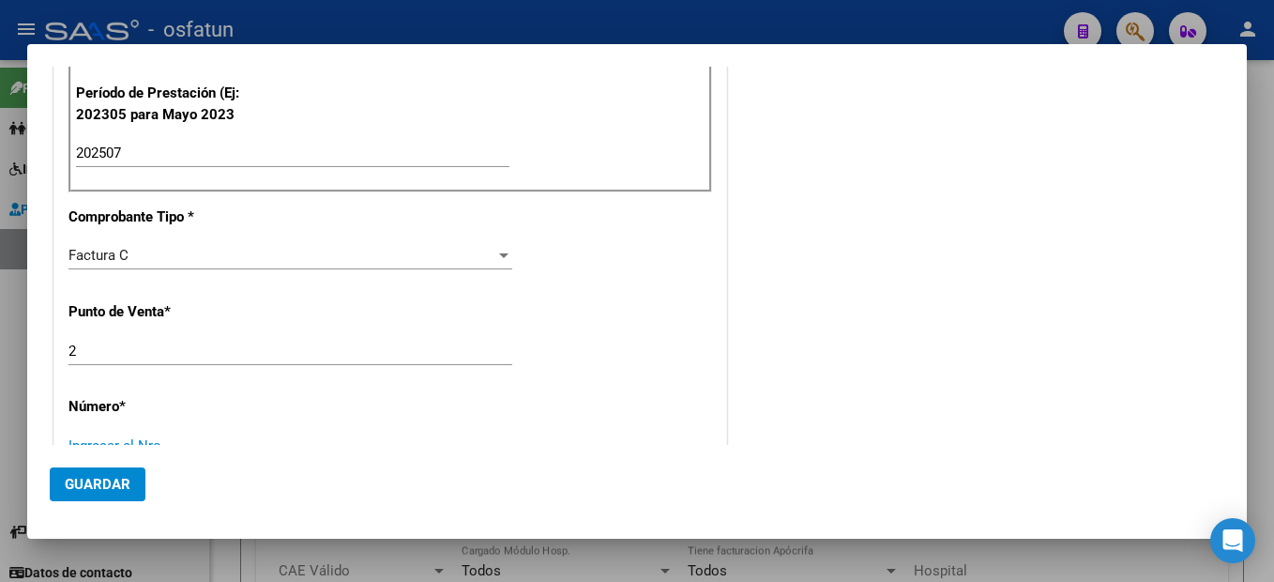
scroll to position [526, 0]
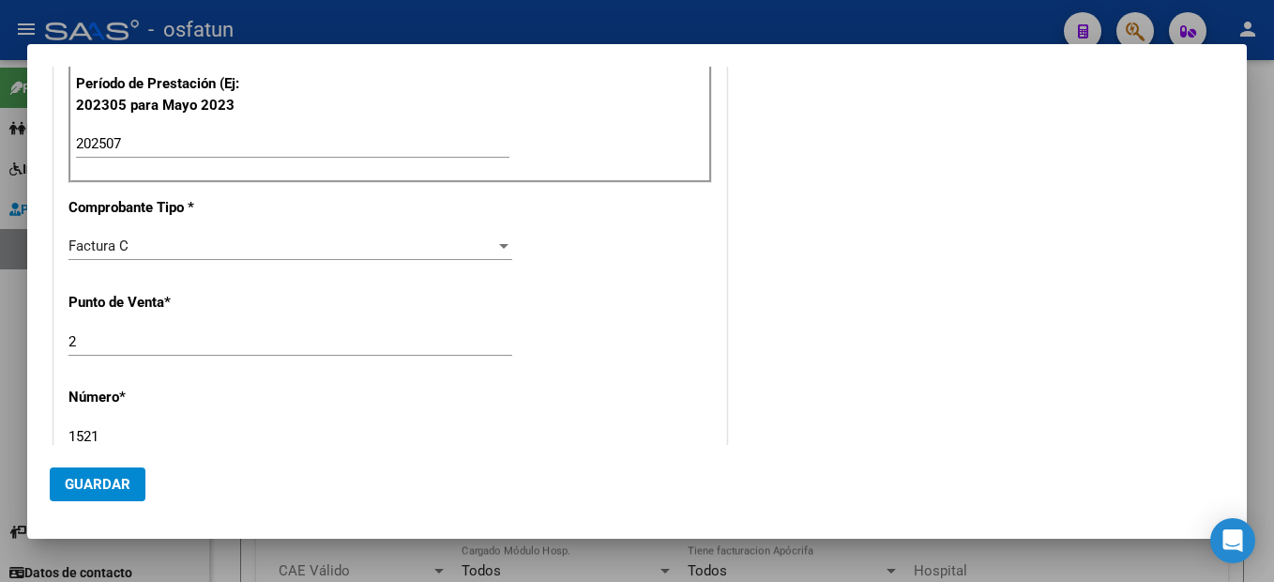
type input "1521"
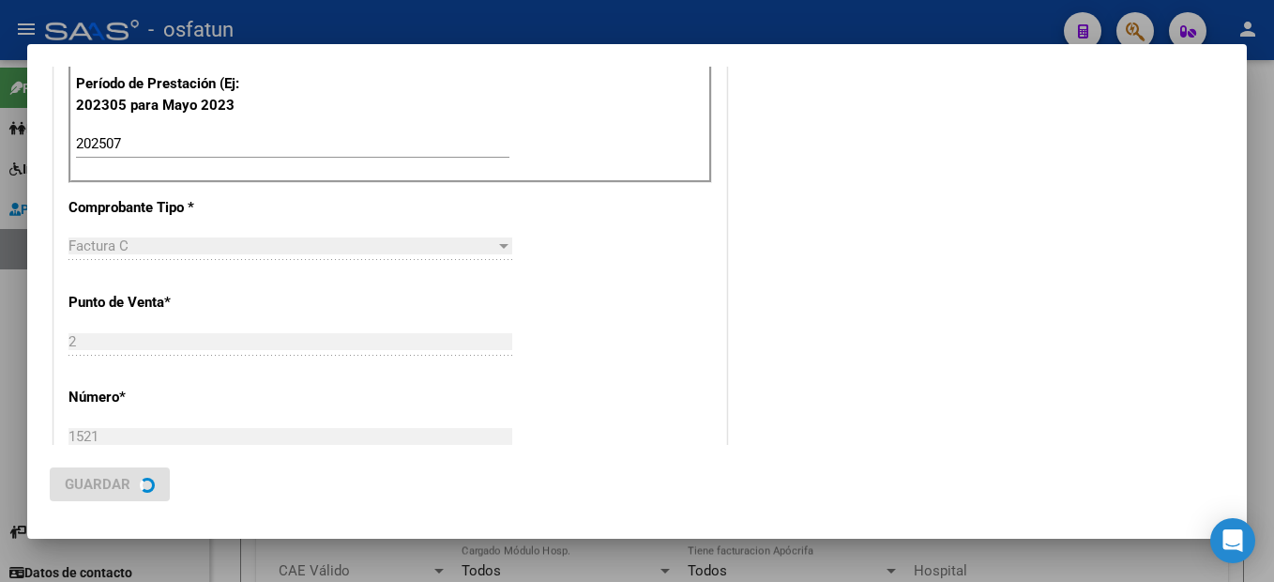
type input "$ 98.964,88"
type input "[DATE]"
type input "75324796067228"
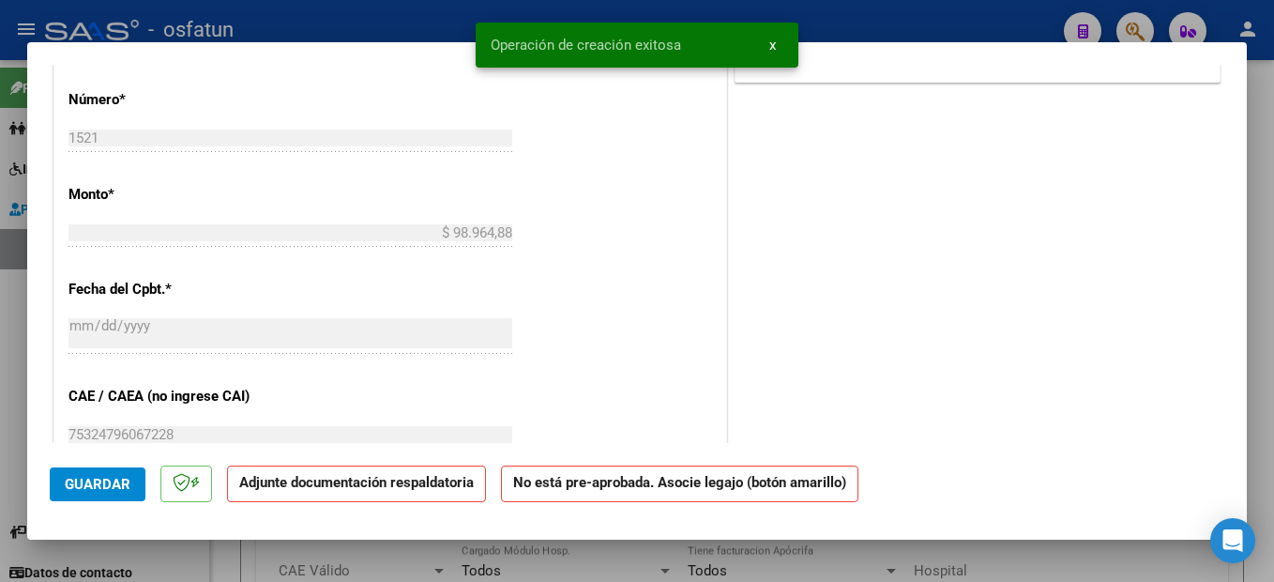
scroll to position [0, 0]
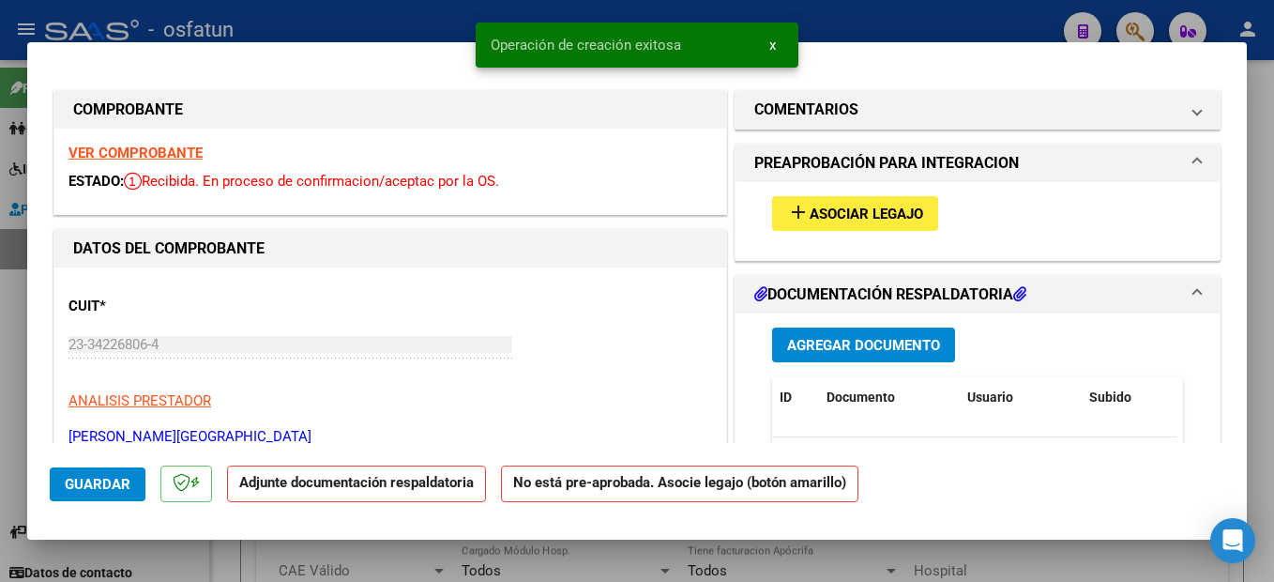
click at [883, 224] on button "add Asociar Legajo" at bounding box center [855, 213] width 166 height 35
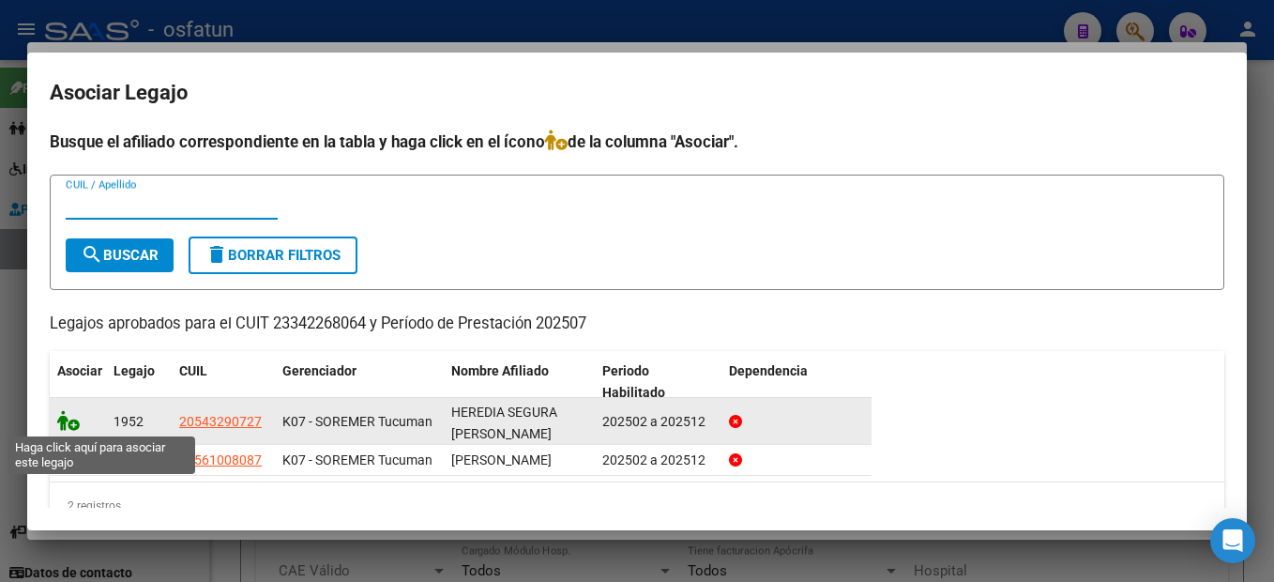
click at [69, 419] on icon at bounding box center [68, 420] width 23 height 21
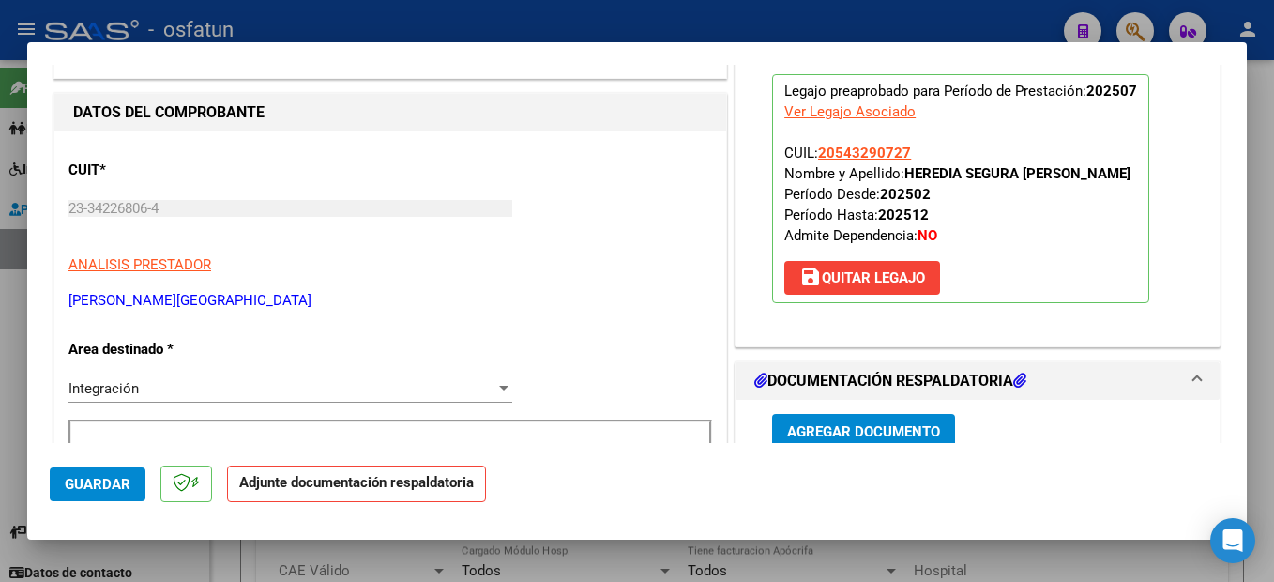
scroll to position [281, 0]
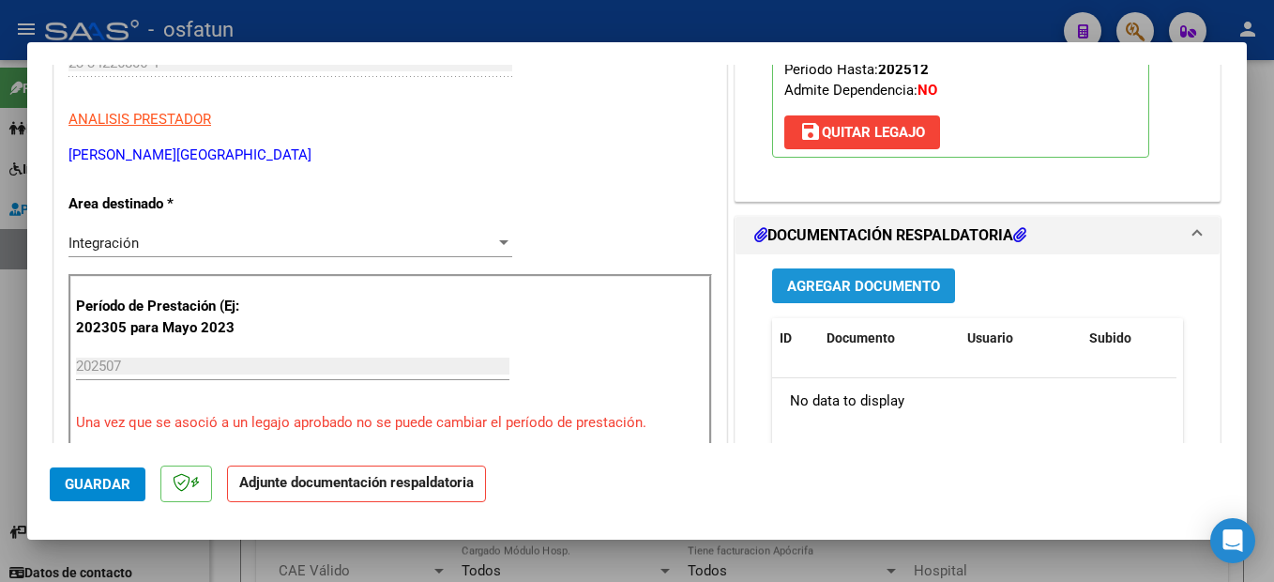
click at [895, 290] on span "Agregar Documento" at bounding box center [863, 286] width 153 height 17
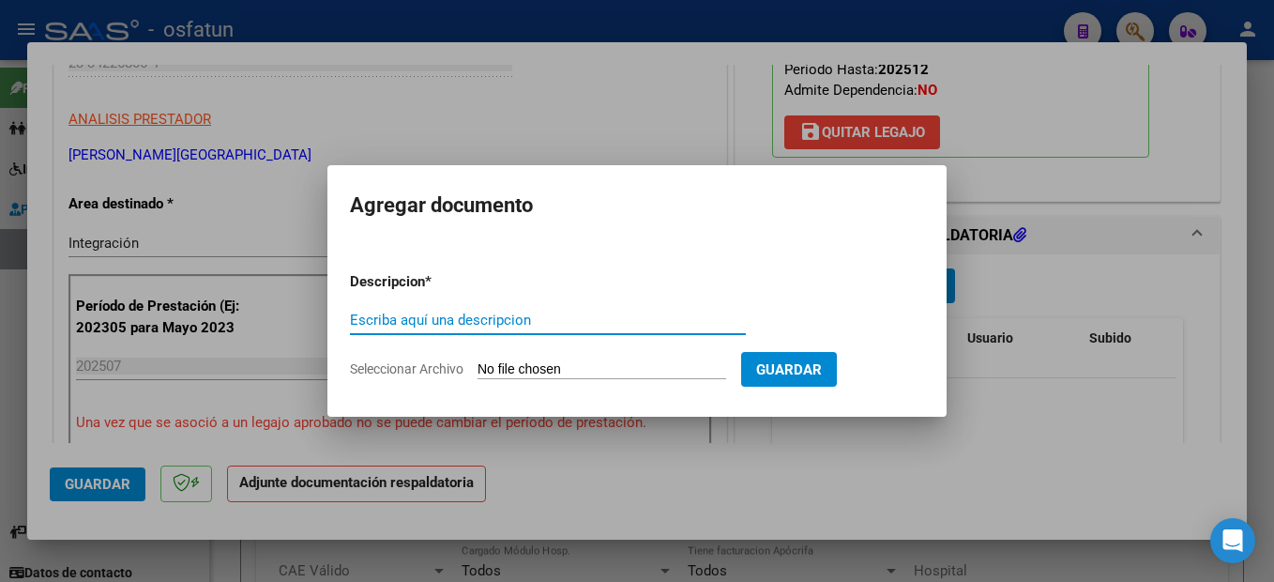
click at [488, 320] on input "Escriba aquí una descripcion" at bounding box center [548, 320] width 396 height 17
drag, startPoint x: 439, startPoint y: 316, endPoint x: 398, endPoint y: 324, distance: 42.0
click at [398, 324] on input "planilla trans" at bounding box center [548, 320] width 396 height 17
type input "planilla"
drag, startPoint x: 509, startPoint y: 305, endPoint x: 493, endPoint y: 311, distance: 16.9
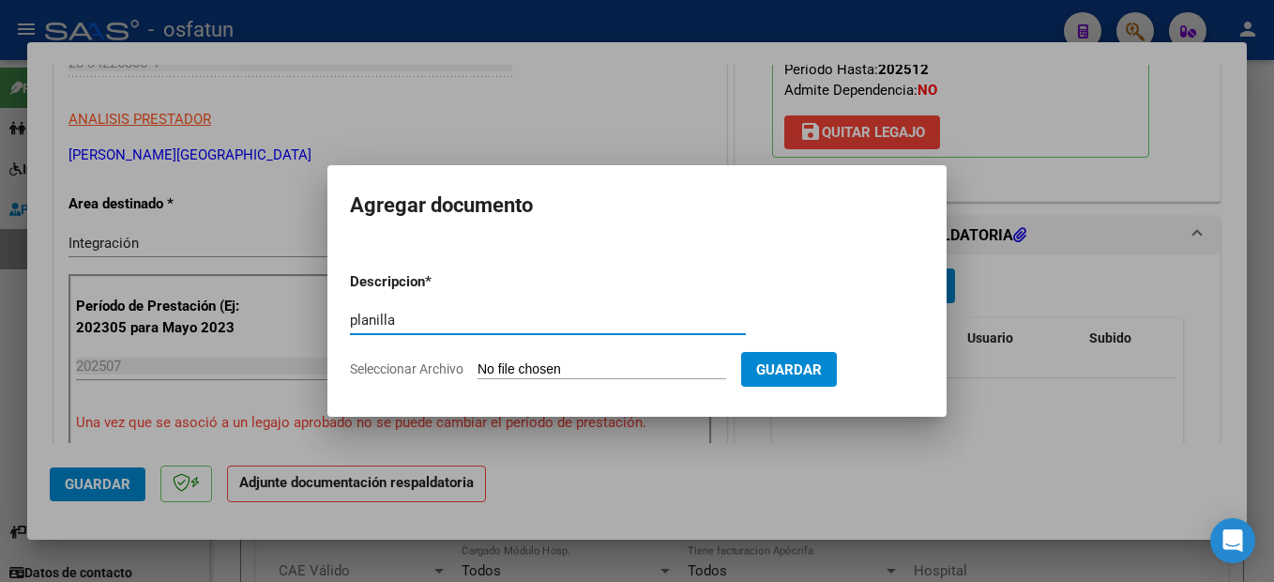
click at [509, 305] on form "Descripcion * planilla Escriba aquí una descripcion Seleccionar Archivo Guardar" at bounding box center [637, 325] width 574 height 137
click at [517, 366] on input "Seleccionar Archivo" at bounding box center [602, 370] width 249 height 18
type input "C:\fakepath\250811110101.pdf"
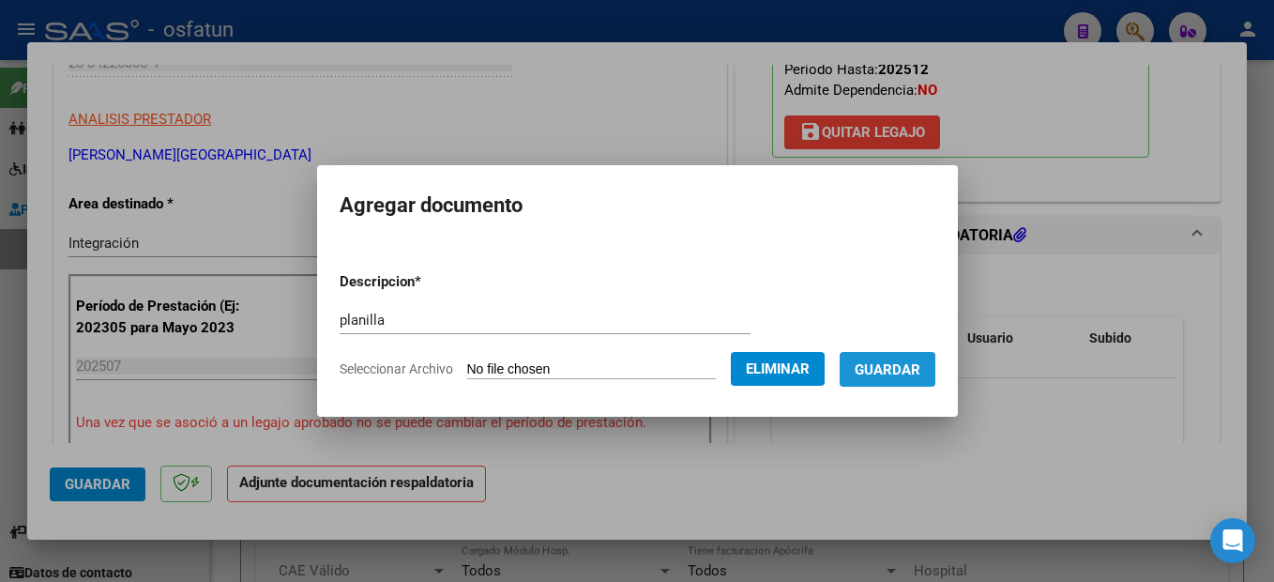
click at [916, 370] on span "Guardar" at bounding box center [888, 369] width 66 height 17
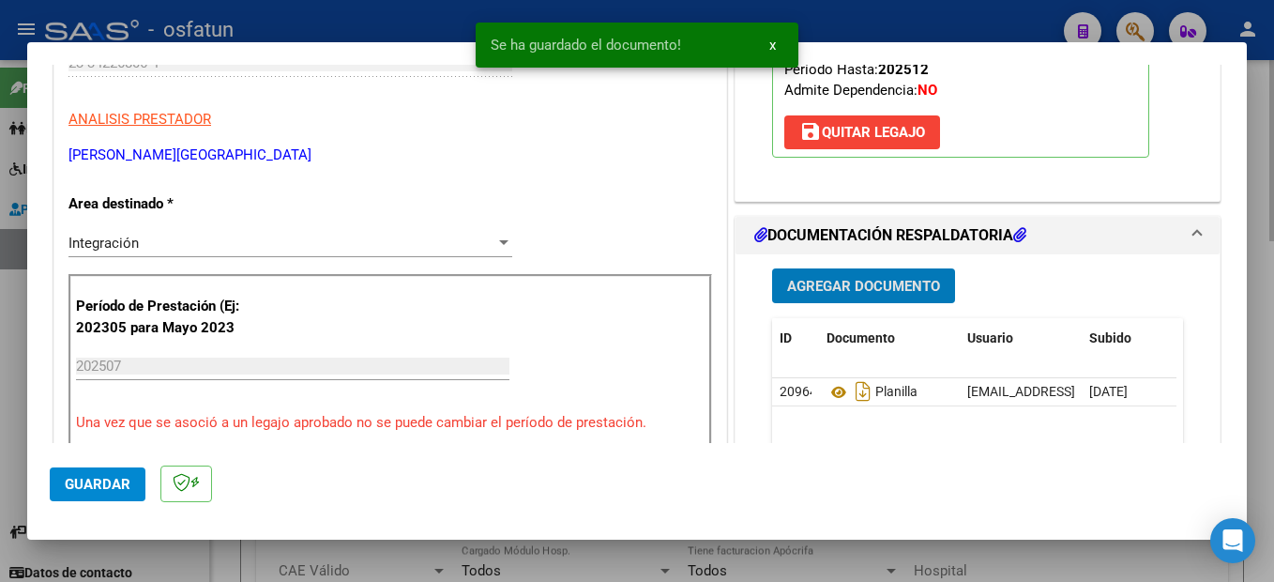
click at [1266, 261] on div at bounding box center [637, 291] width 1274 height 582
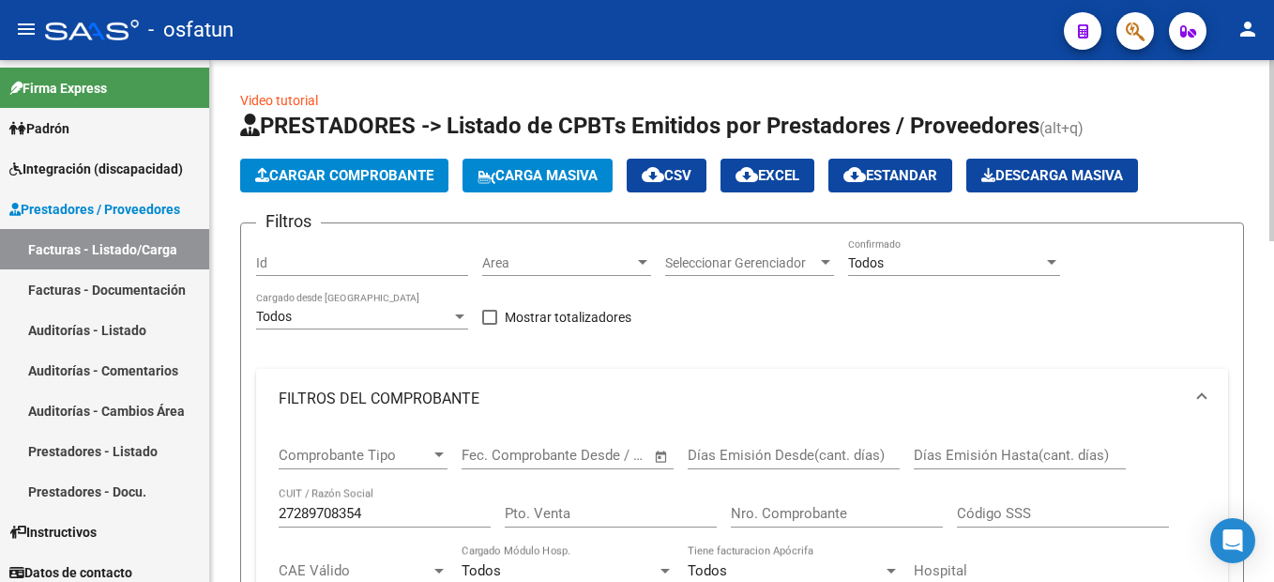
click at [336, 175] on span "Cargar Comprobante" at bounding box center [344, 175] width 178 height 17
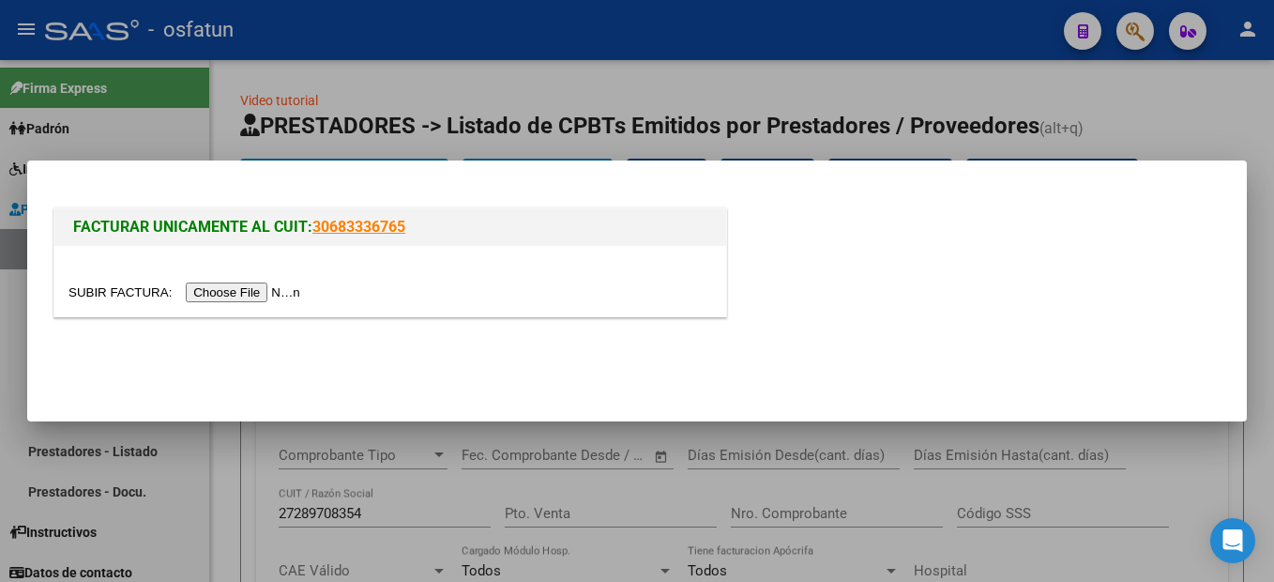
click at [246, 285] on input "file" at bounding box center [186, 292] width 237 height 20
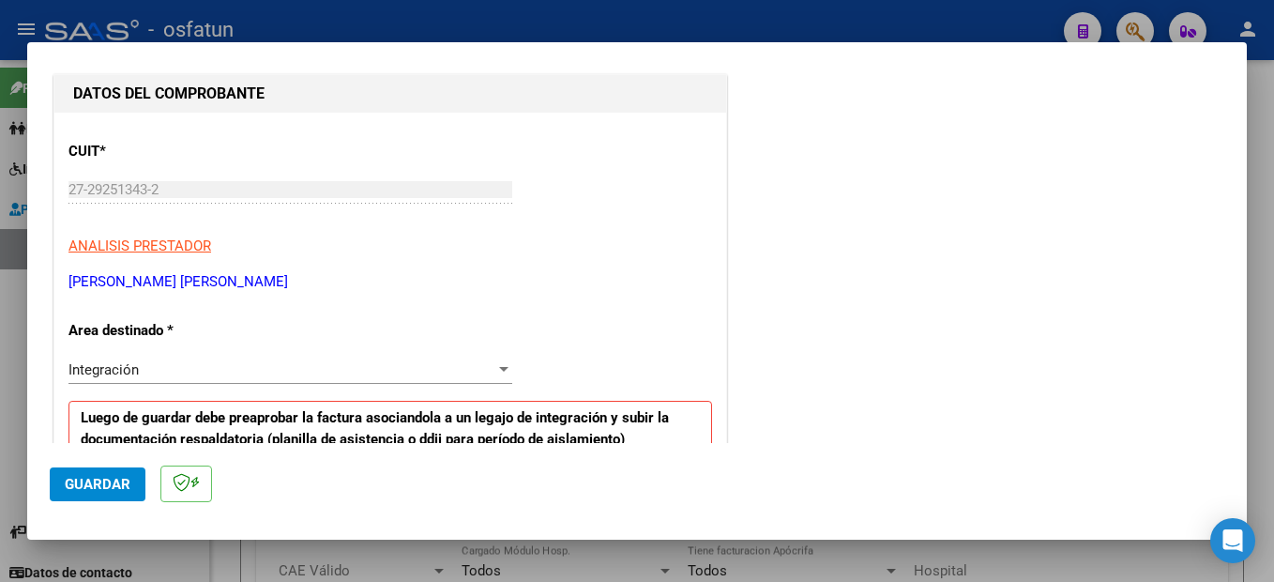
scroll to position [375, 0]
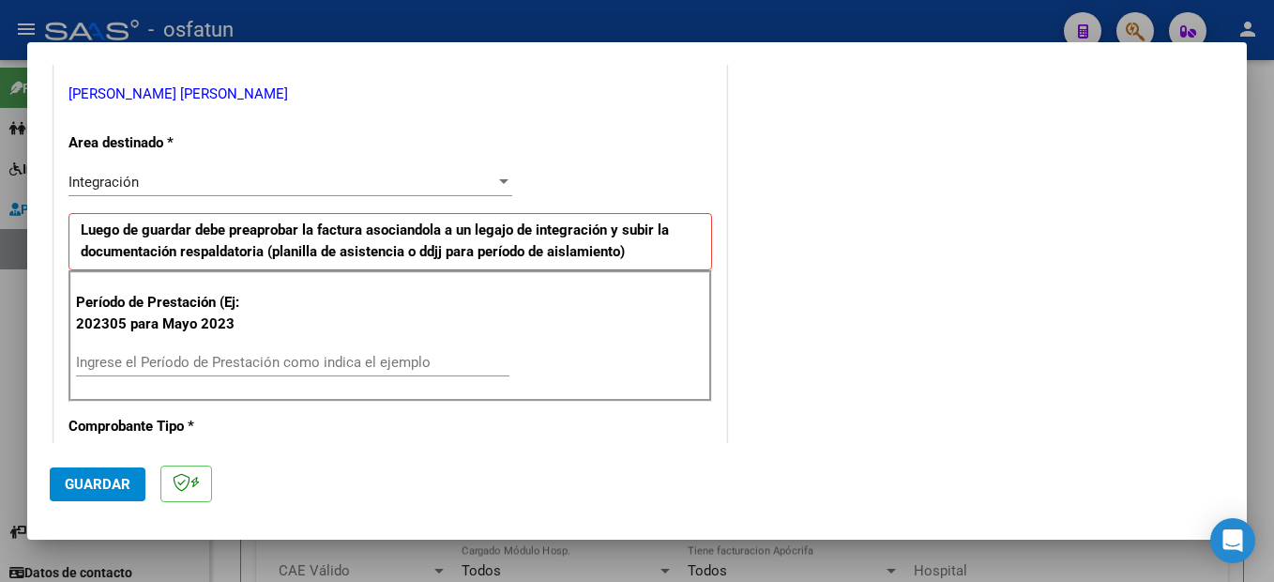
click at [176, 359] on input "Ingrese el Período de Prestación como indica el ejemplo" at bounding box center [292, 362] width 433 height 17
type input "202507"
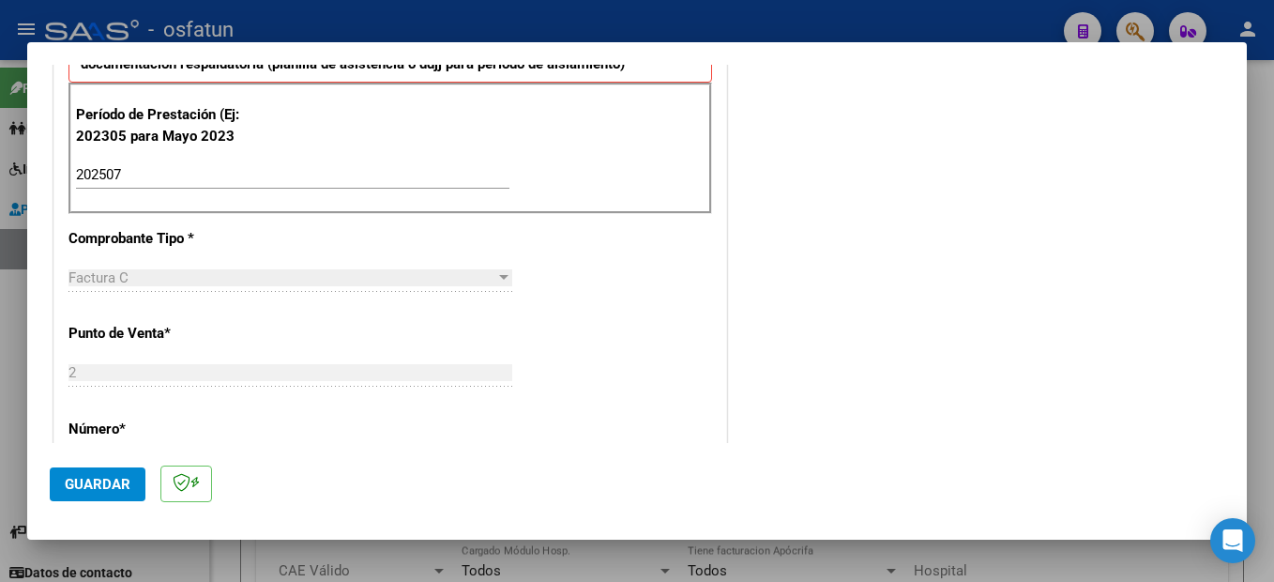
scroll to position [657, 0]
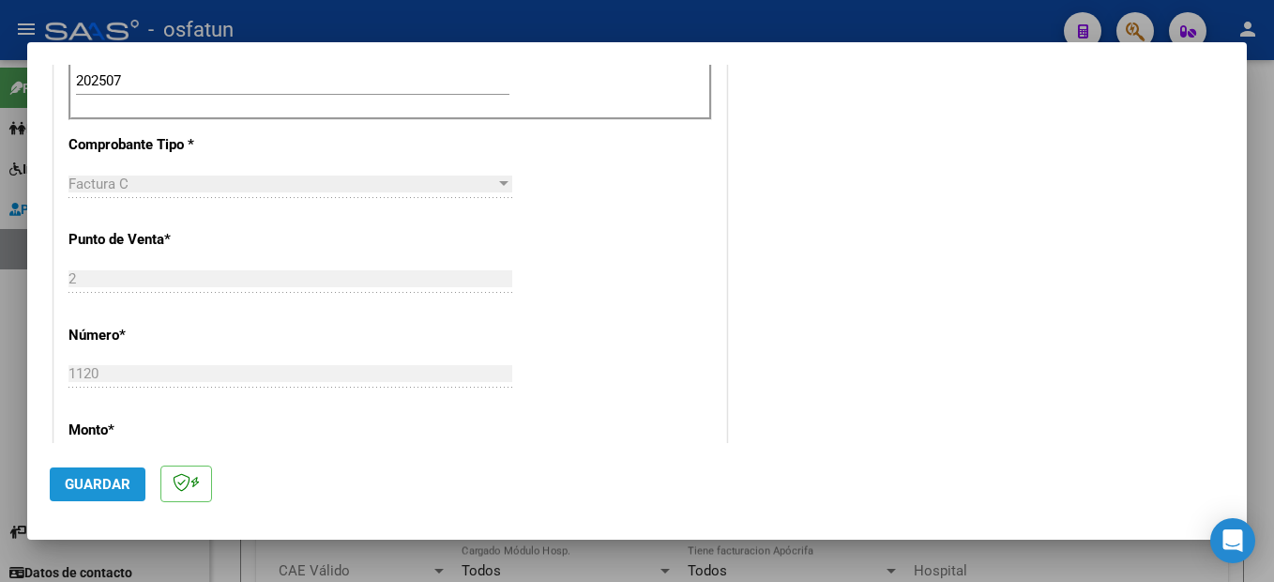
click at [114, 478] on span "Guardar" at bounding box center [98, 484] width 66 height 17
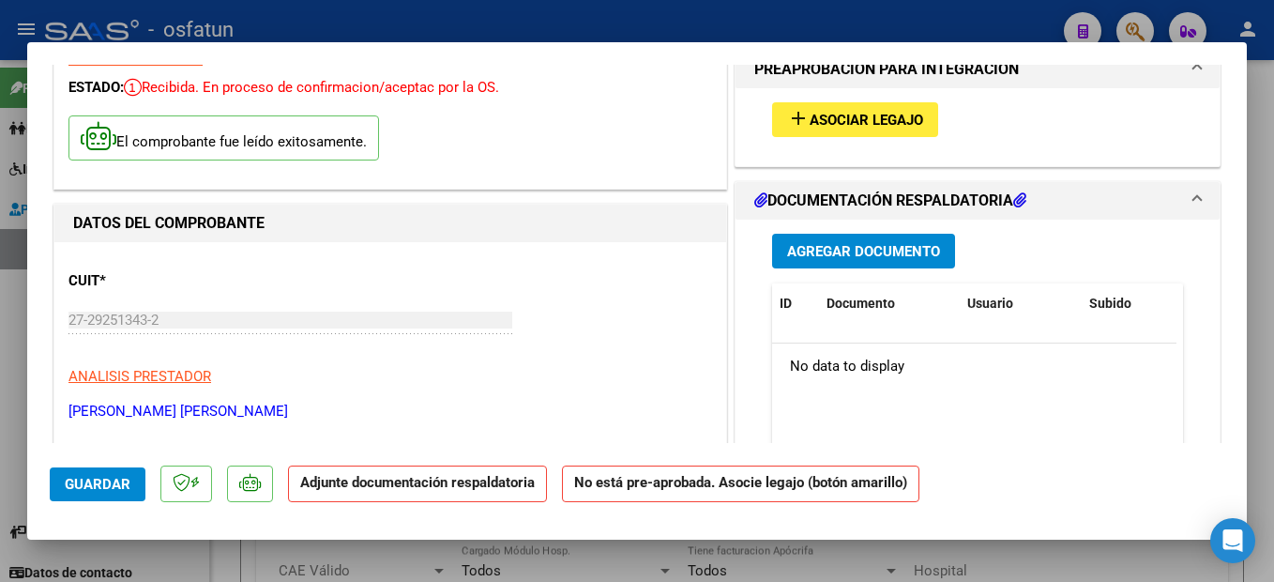
scroll to position [0, 0]
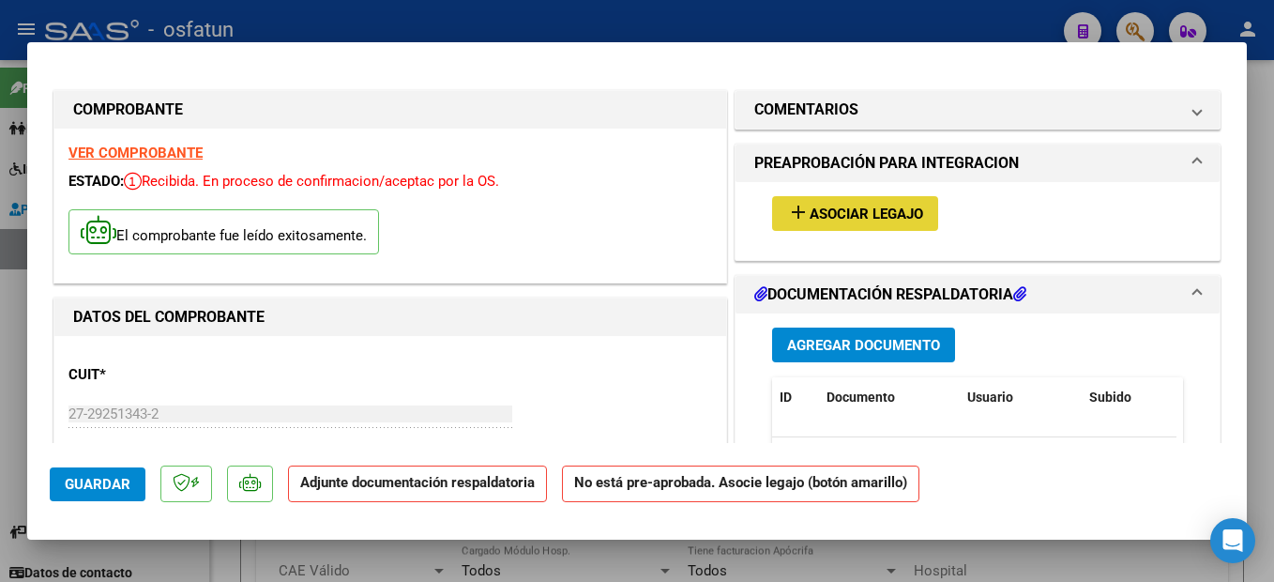
click at [879, 215] on span "Asociar Legajo" at bounding box center [867, 213] width 114 height 17
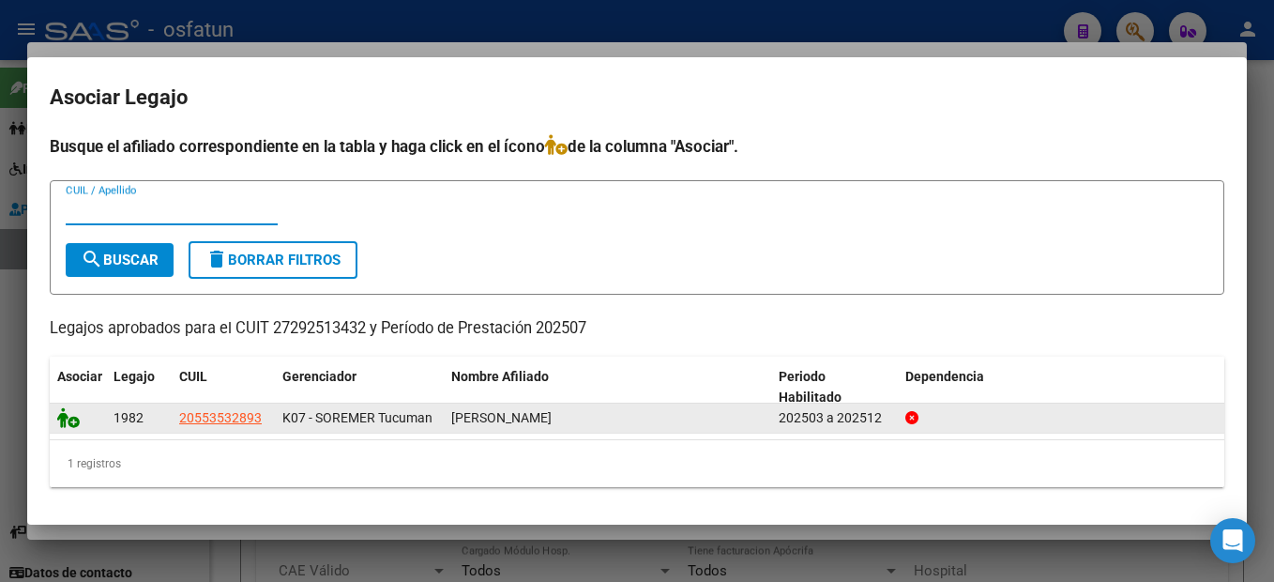
click at [70, 415] on icon at bounding box center [68, 417] width 23 height 21
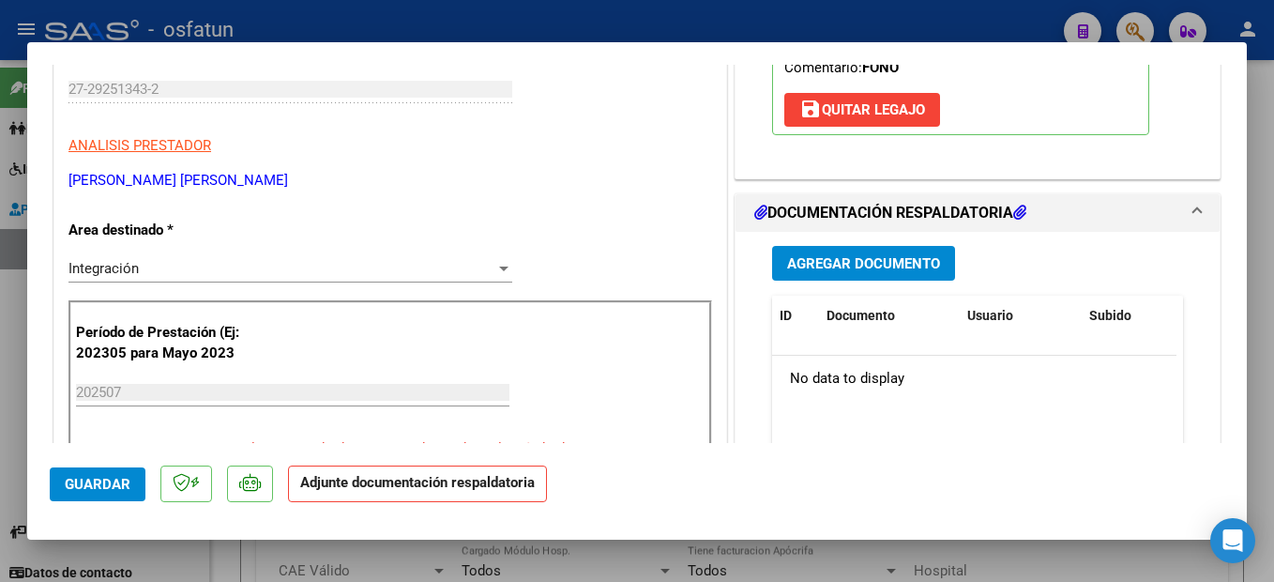
scroll to position [375, 0]
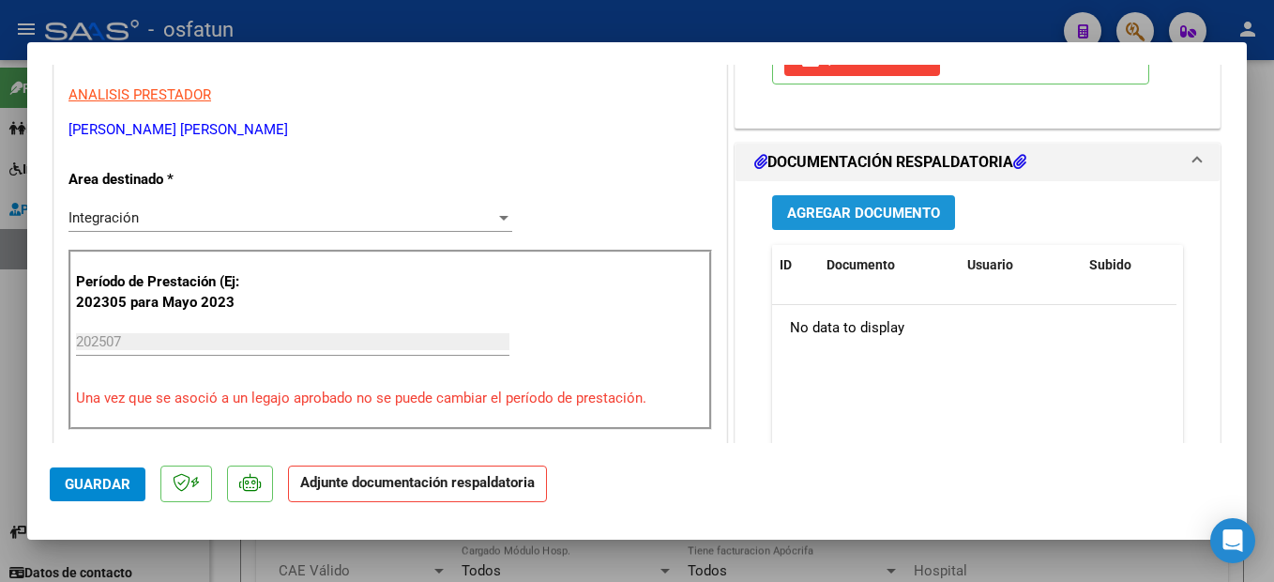
click at [896, 210] on span "Agregar Documento" at bounding box center [863, 213] width 153 height 17
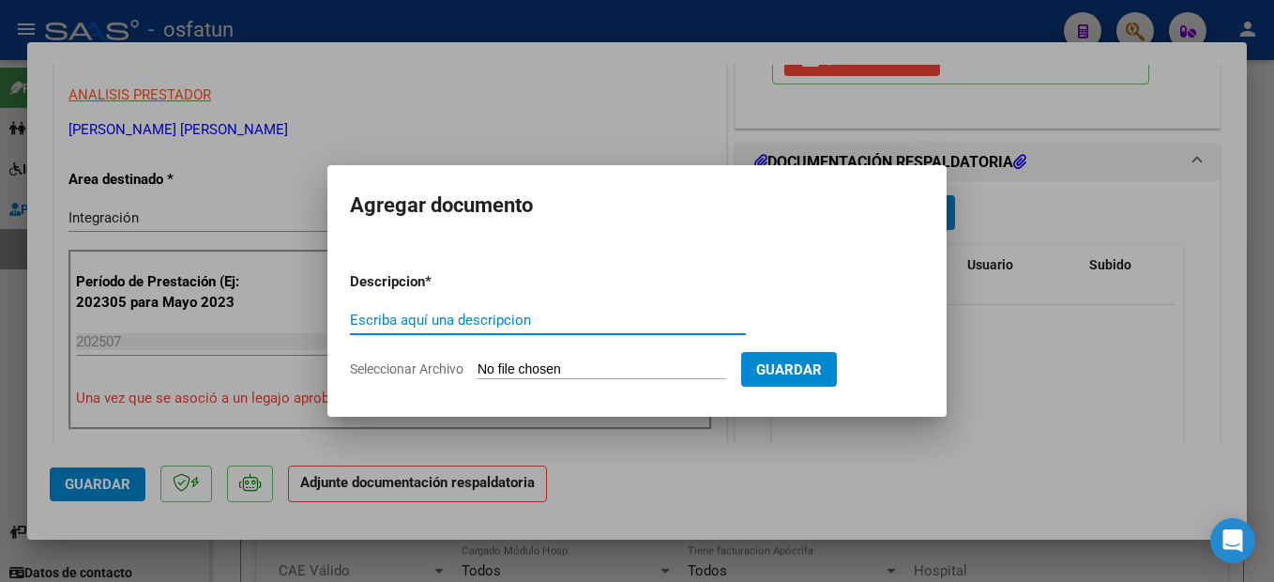
click at [402, 317] on input "Escriba aquí una descripcion" at bounding box center [548, 320] width 396 height 17
drag, startPoint x: 469, startPoint y: 320, endPoint x: 397, endPoint y: 323, distance: 72.3
click at [397, 323] on input "planilla , informes" at bounding box center [548, 320] width 396 height 17
type input "planilla"
click at [535, 286] on form "Descripcion * planilla Escriba aquí una descripcion Seleccionar Archivo Guardar" at bounding box center [637, 325] width 574 height 137
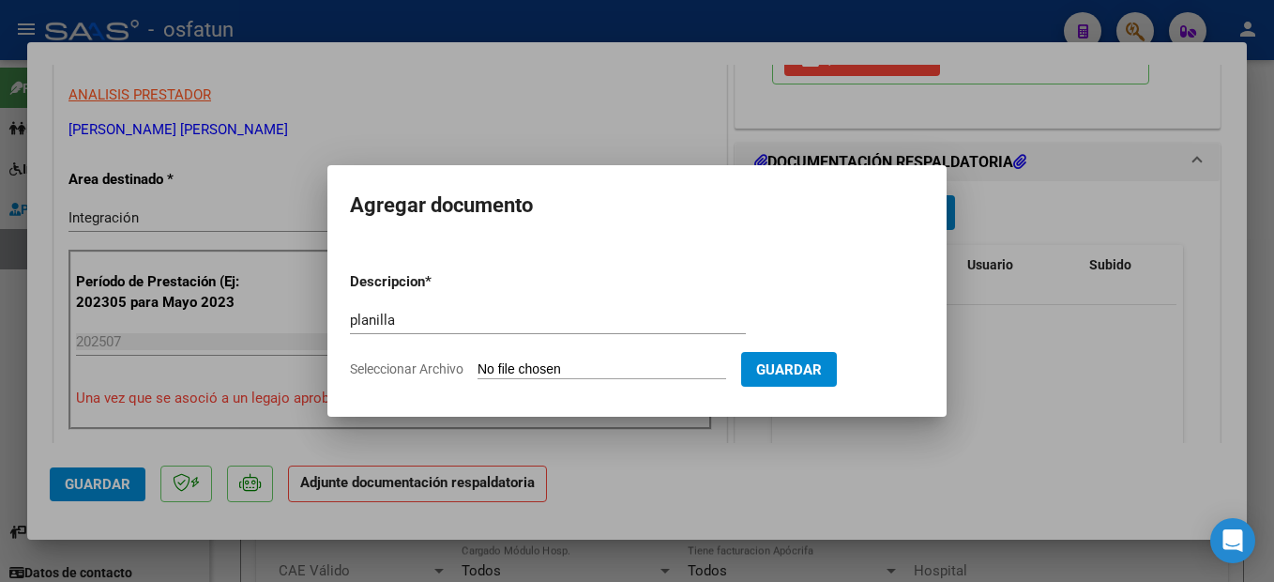
click at [540, 368] on input "Seleccionar Archivo" at bounding box center [602, 370] width 249 height 18
type input "C:\fakepath\250811110127.pdf"
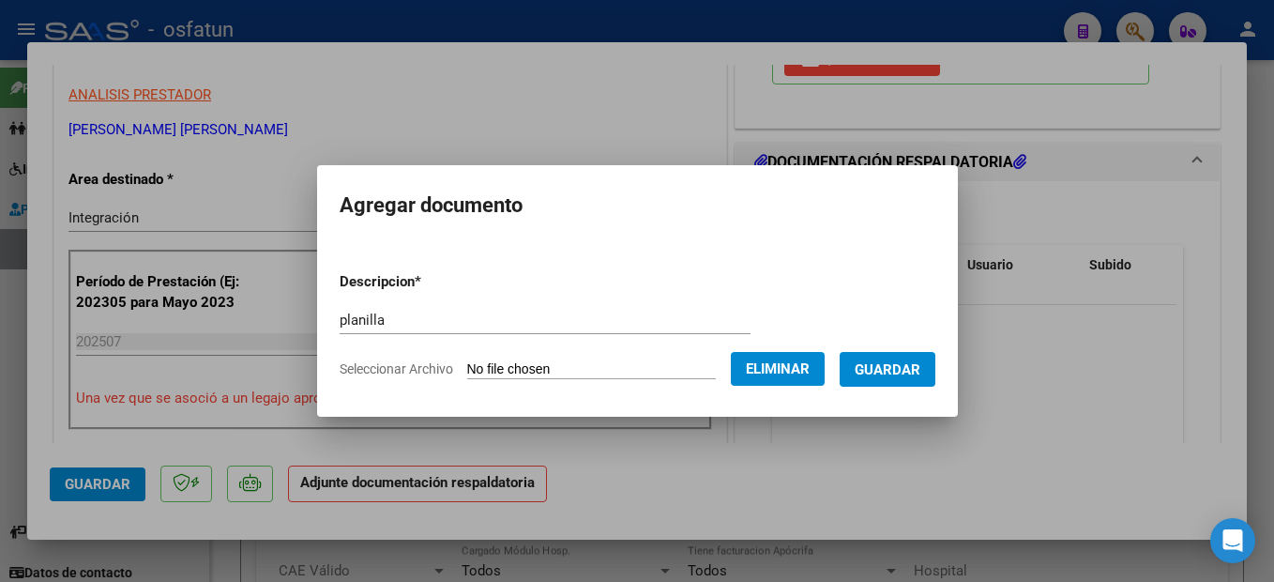
click at [920, 360] on span "Guardar" at bounding box center [888, 368] width 66 height 17
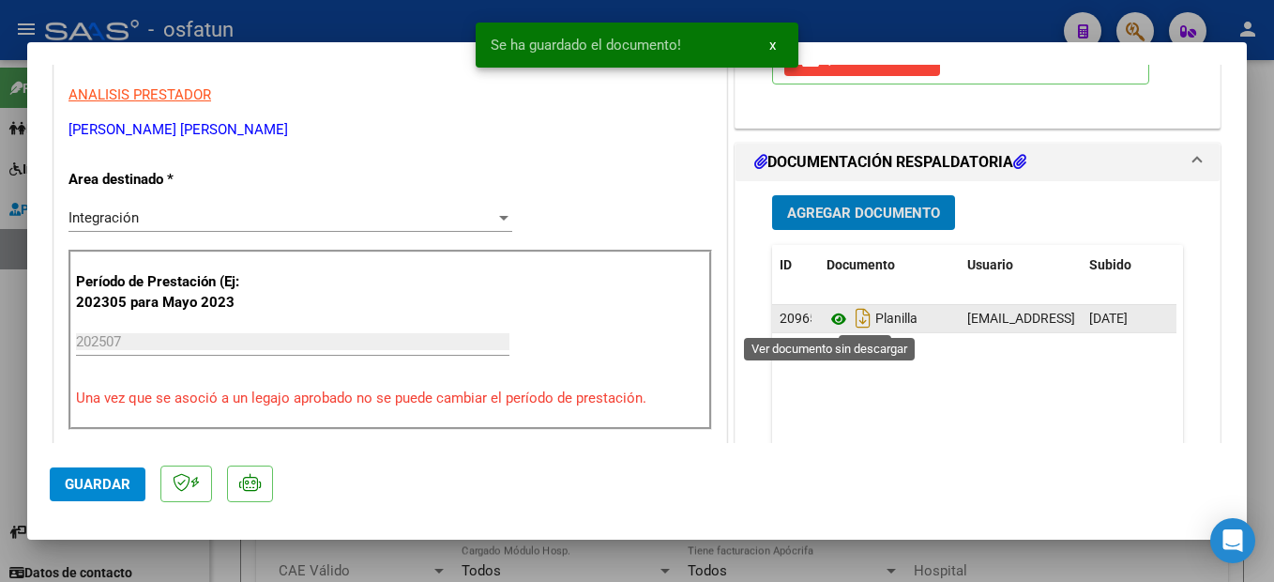
click at [829, 324] on icon at bounding box center [839, 319] width 24 height 23
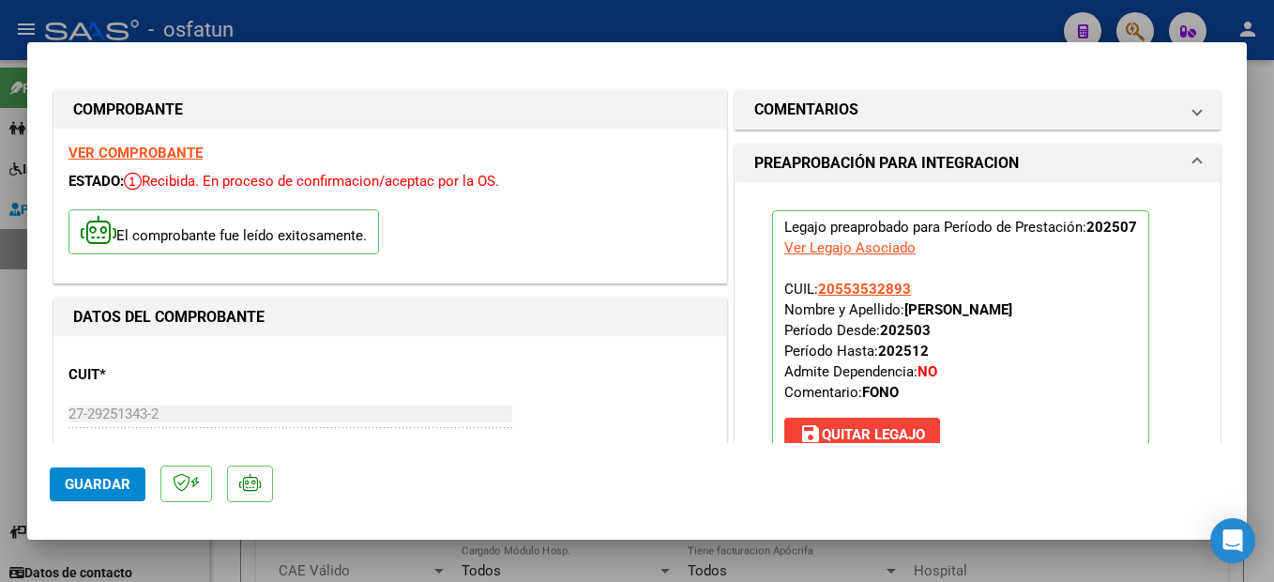
scroll to position [188, 0]
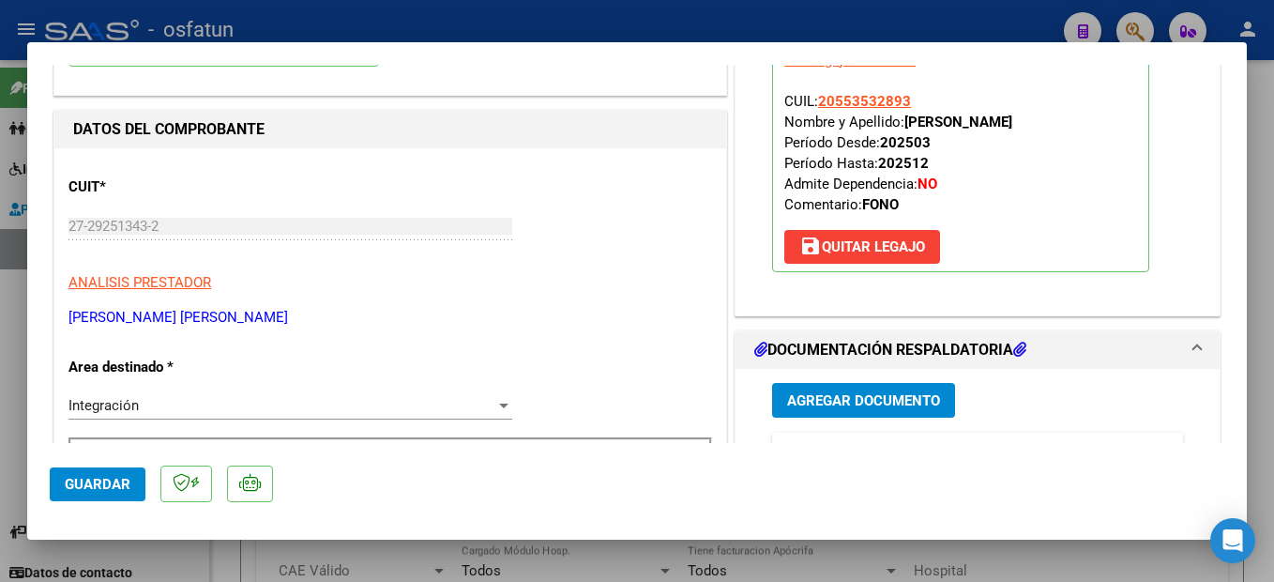
click at [140, 467] on button "Guardar" at bounding box center [98, 484] width 96 height 34
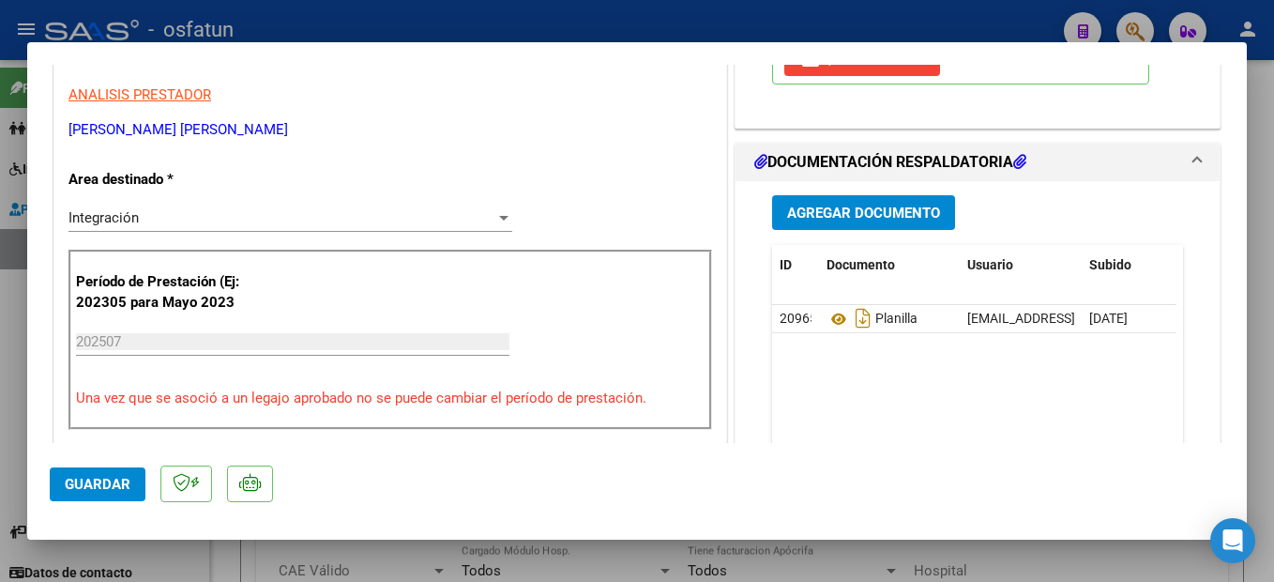
scroll to position [563, 0]
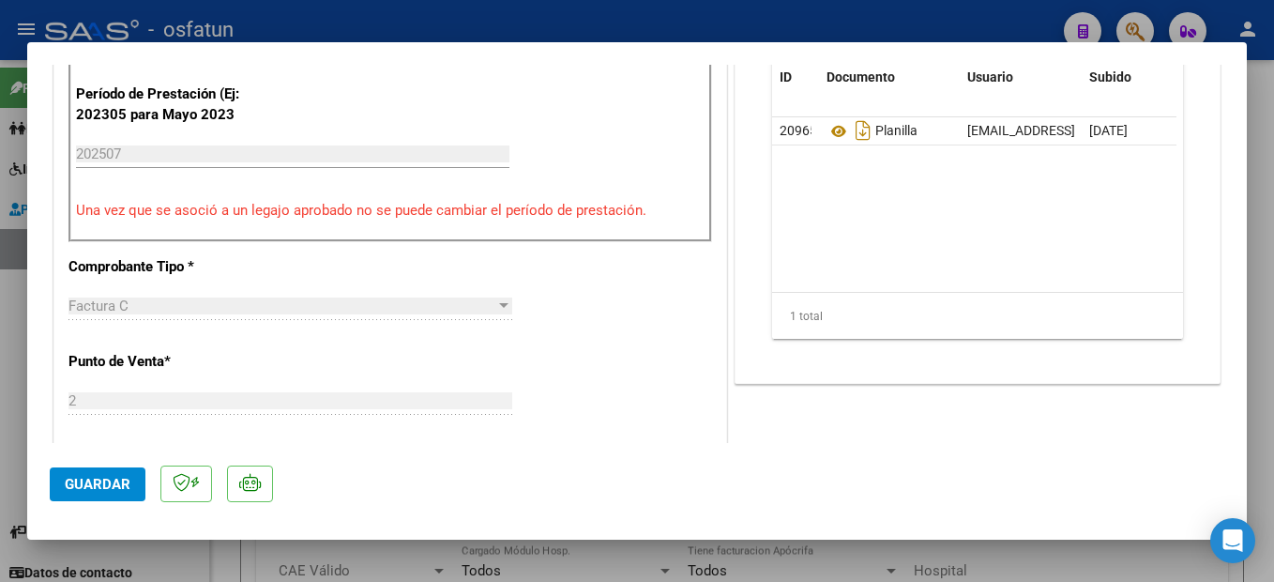
drag, startPoint x: 1271, startPoint y: 497, endPoint x: 1142, endPoint y: 357, distance: 191.2
click at [1269, 497] on div at bounding box center [637, 291] width 1274 height 582
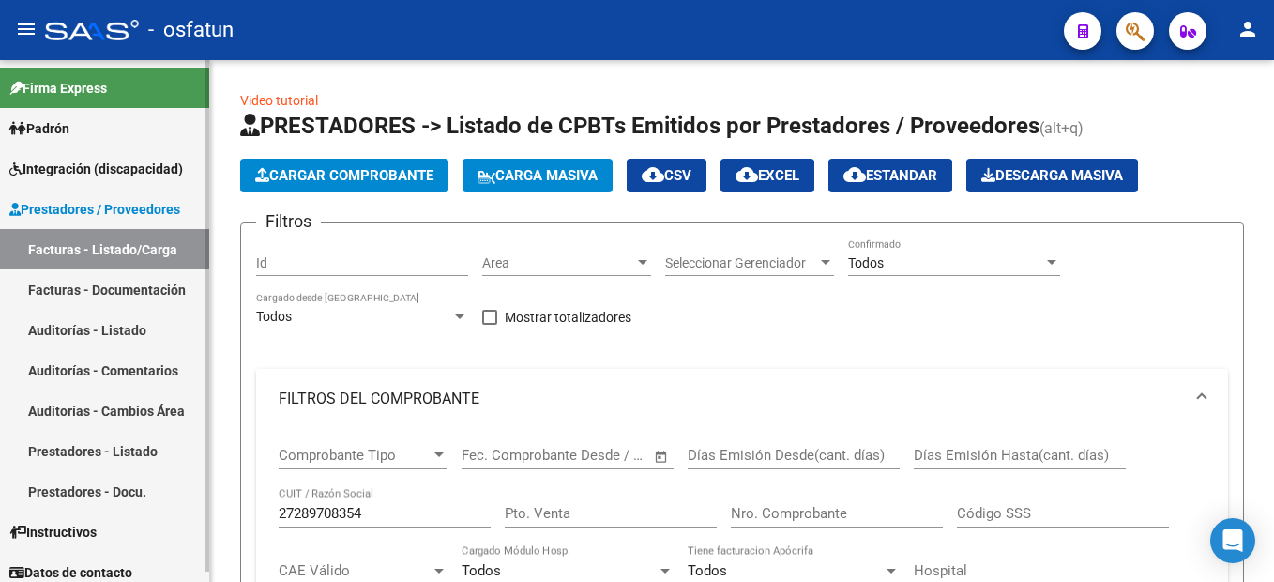
click at [131, 164] on span "Integración (discapacidad)" at bounding box center [96, 169] width 174 height 21
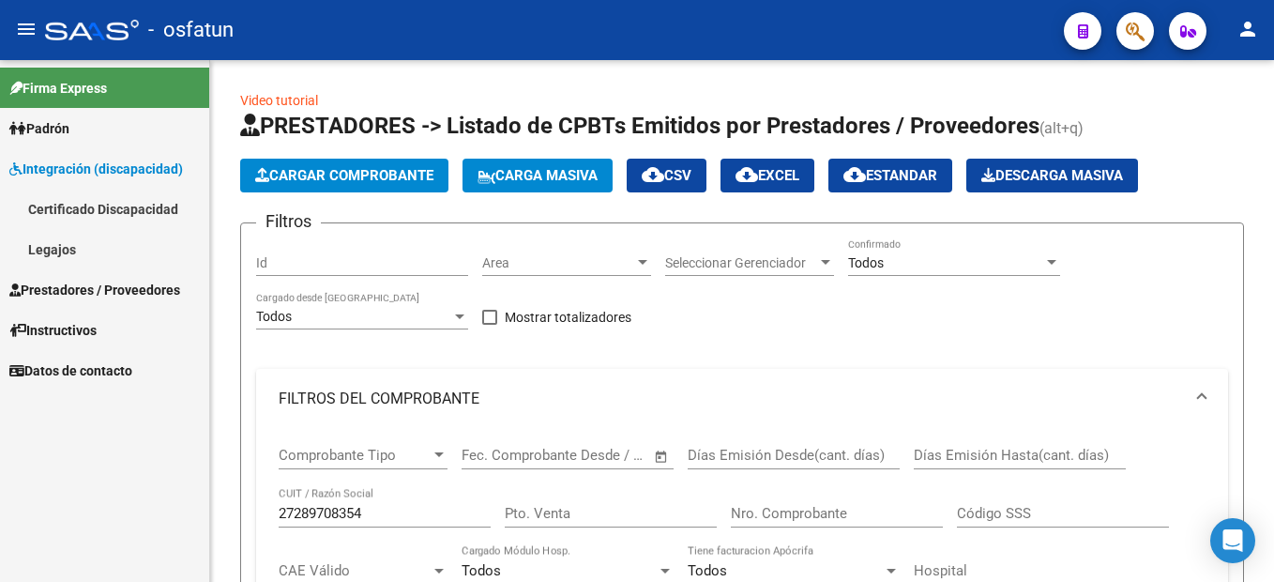
click at [149, 205] on link "Certificado Discapacidad" at bounding box center [104, 209] width 209 height 40
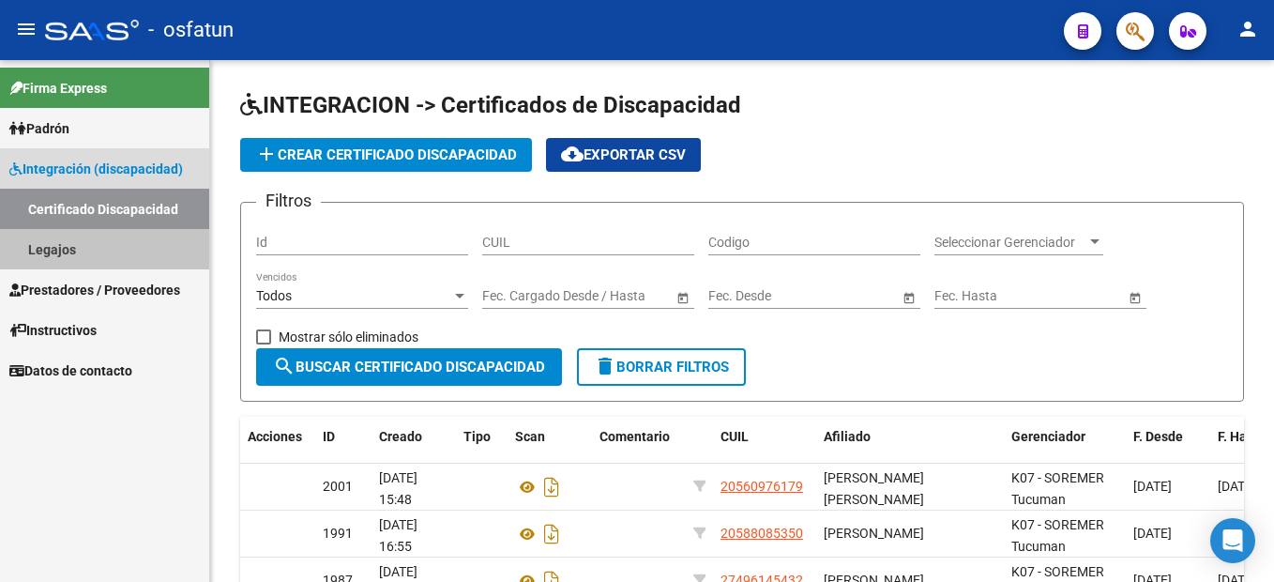
click at [73, 248] on link "Legajos" at bounding box center [104, 249] width 209 height 40
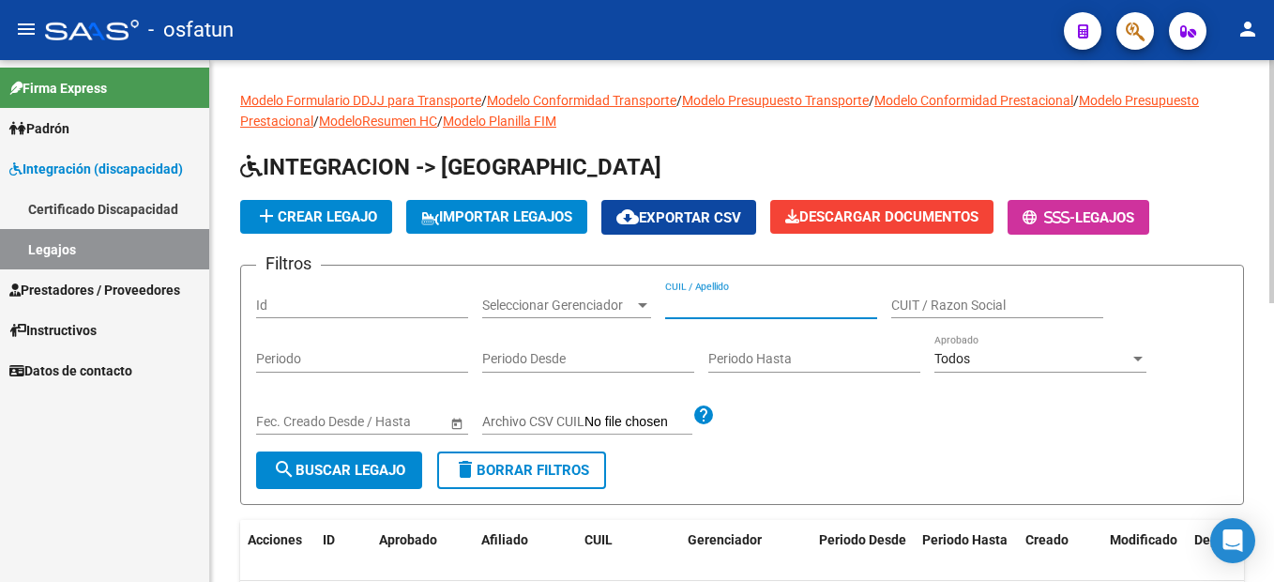
drag, startPoint x: 769, startPoint y: 303, endPoint x: 779, endPoint y: 315, distance: 15.4
click at [776, 311] on input "CUIL / Apellido" at bounding box center [771, 305] width 212 height 16
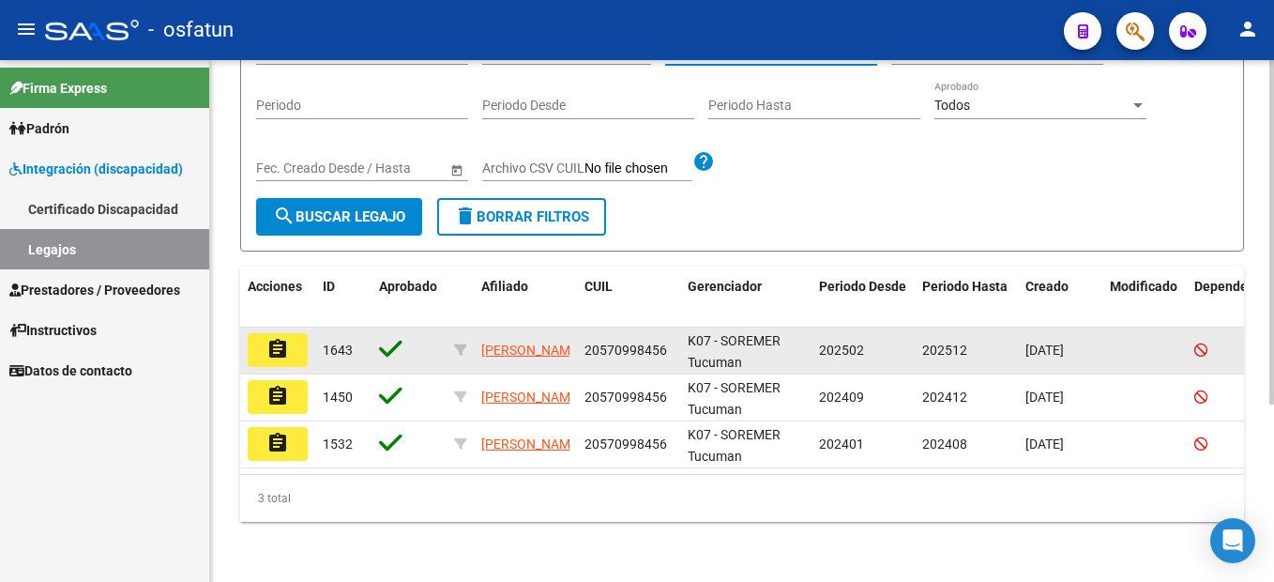
scroll to position [269, 0]
type input "ORTEGA"
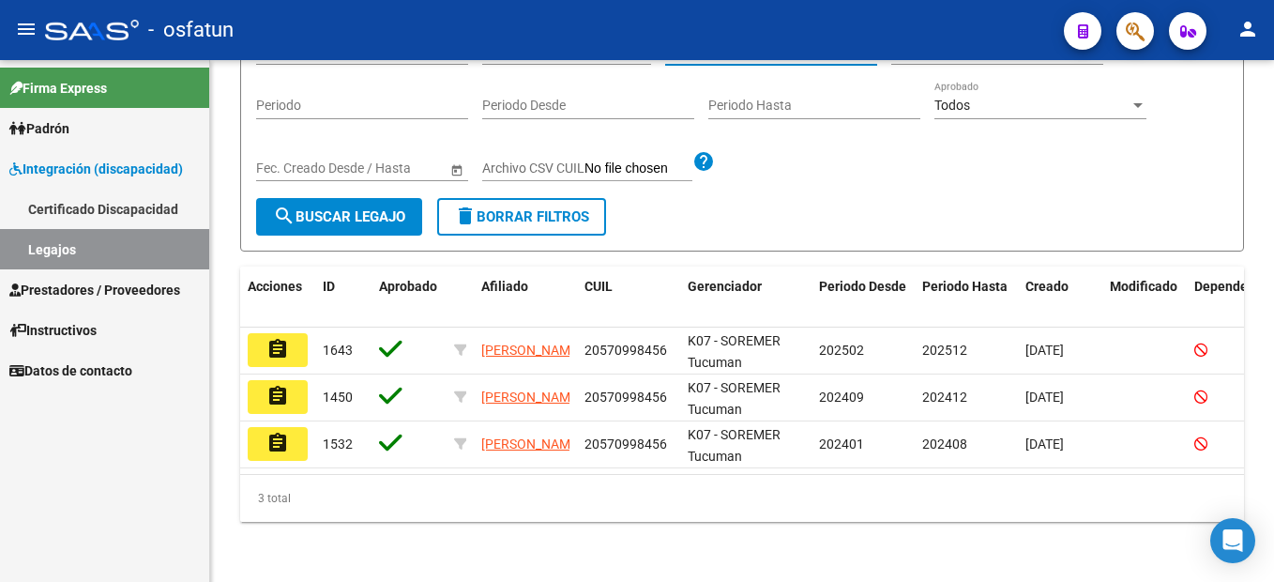
click at [267, 333] on button "assignment" at bounding box center [278, 350] width 60 height 34
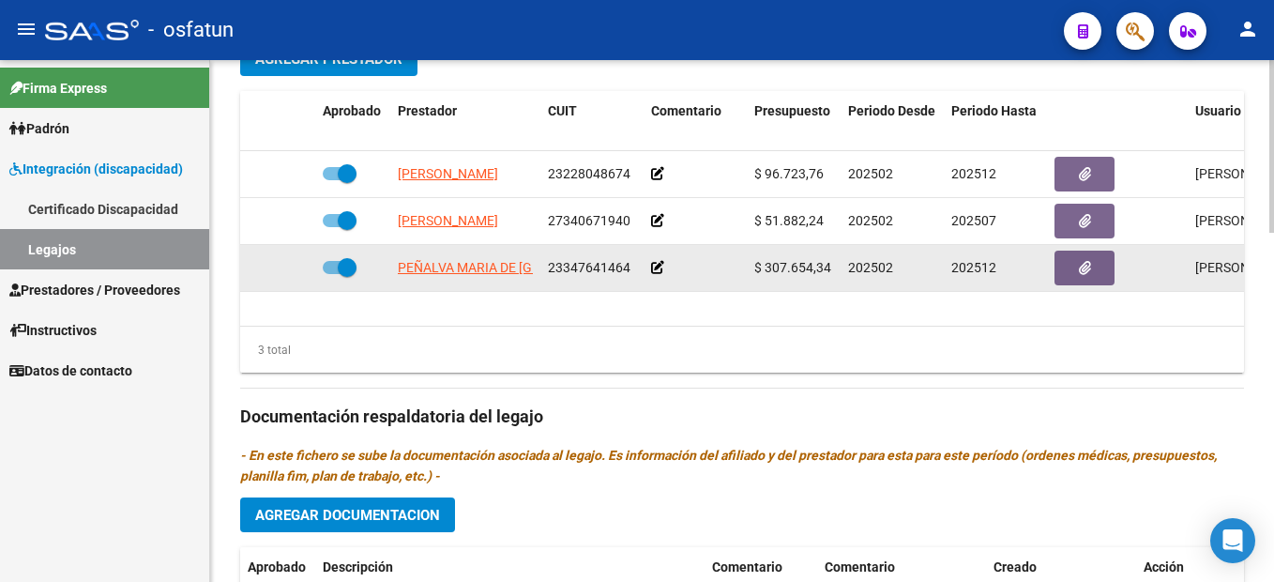
scroll to position [751, 0]
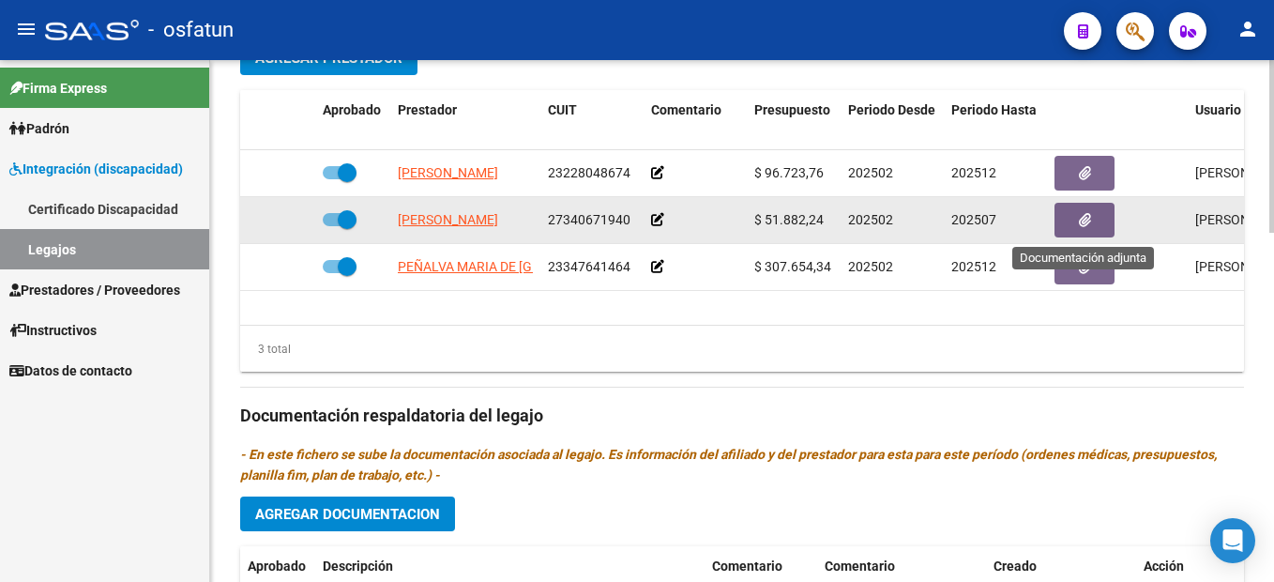
click at [1094, 215] on button "button" at bounding box center [1085, 220] width 60 height 35
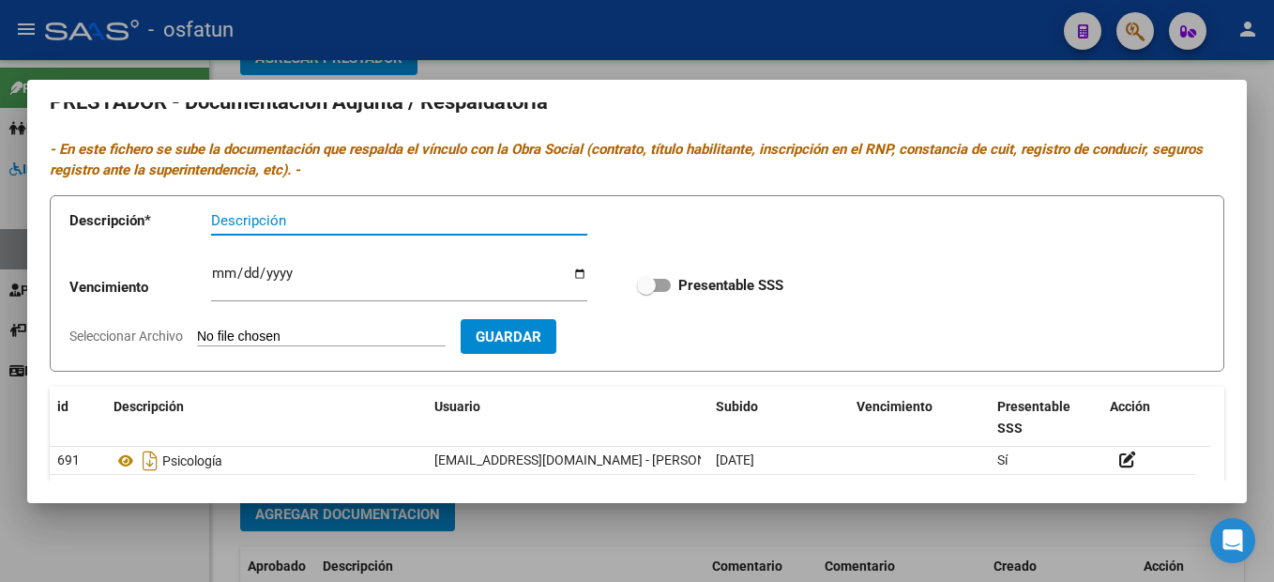
scroll to position [0, 0]
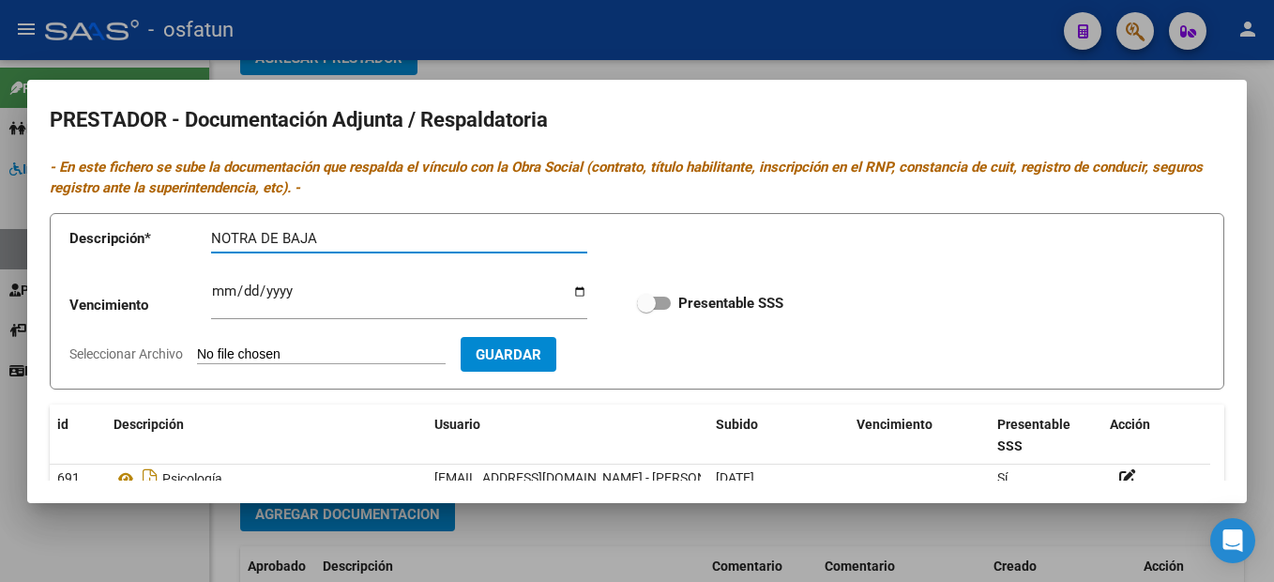
click at [260, 237] on input "NOTRA DE BAJA" at bounding box center [399, 238] width 376 height 17
drag, startPoint x: 372, startPoint y: 233, endPoint x: 4, endPoint y: 241, distance: 367.9
click at [6, 240] on div "PRESTADOR - Documentación Adjunta / Respaldatoria - En este fichero se sube la …" at bounding box center [637, 291] width 1274 height 582
click at [372, 244] on input "NOTA DE BAJA" at bounding box center [399, 238] width 376 height 17
type input "NOTA DE BAJA"
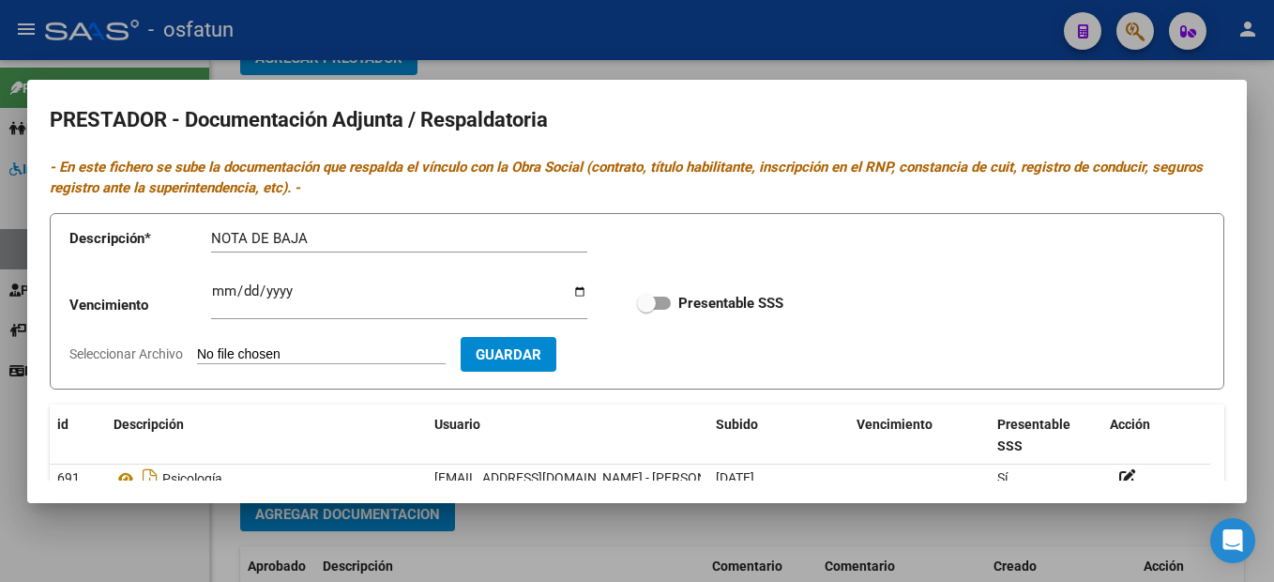
click at [1258, 393] on div at bounding box center [637, 291] width 1274 height 582
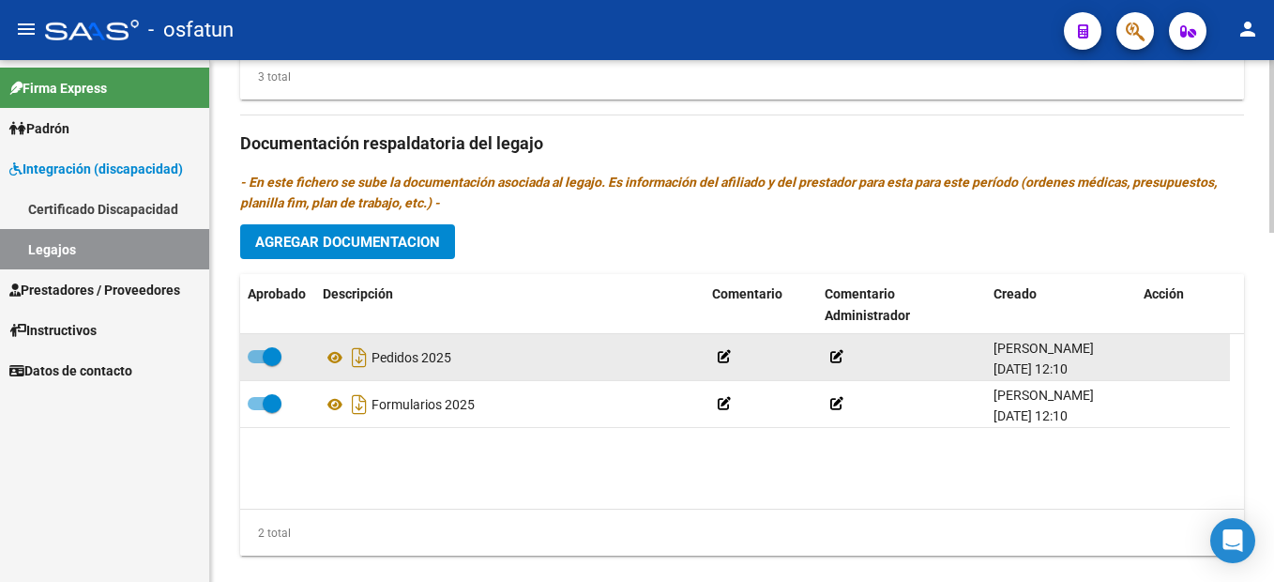
scroll to position [1058, 0]
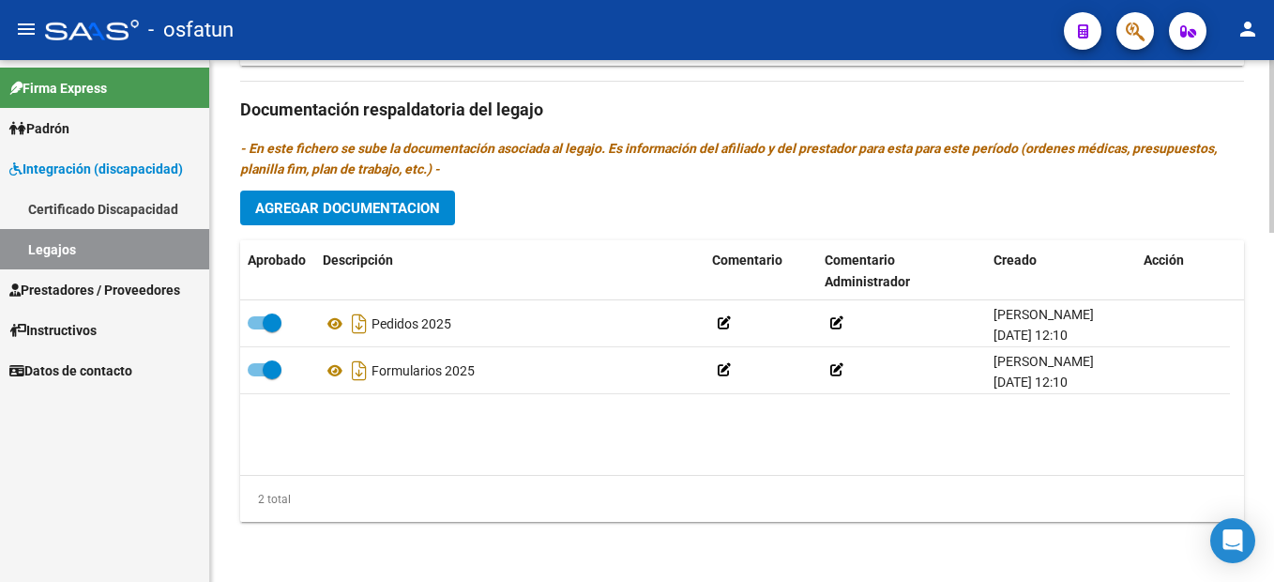
click at [415, 207] on span "Agregar Documentacion" at bounding box center [347, 208] width 185 height 17
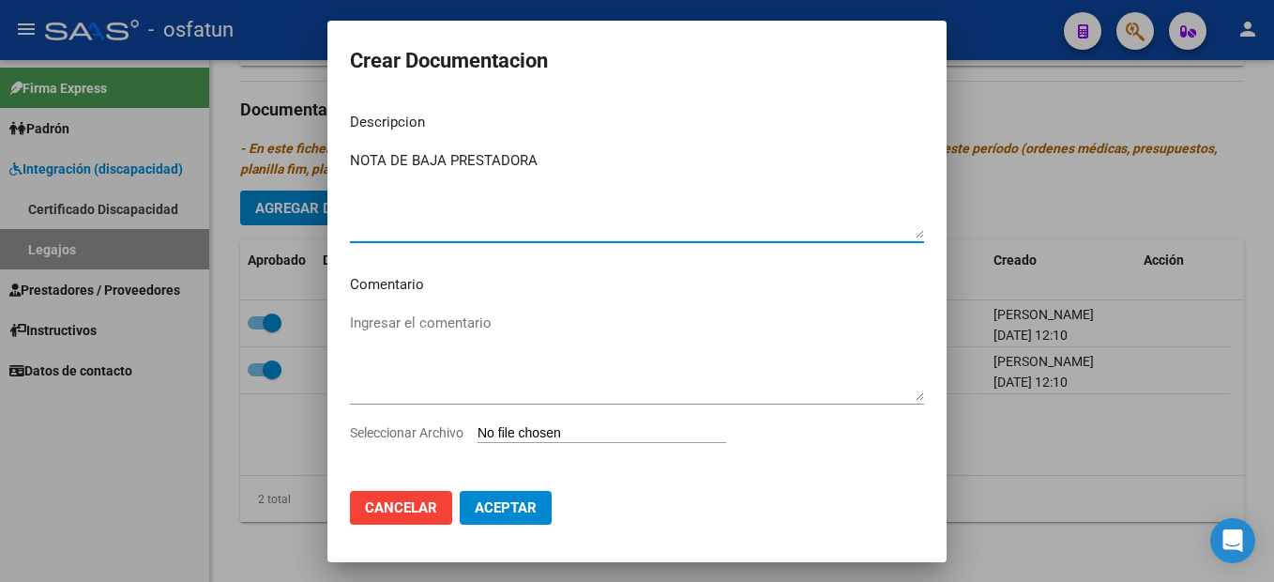
paste textarea "[PERSON_NAME]: 27340671940"
type textarea "NOTA DE BAJA PRESTADORA [PERSON_NAME]: 27340671940"
click at [546, 442] on div "Seleccionar Archivo" at bounding box center [637, 440] width 574 height 36
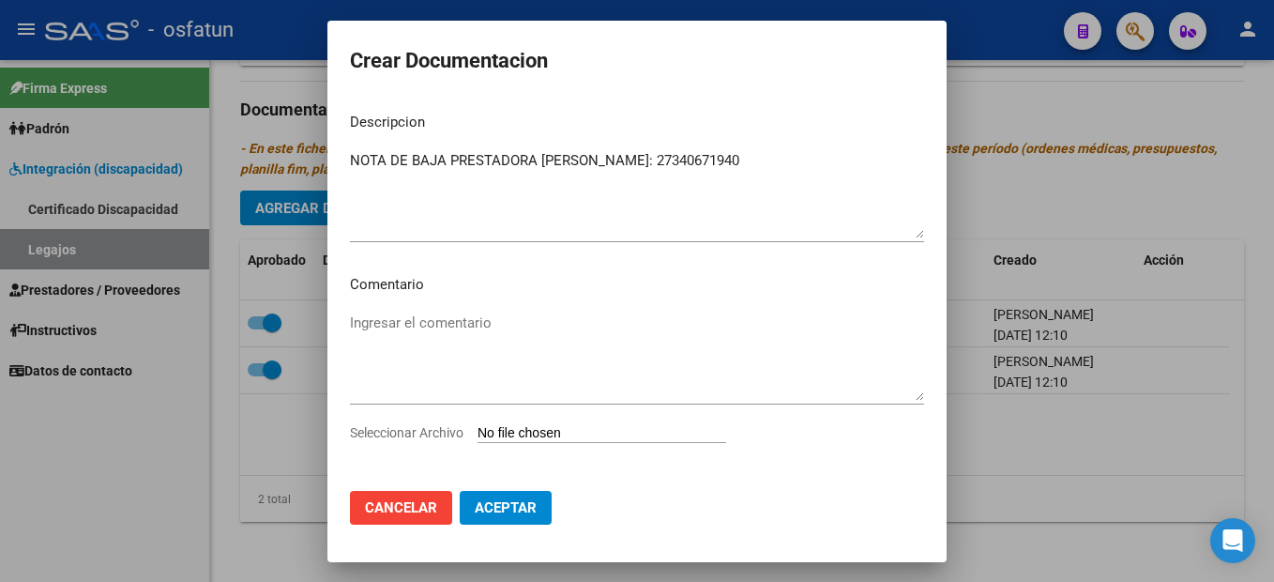
click at [627, 430] on input "Seleccionar Archivo" at bounding box center [602, 434] width 249 height 18
type input "C:\fakepath\NOTA BAJA.pdf"
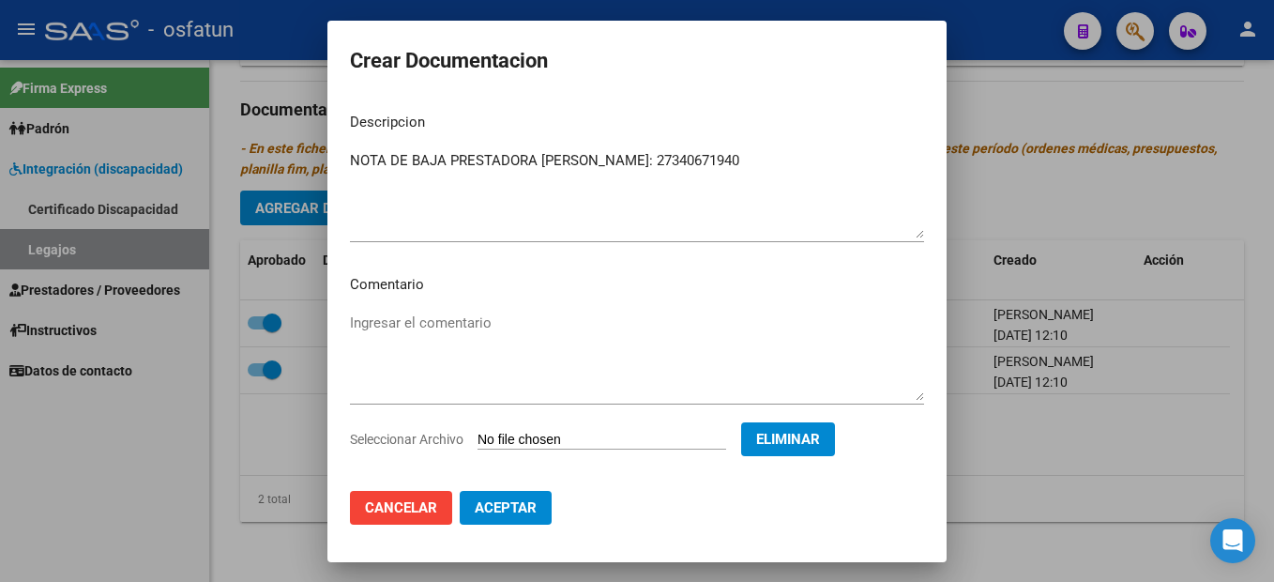
click at [501, 505] on span "Aceptar" at bounding box center [506, 507] width 62 height 17
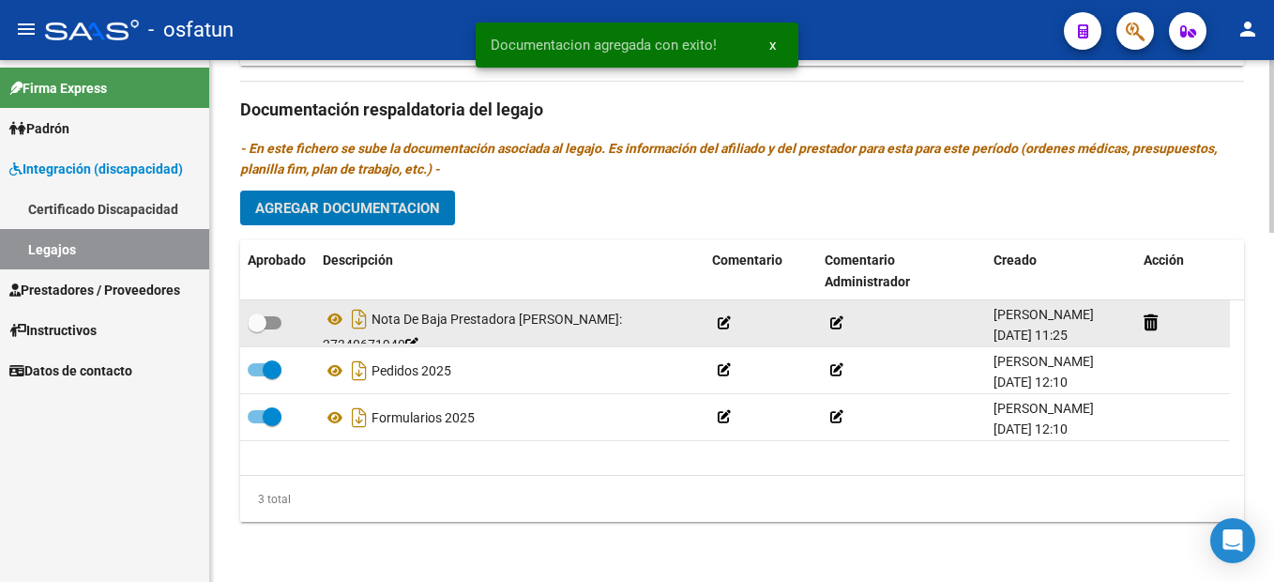
click at [272, 325] on span at bounding box center [265, 322] width 34 height 13
click at [257, 329] on input "checkbox" at bounding box center [256, 329] width 1 height 1
checkbox input "true"
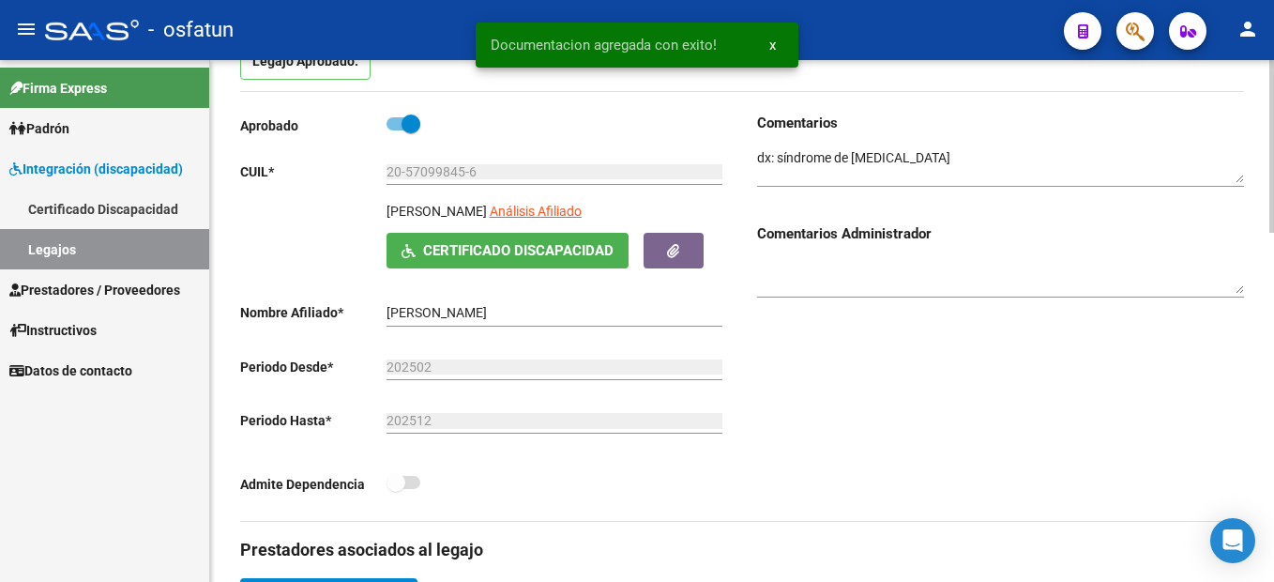
scroll to position [0, 0]
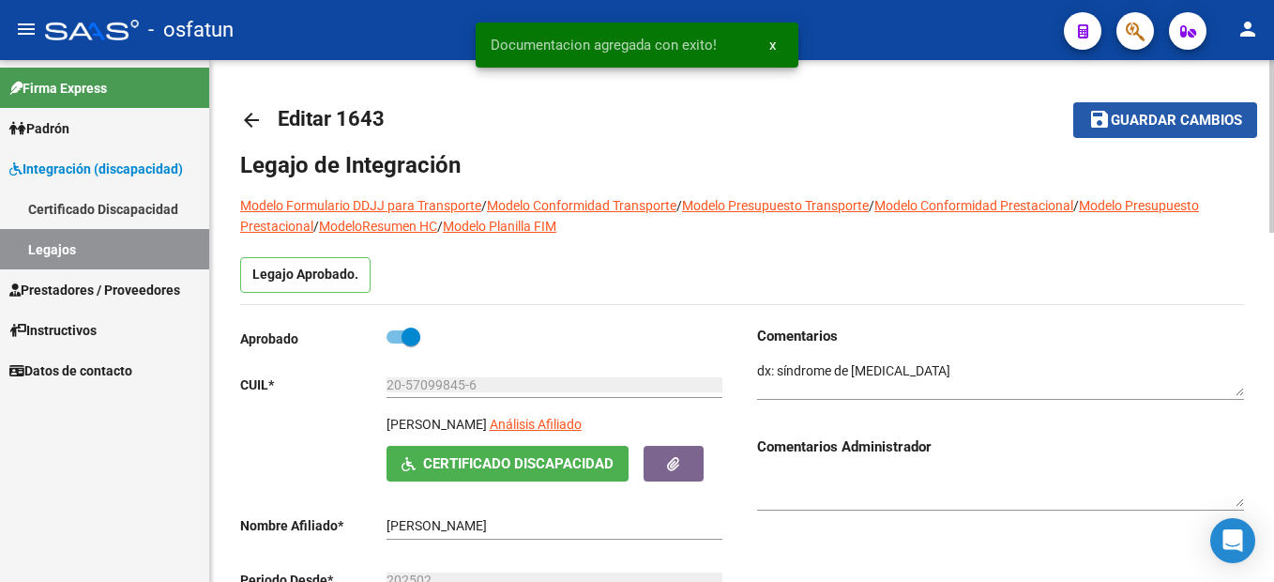
click at [1210, 113] on span "Guardar cambios" at bounding box center [1176, 121] width 131 height 17
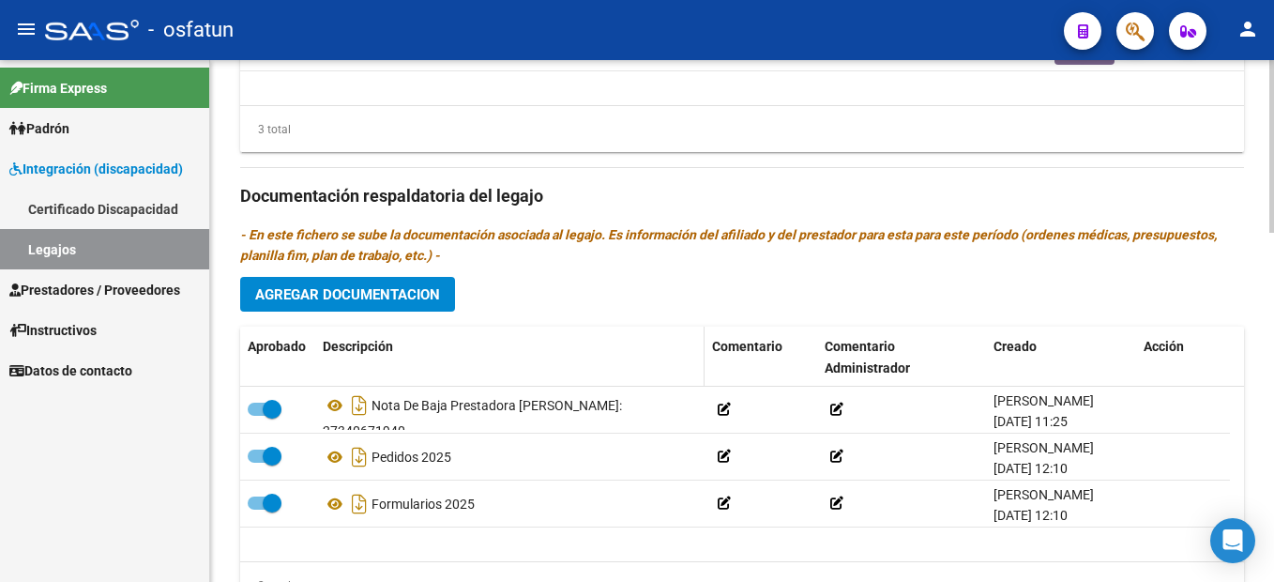
scroll to position [1032, 0]
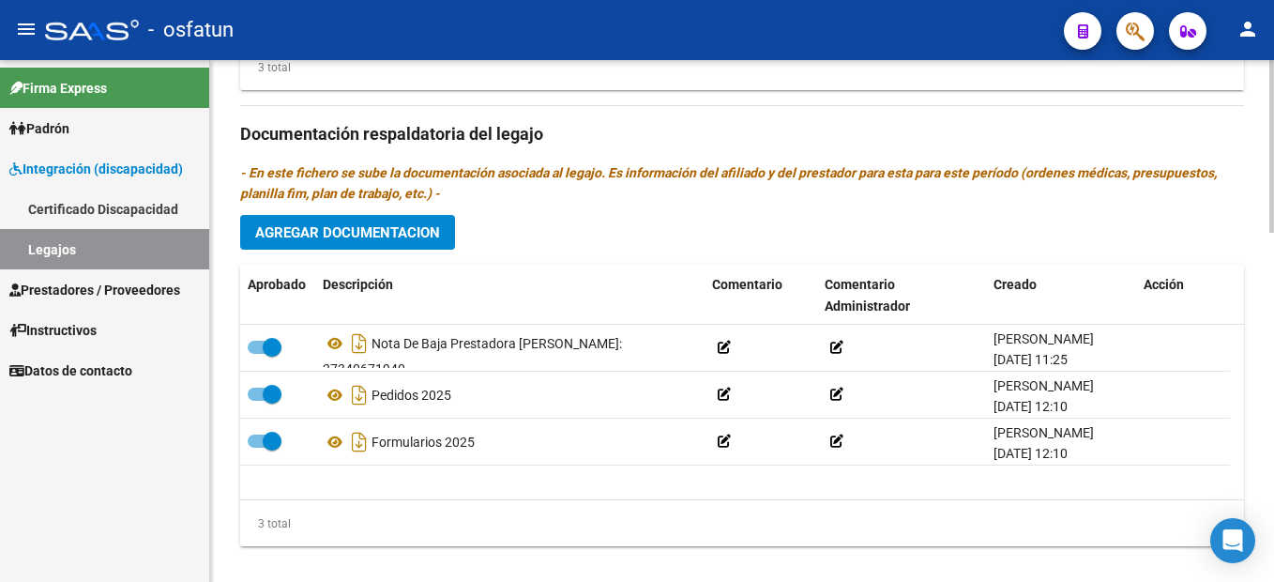
click at [795, 521] on div "3 total" at bounding box center [742, 523] width 1004 height 47
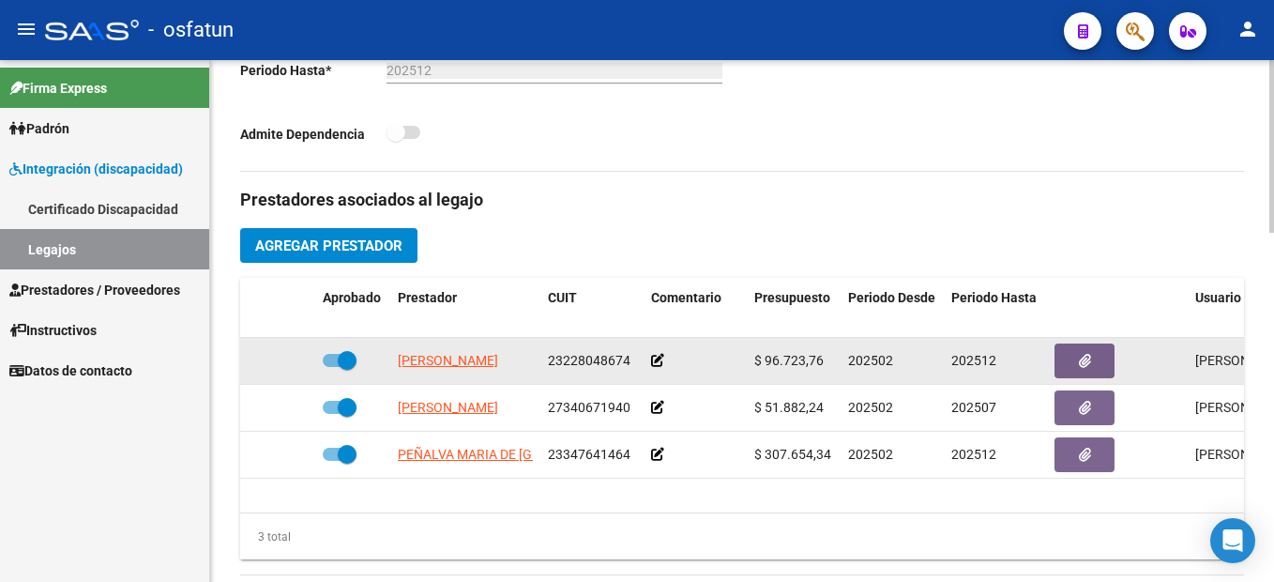
scroll to position [0, 0]
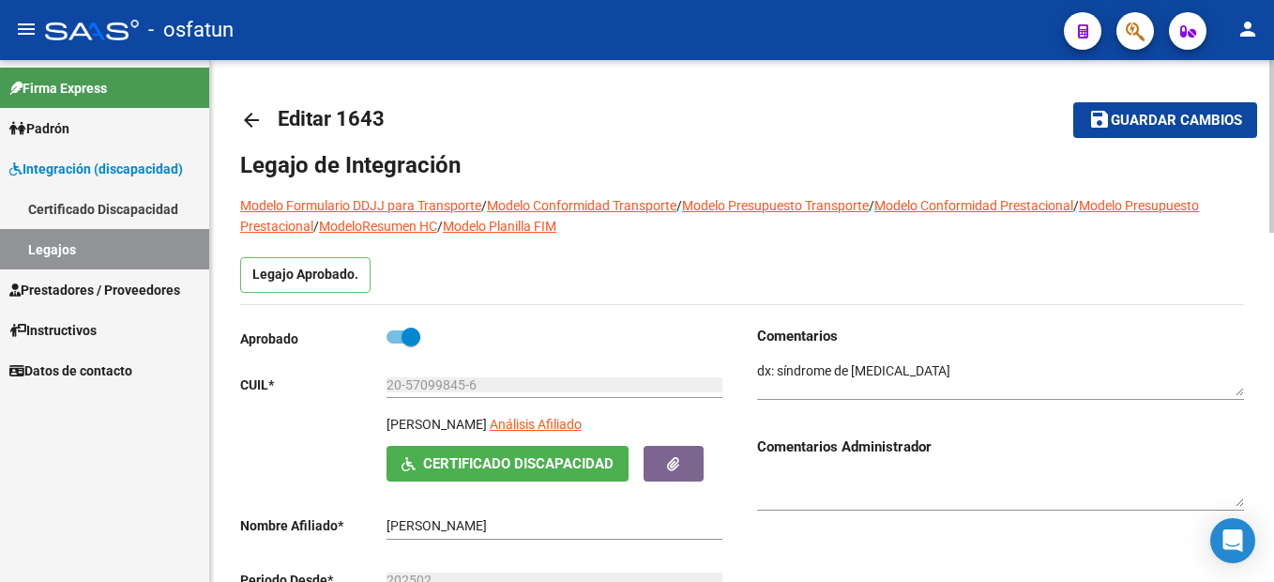
click at [1214, 105] on button "save Guardar cambios" at bounding box center [1165, 119] width 184 height 35
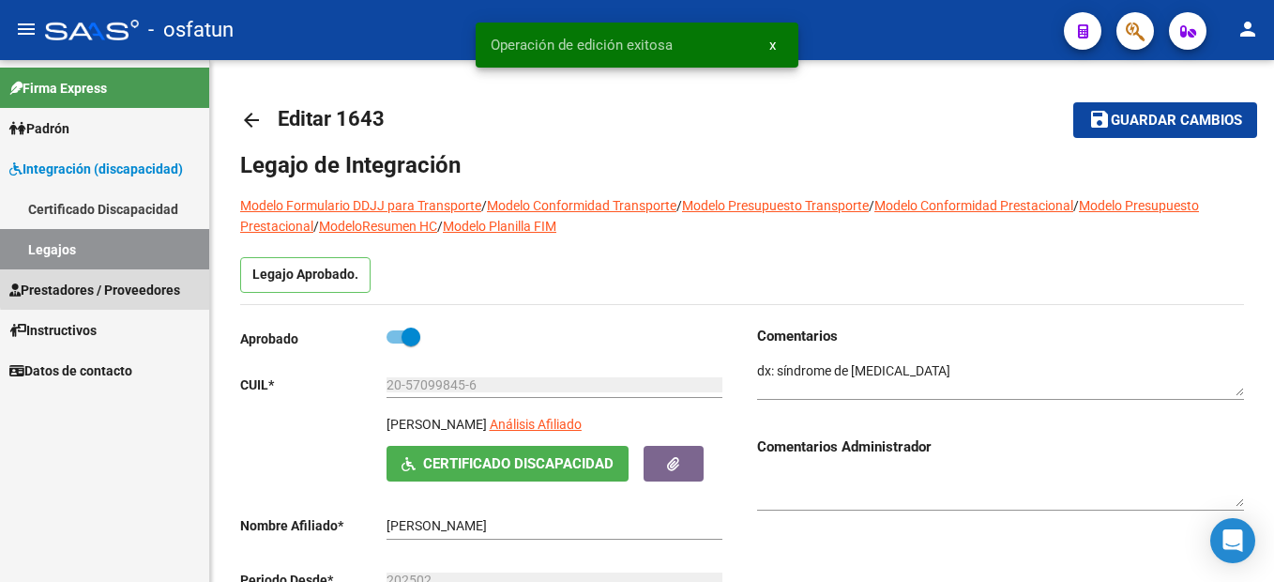
click at [133, 284] on span "Prestadores / Proveedores" at bounding box center [94, 290] width 171 height 21
